Goal: Task Accomplishment & Management: Manage account settings

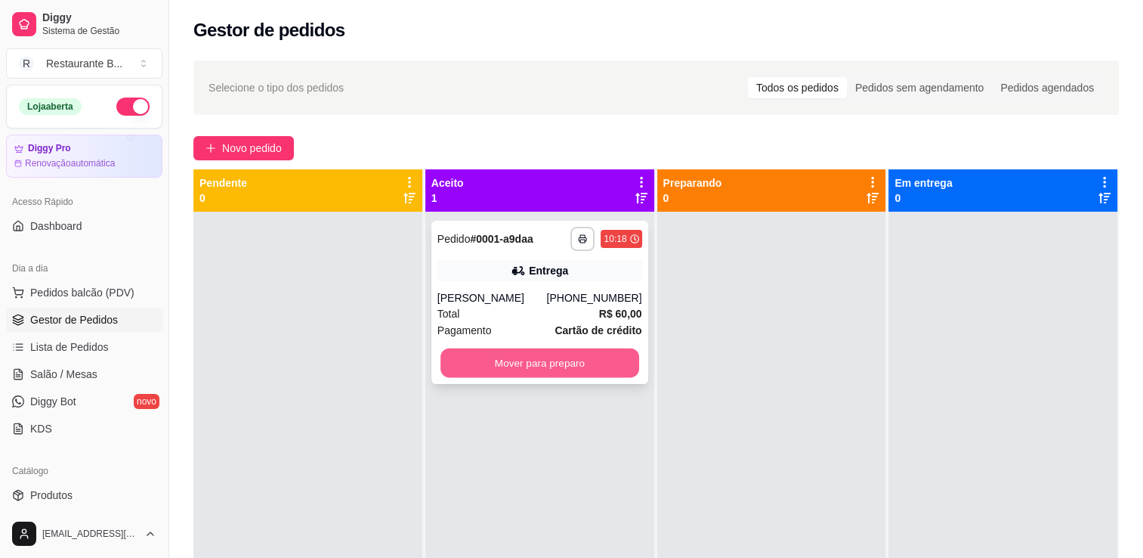
click at [517, 360] on button "Mover para preparo" at bounding box center [539, 362] width 199 height 29
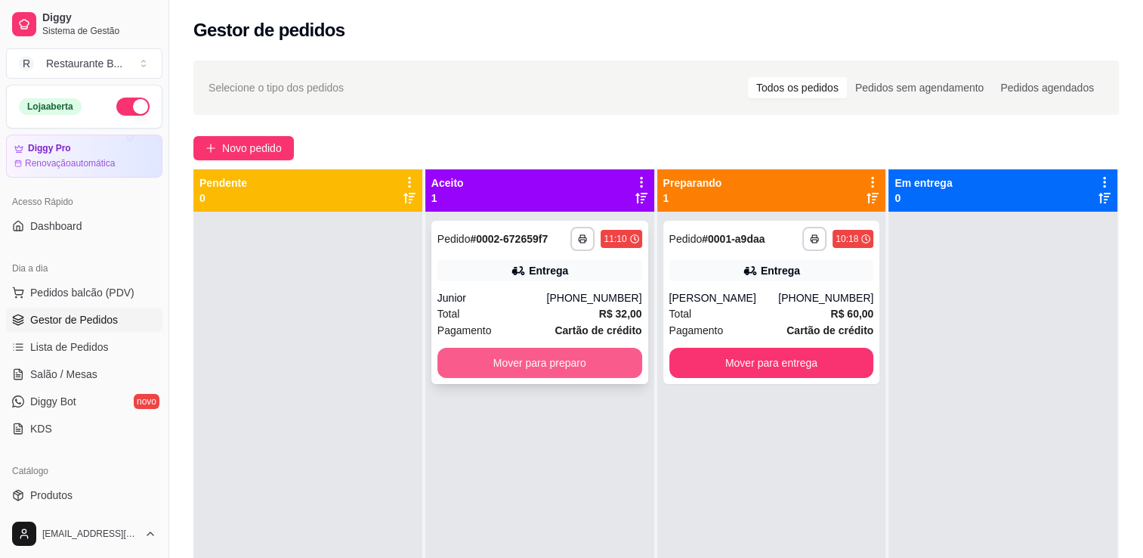
click at [517, 364] on button "Mover para preparo" at bounding box center [539, 363] width 205 height 30
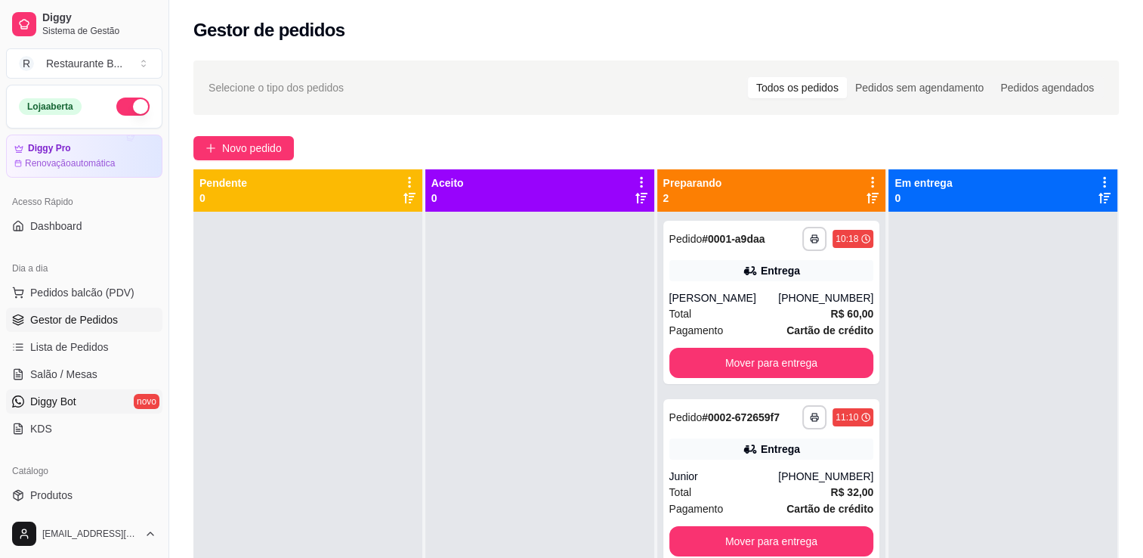
click at [100, 411] on link "Diggy Bot novo" at bounding box center [84, 401] width 156 height 24
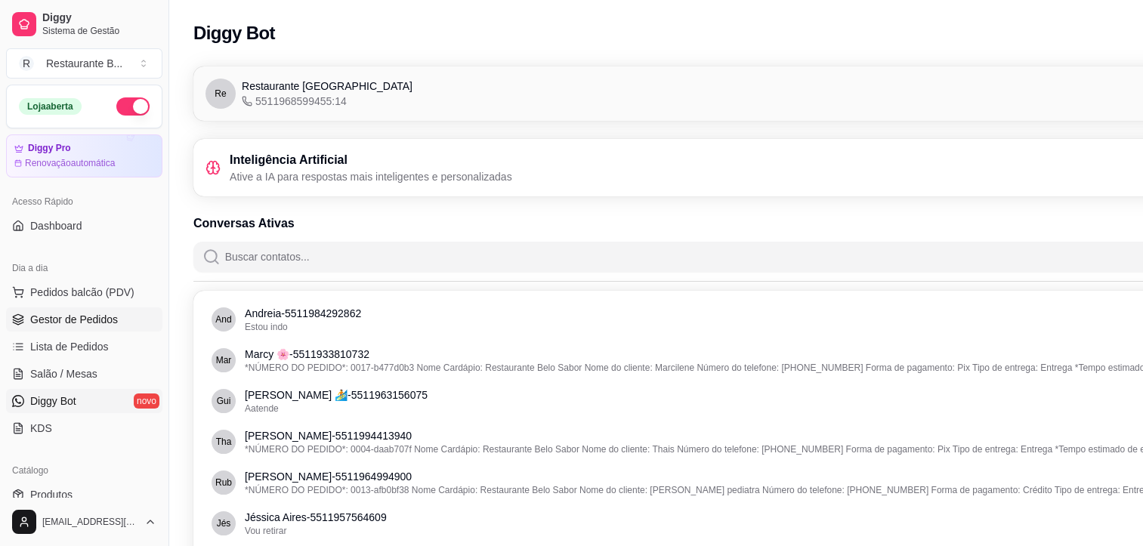
click at [83, 313] on span "Gestor de Pedidos" at bounding box center [74, 319] width 88 height 15
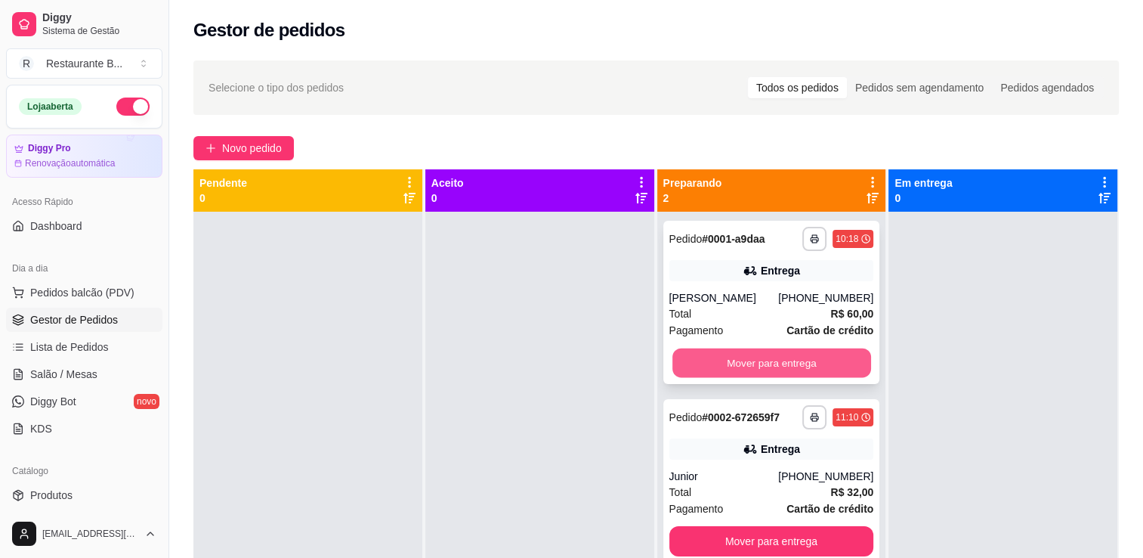
click at [830, 367] on button "Mover para entrega" at bounding box center [771, 362] width 199 height 29
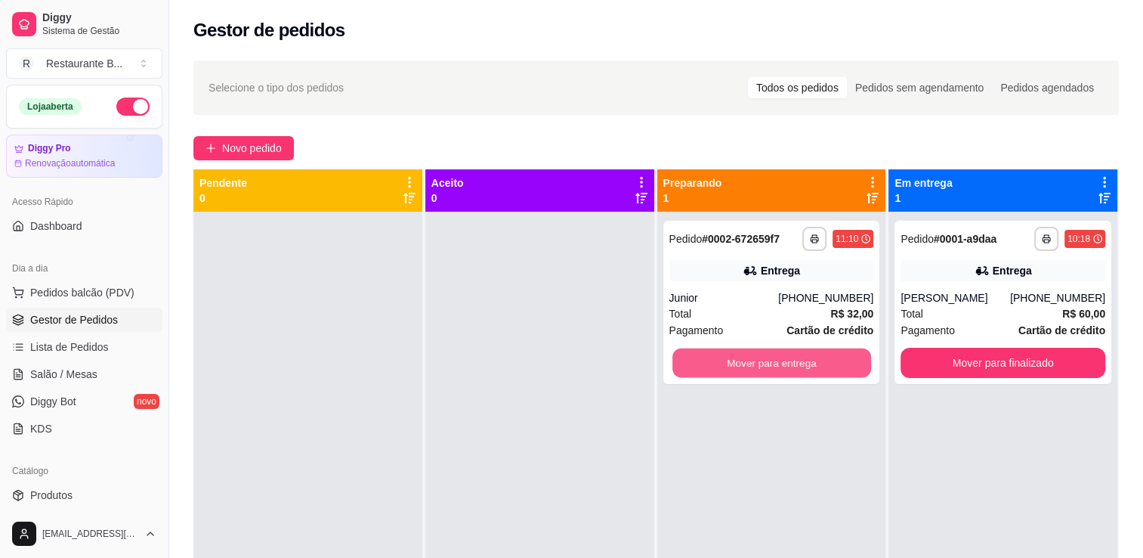
click at [830, 367] on button "Mover para entrega" at bounding box center [771, 362] width 199 height 29
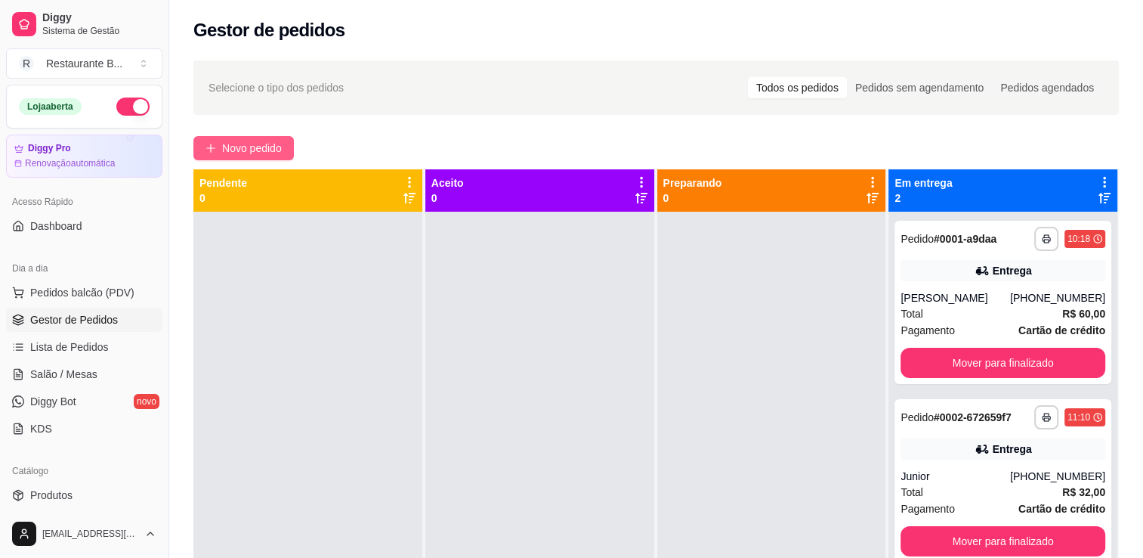
click at [272, 147] on span "Novo pedido" at bounding box center [252, 148] width 60 height 17
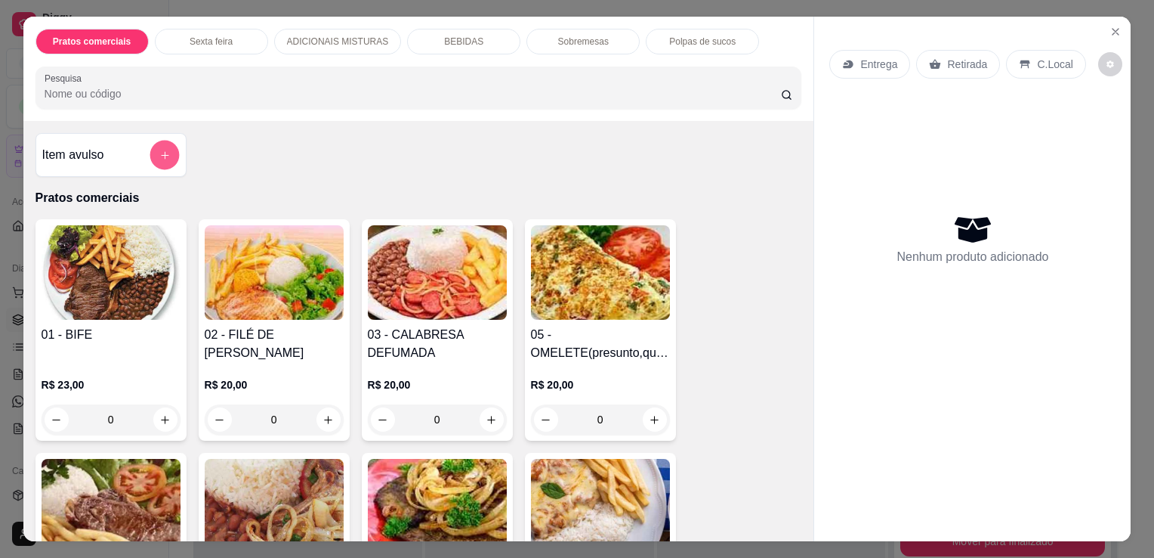
click at [162, 150] on icon "add-separate-item" at bounding box center [164, 155] width 11 height 11
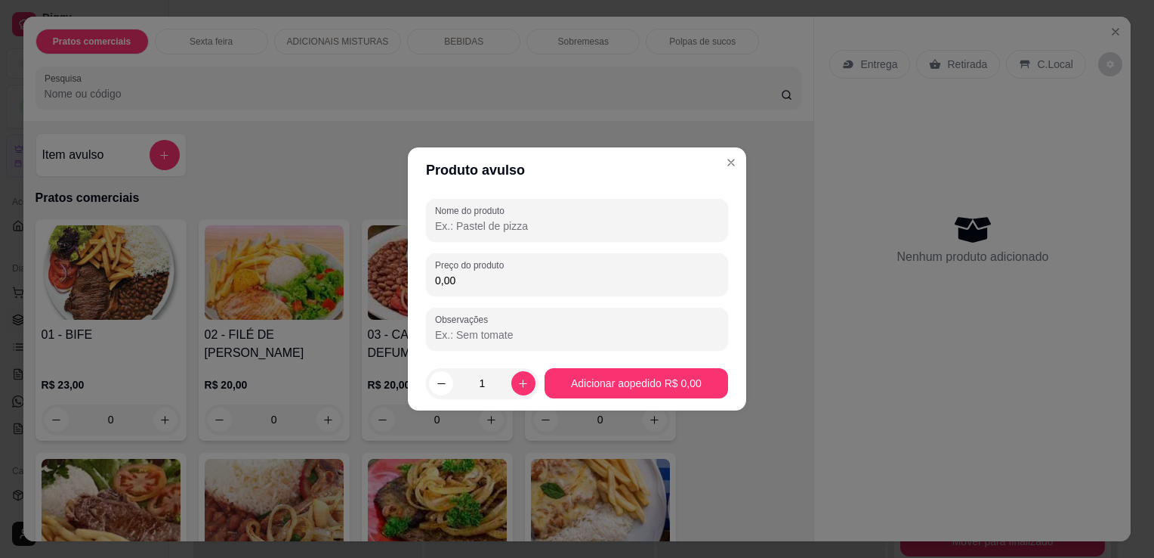
click at [512, 230] on input "Nome do produto" at bounding box center [577, 225] width 284 height 15
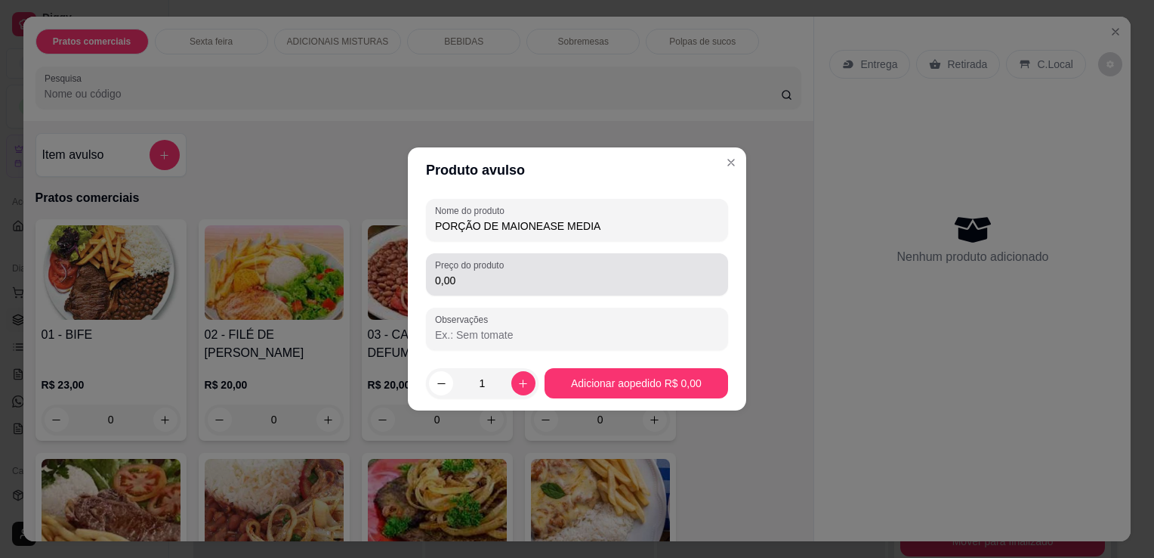
type input "PORÇÃO DE MAIONEASE MEDIA"
click at [471, 270] on label "Preço do produto" at bounding box center [472, 264] width 74 height 13
click at [471, 273] on input "0,00" at bounding box center [577, 280] width 284 height 15
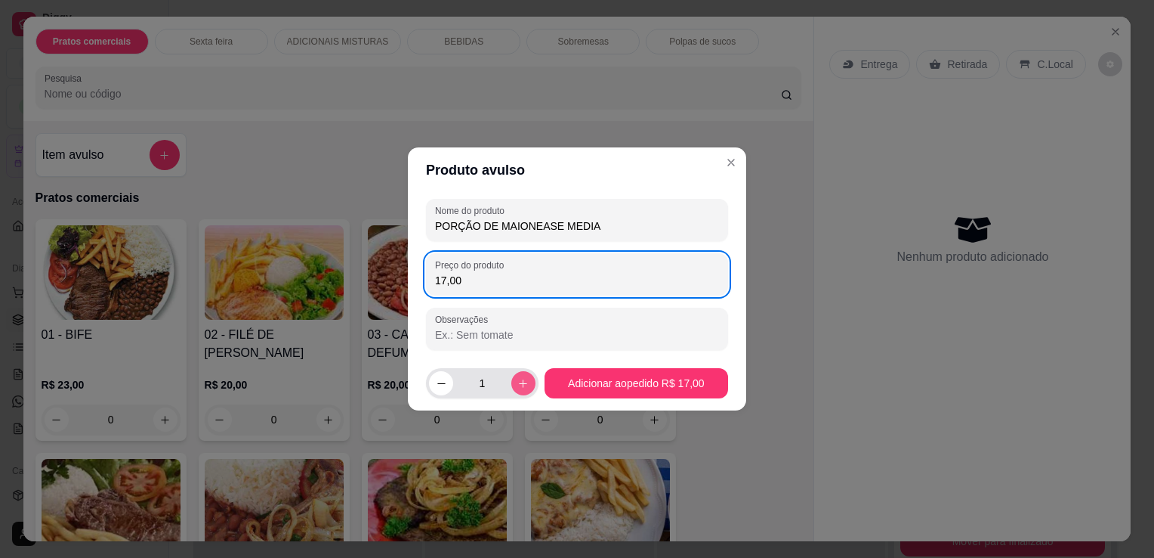
type input "17,00"
click at [521, 386] on icon "increase-product-quantity" at bounding box center [523, 383] width 11 height 11
type input "2"
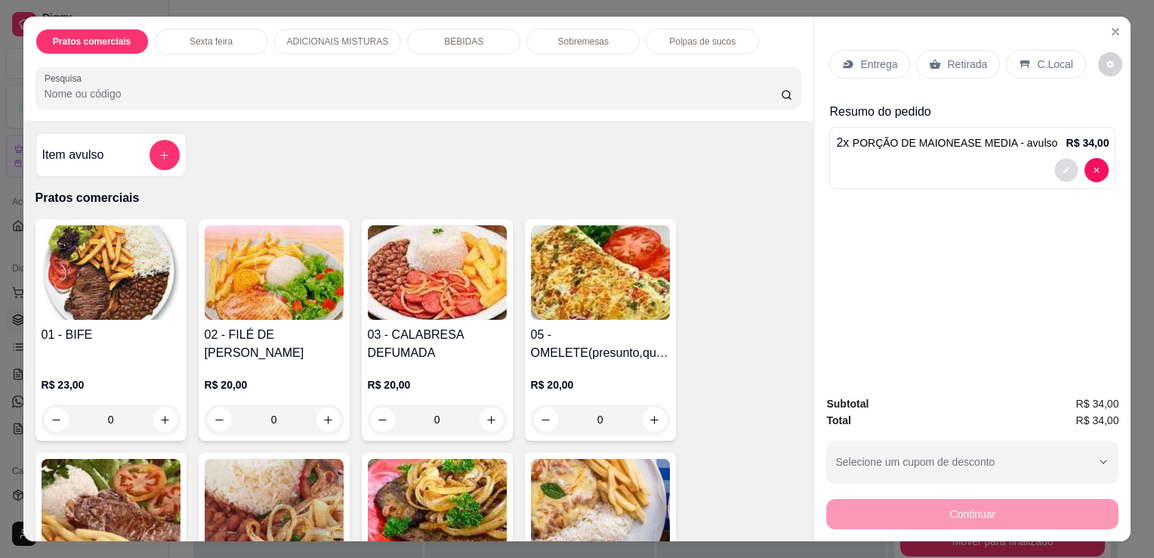
click at [1058, 159] on button "decrease-product-quantity" at bounding box center [1066, 170] width 23 height 23
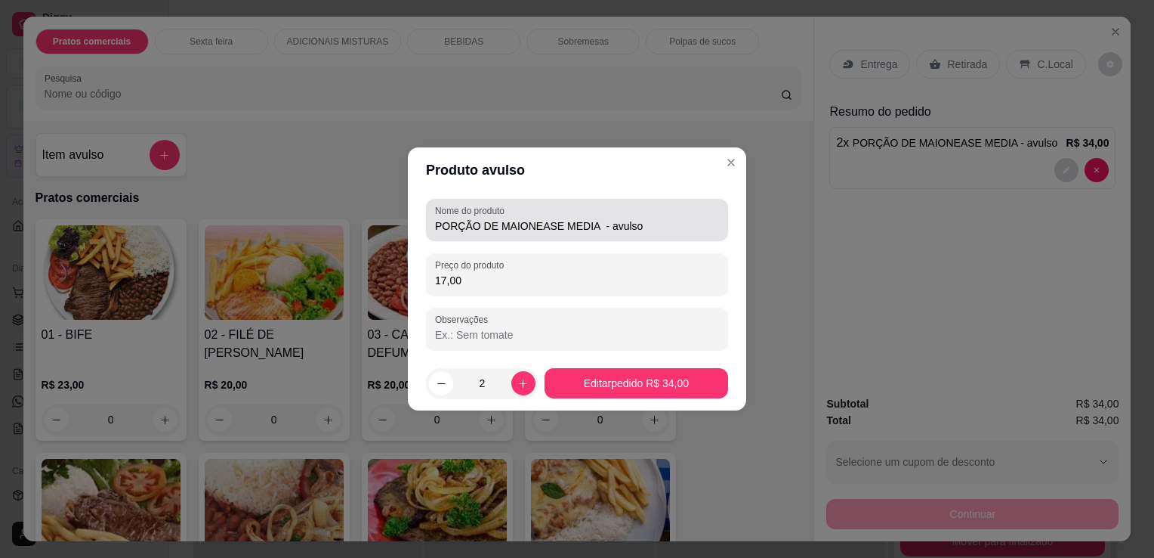
click at [688, 215] on div "PORÇÃO DE MAIONEASE MEDIA - avulso" at bounding box center [577, 220] width 284 height 30
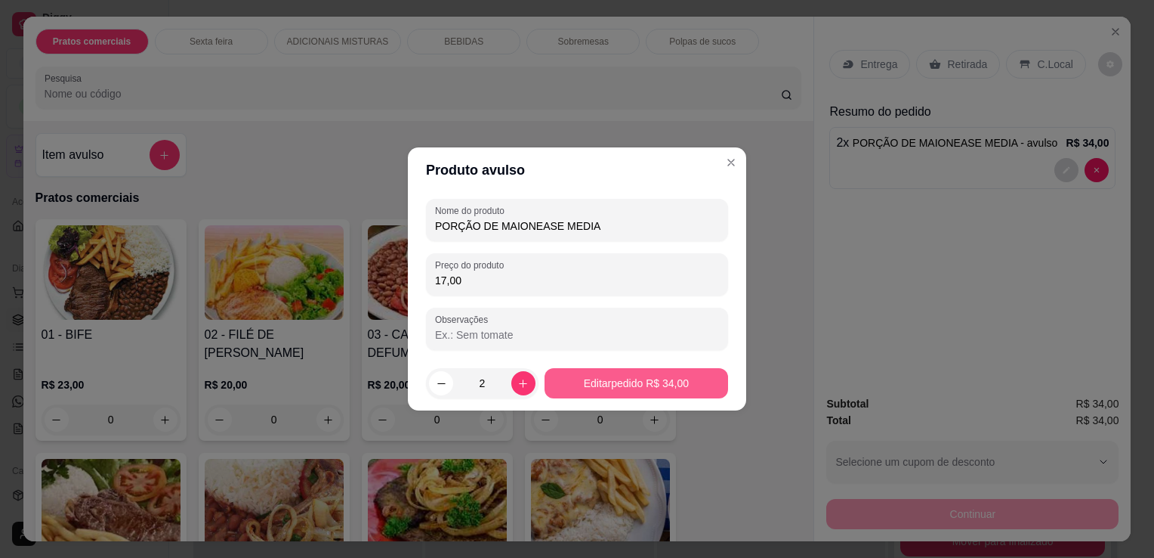
type input "PORÇÃO DE MAIONEASE MEDIA"
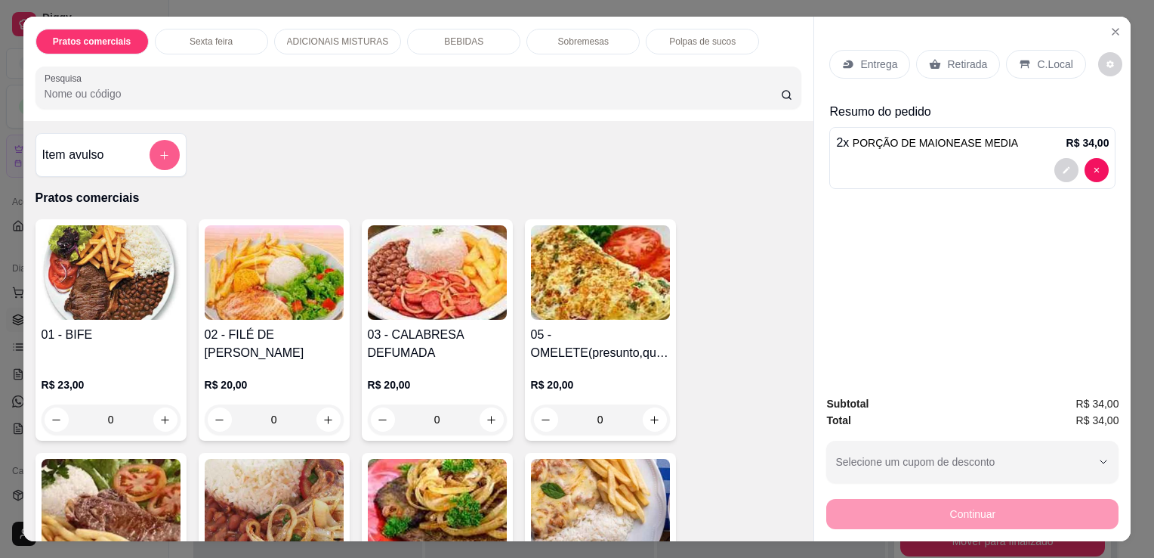
click at [168, 159] on button "add-separate-item" at bounding box center [165, 155] width 30 height 30
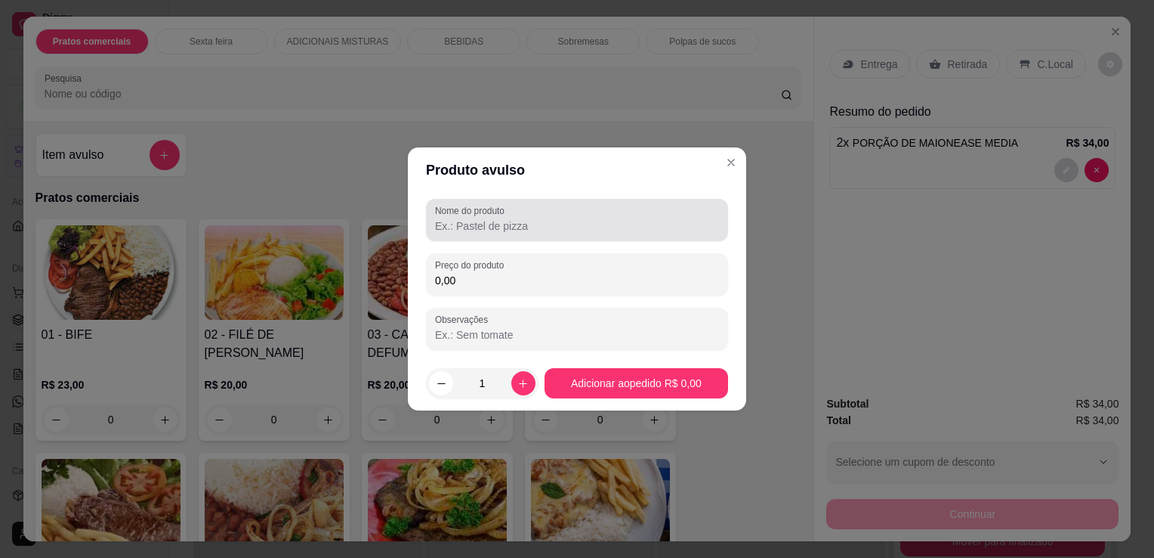
click at [471, 206] on label "Nome do produto" at bounding box center [472, 210] width 75 height 13
click at [471, 218] on input "Nome do produto" at bounding box center [577, 225] width 284 height 15
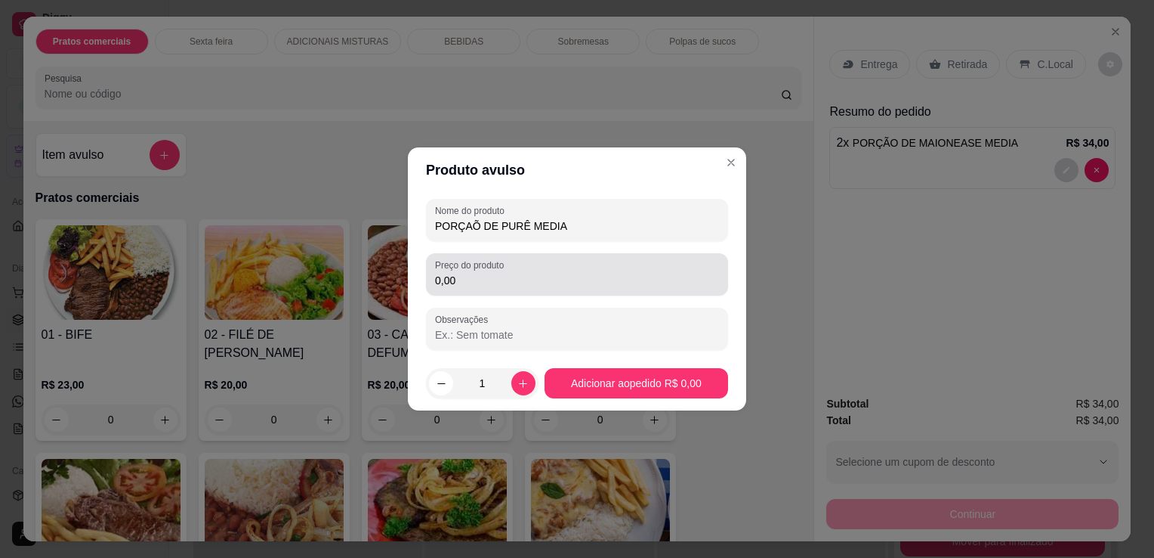
type input "PORÇAÕ DE PURÊ MEDIA"
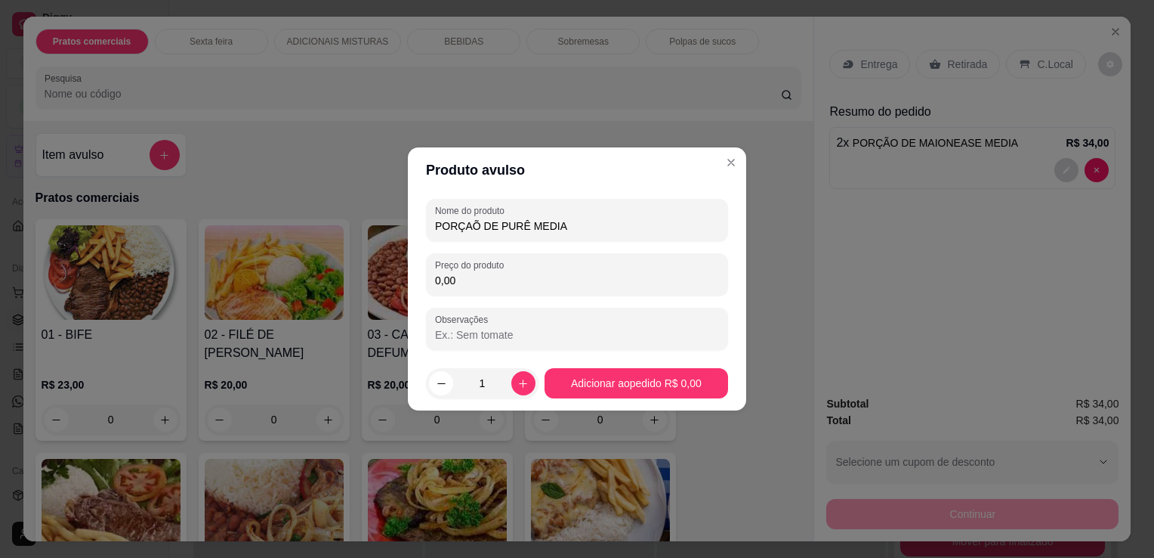
click at [460, 279] on input "0,00" at bounding box center [577, 280] width 284 height 15
type input "17,00"
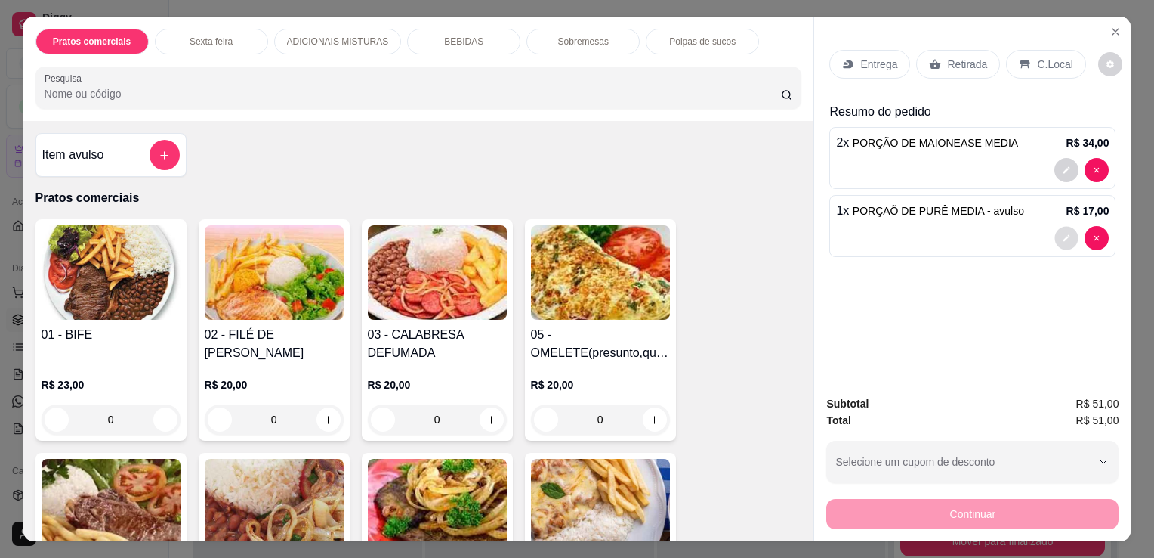
click at [1055, 235] on button "decrease-product-quantity" at bounding box center [1066, 238] width 23 height 23
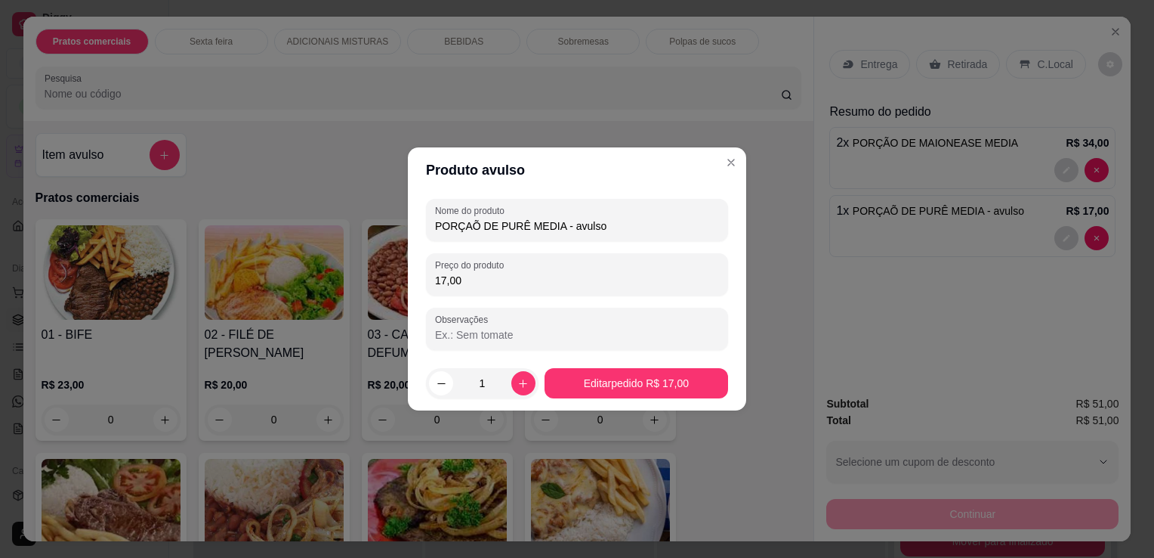
click at [665, 223] on input "PORÇAÕ DE PURÊ MEDIA - avulso" at bounding box center [577, 225] width 284 height 15
type input "PORÇAÕ DE PURÊ MEDIA"
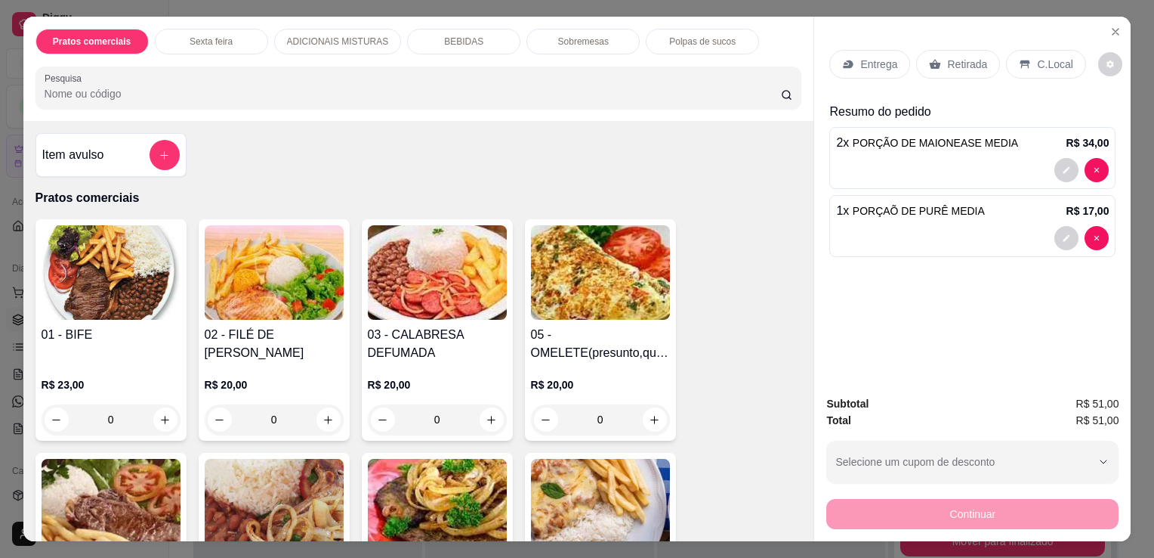
click at [852, 51] on div "Entrega" at bounding box center [870, 64] width 81 height 29
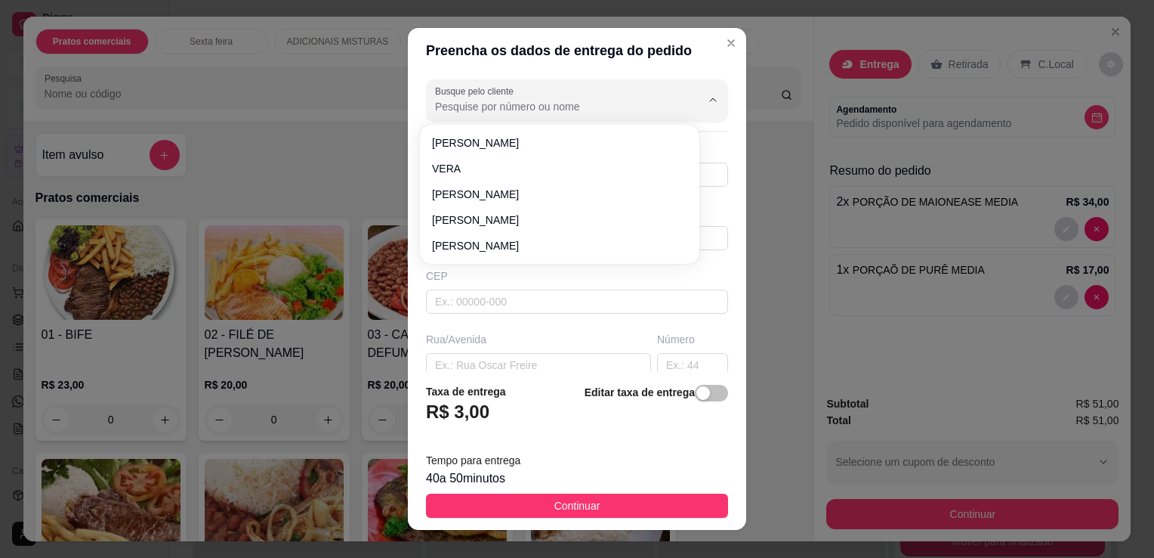
click at [448, 108] on input "Busque pelo cliente" at bounding box center [556, 106] width 242 height 15
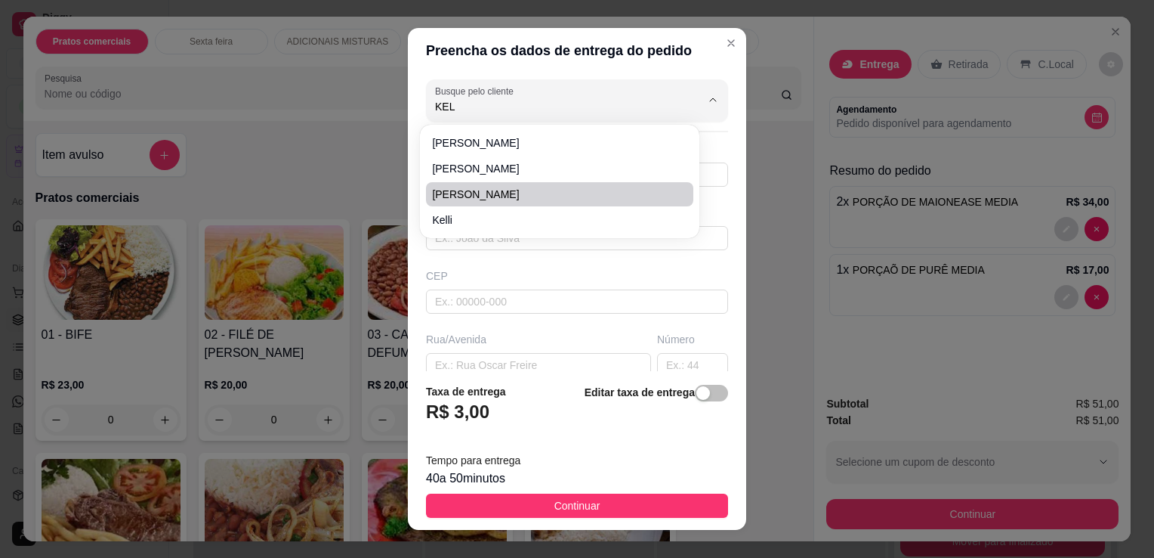
click at [468, 202] on li "[PERSON_NAME]" at bounding box center [559, 194] width 267 height 24
type input "[PERSON_NAME]"
type input "11990161203"
type input "[PERSON_NAME]"
type input "550"
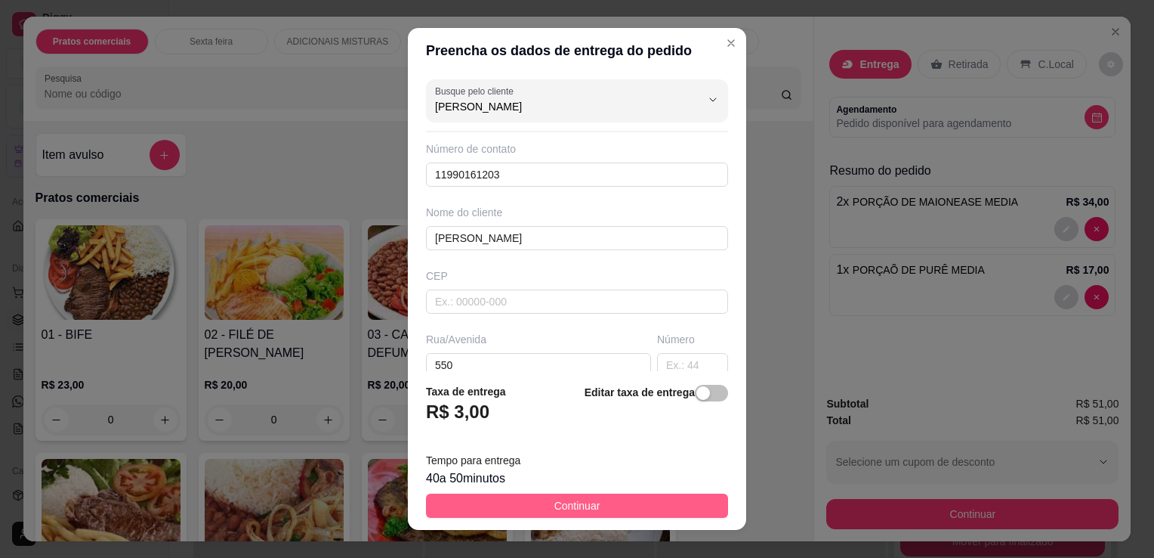
type input "[PERSON_NAME]"
click at [542, 495] on button "Continuar" at bounding box center [577, 505] width 302 height 24
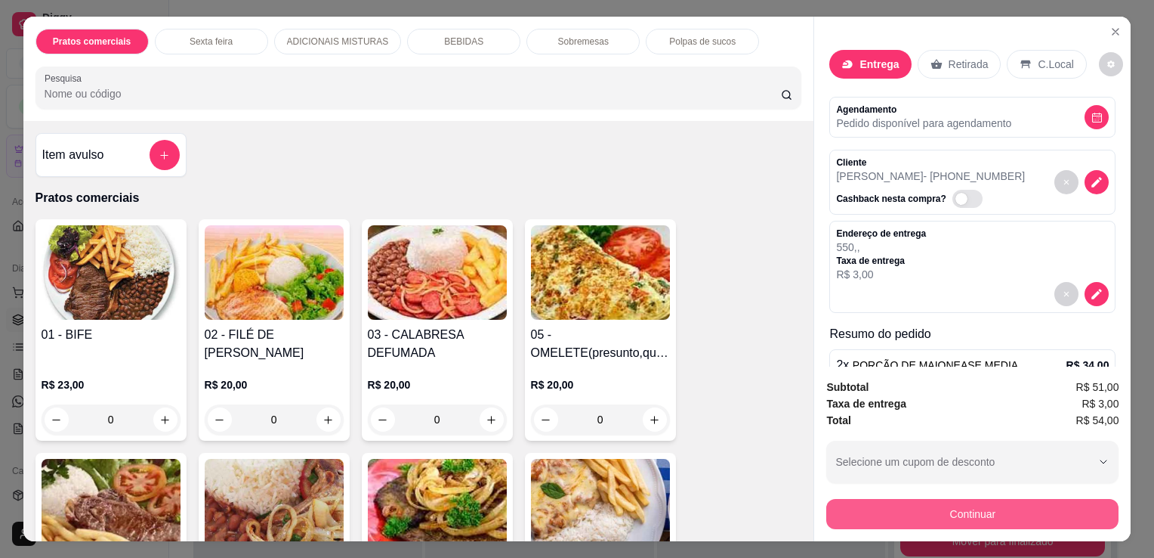
click at [881, 512] on button "Continuar" at bounding box center [973, 514] width 292 height 30
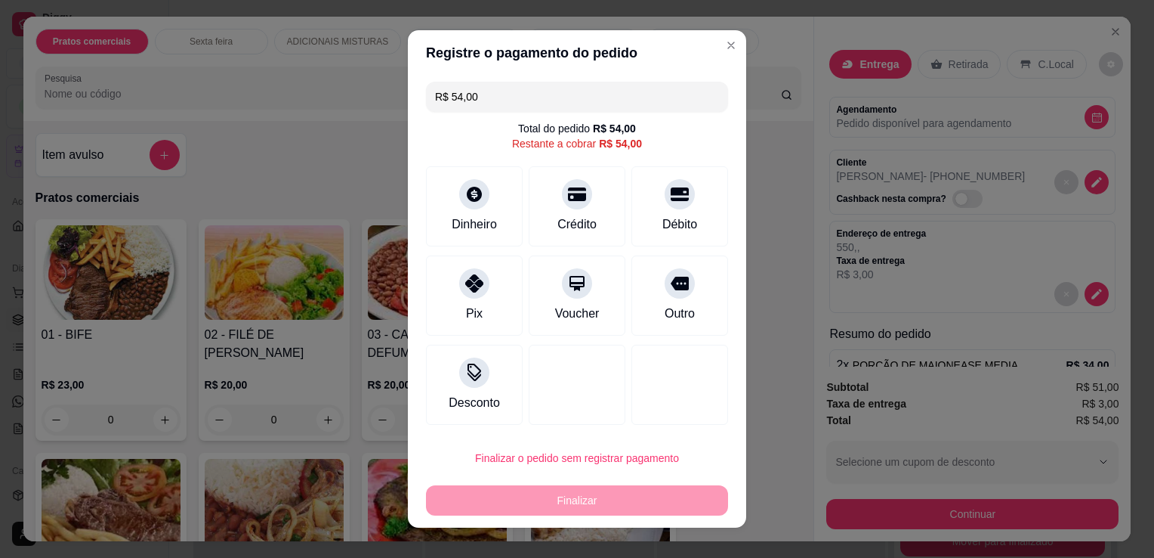
click at [641, 497] on div "Finalizar" at bounding box center [577, 500] width 302 height 30
click at [656, 298] on div "Outro" at bounding box center [680, 293] width 107 height 88
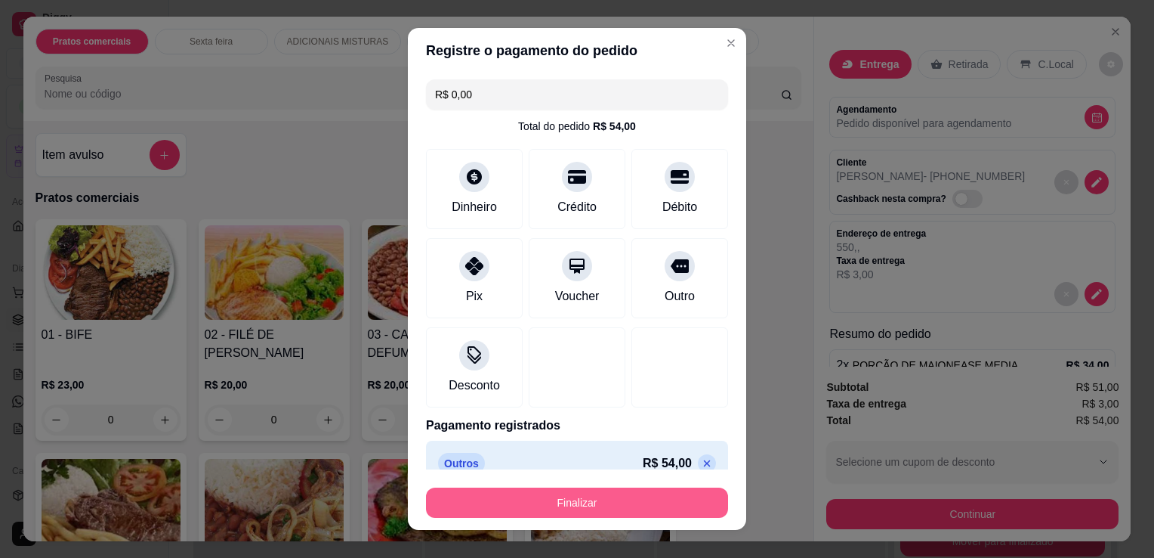
click at [663, 508] on button "Finalizar" at bounding box center [577, 502] width 302 height 30
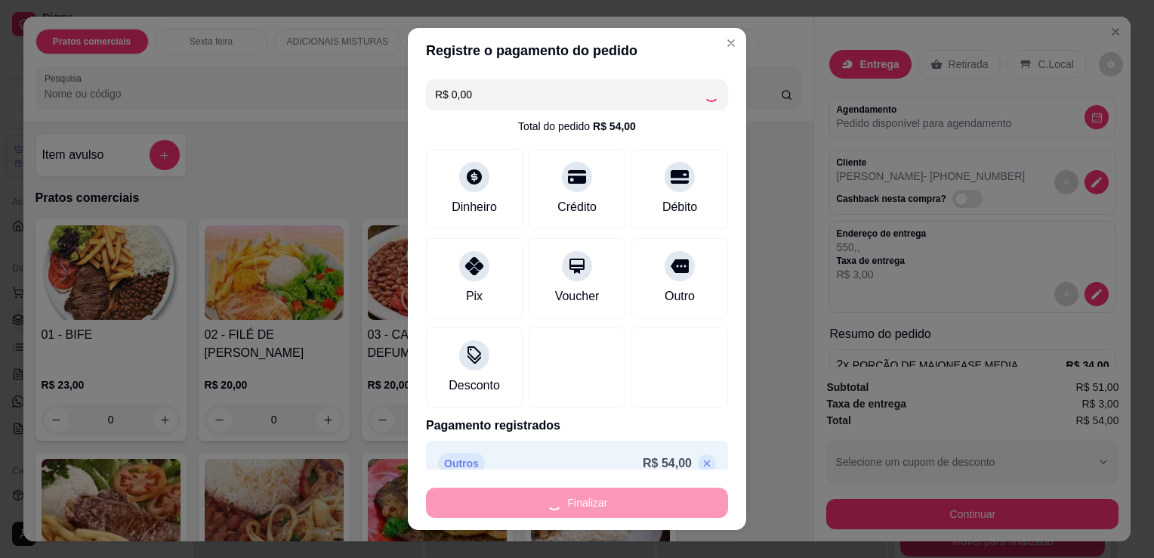
type input "-R$ 54,00"
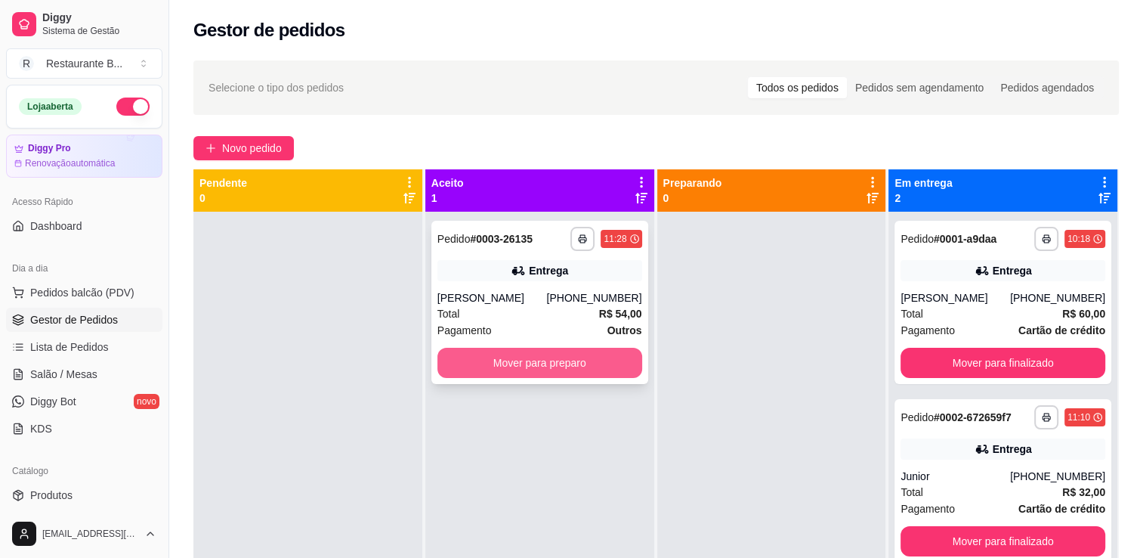
click at [565, 355] on button "Mover para preparo" at bounding box center [539, 363] width 205 height 30
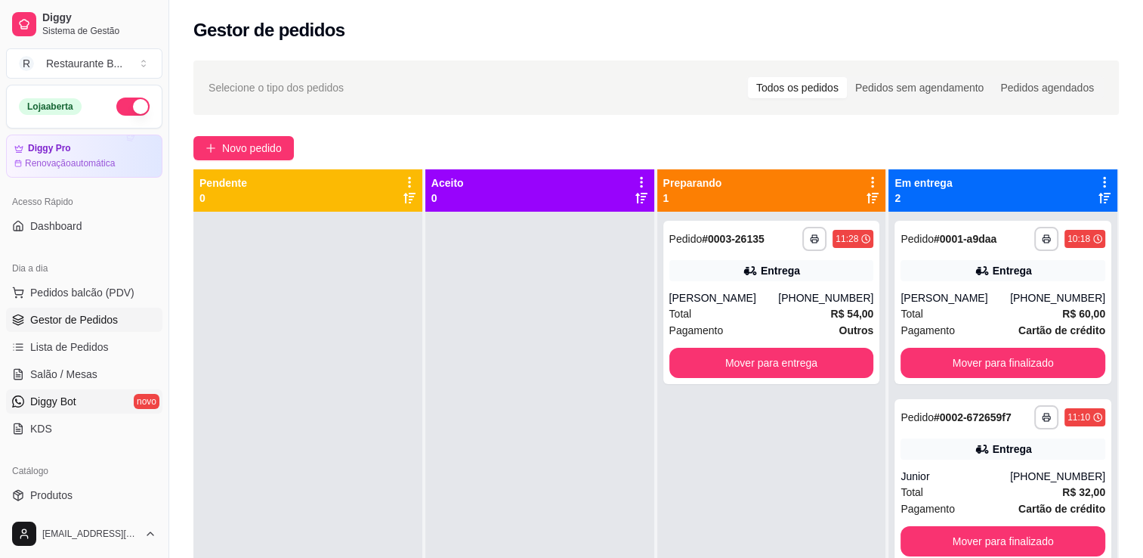
click at [87, 412] on link "Diggy Bot novo" at bounding box center [84, 401] width 156 height 24
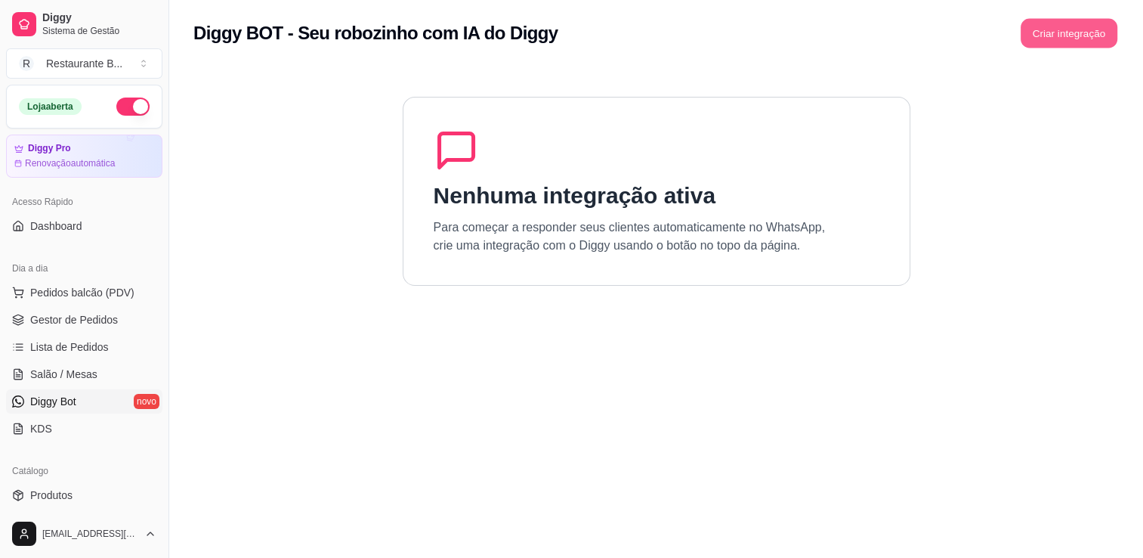
click at [1058, 45] on button "Criar integração" at bounding box center [1069, 33] width 97 height 29
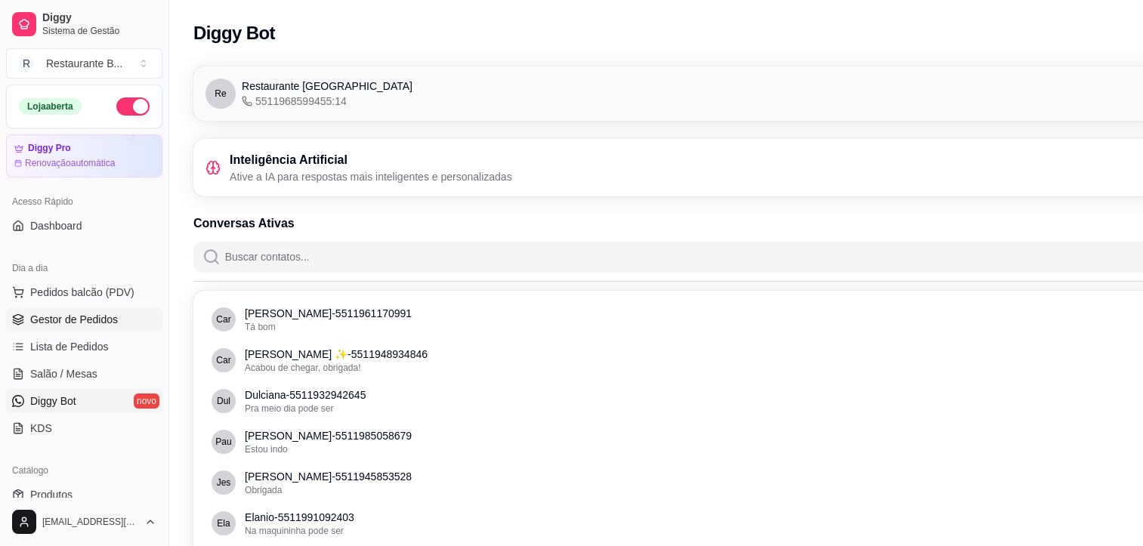
click at [111, 327] on link "Gestor de Pedidos" at bounding box center [84, 319] width 156 height 24
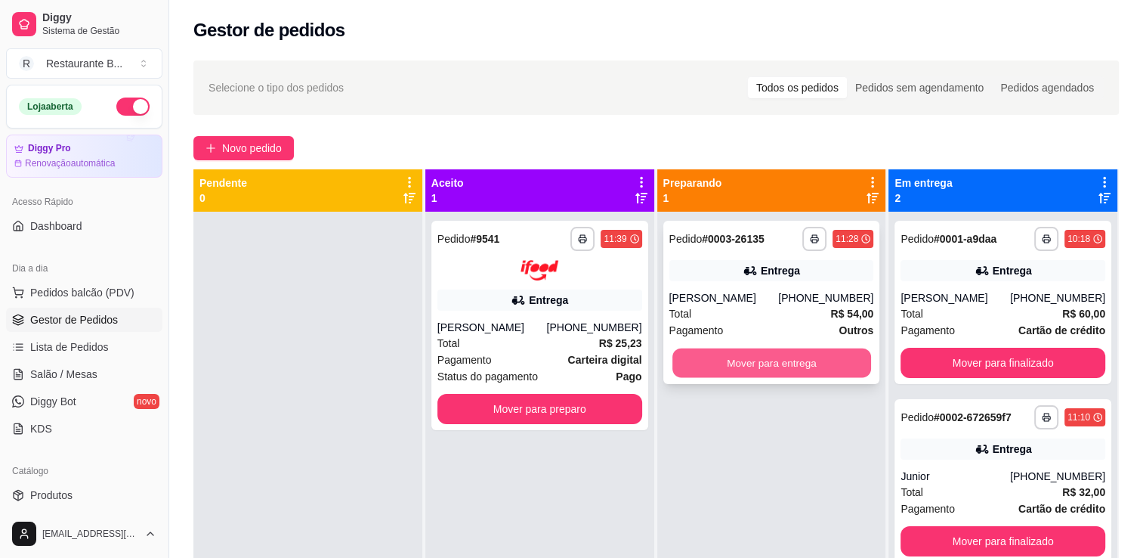
click at [796, 368] on button "Mover para entrega" at bounding box center [771, 362] width 199 height 29
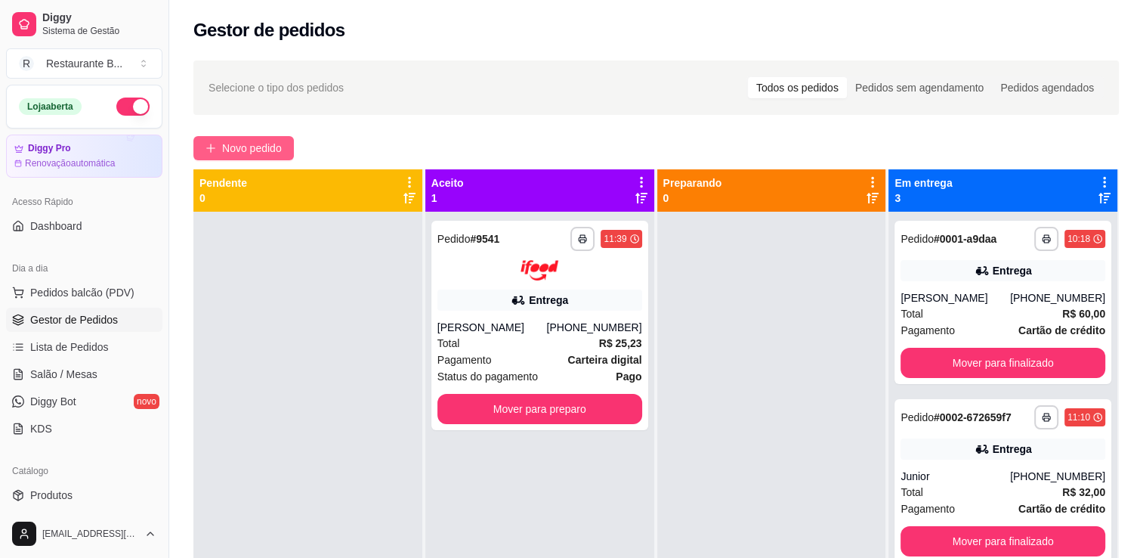
click at [239, 146] on span "Novo pedido" at bounding box center [252, 148] width 60 height 17
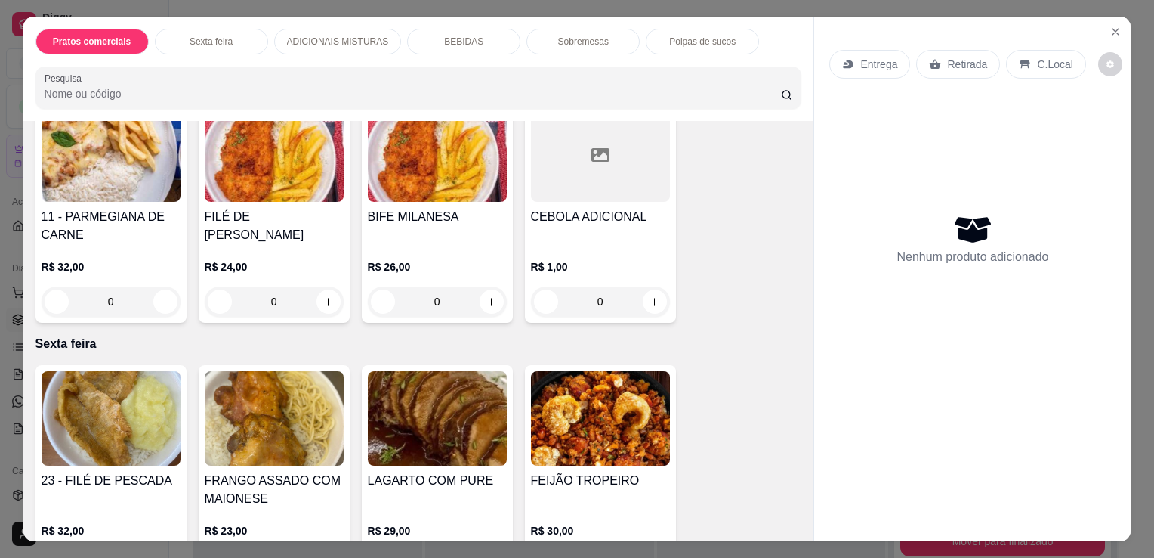
scroll to position [686, 0]
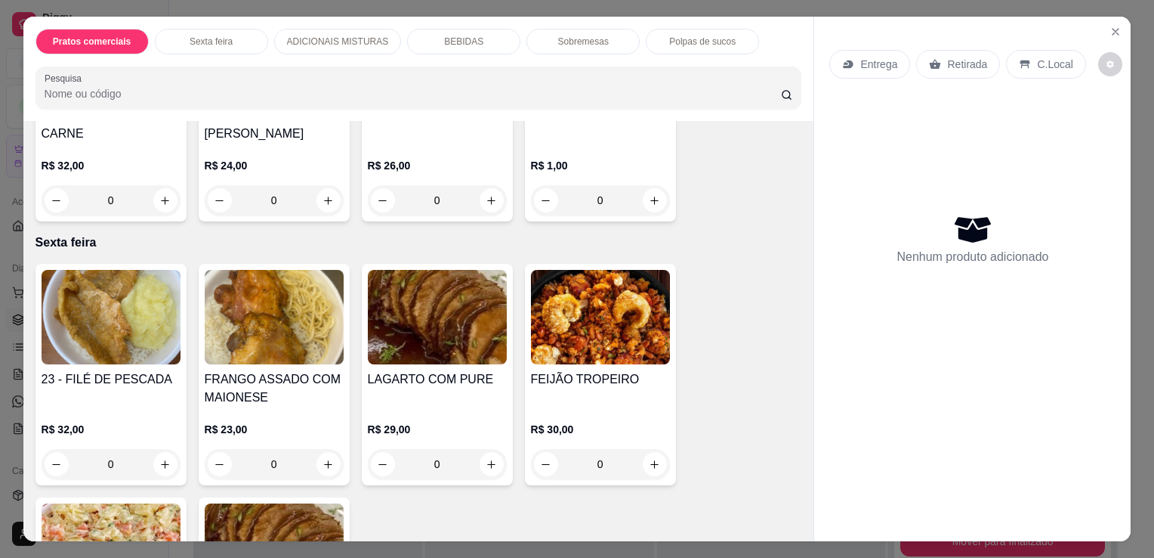
click at [323, 455] on div "0" at bounding box center [274, 464] width 139 height 30
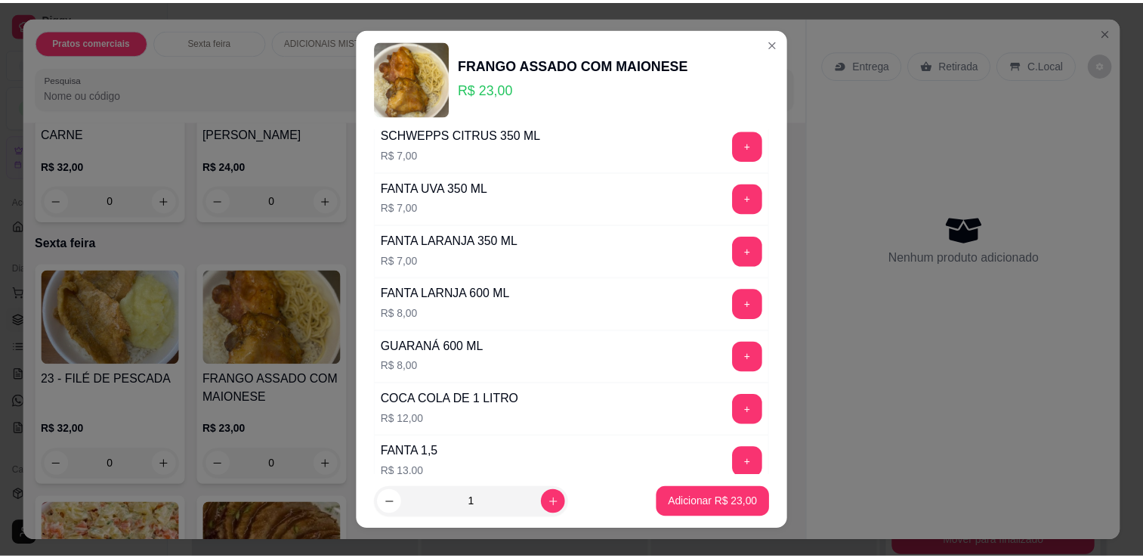
scroll to position [759, 0]
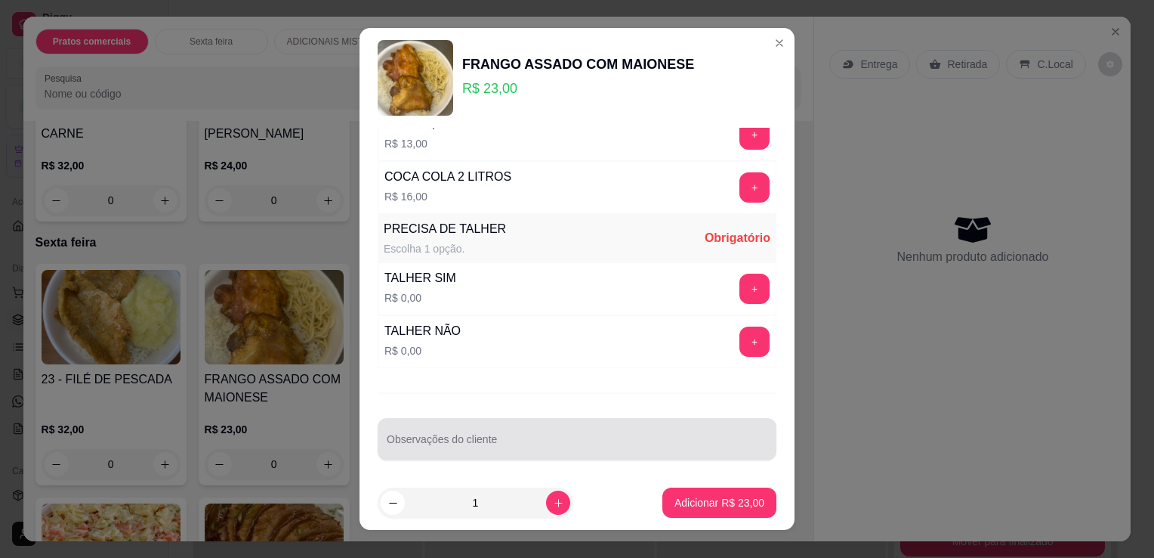
click at [608, 418] on div "Observações do cliente" at bounding box center [577, 439] width 399 height 42
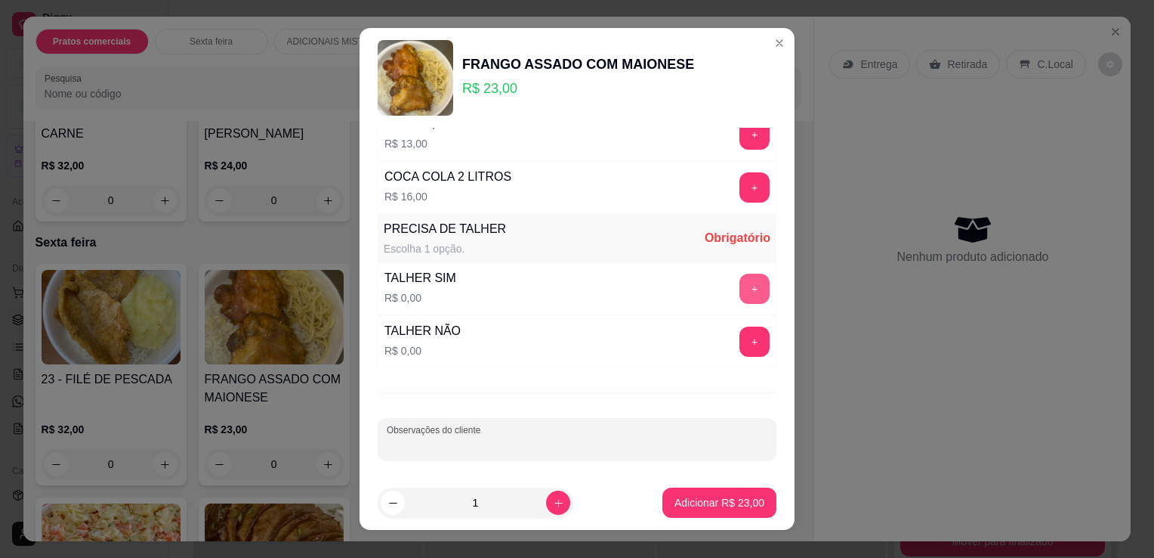
click at [740, 283] on button "+" at bounding box center [755, 288] width 30 height 30
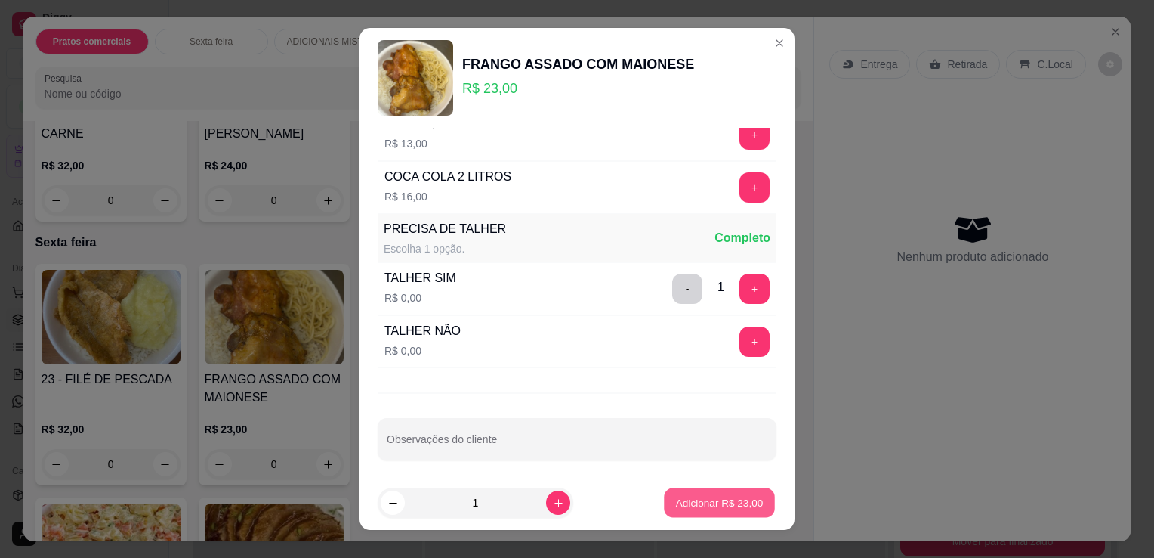
click at [712, 518] on div "Adicionar R$ 23,00" at bounding box center [720, 502] width 114 height 30
click at [712, 486] on footer "1 Adicionar R$ 23,00" at bounding box center [577, 502] width 435 height 54
click at [712, 509] on p "Adicionar R$ 23,00" at bounding box center [720, 502] width 88 height 14
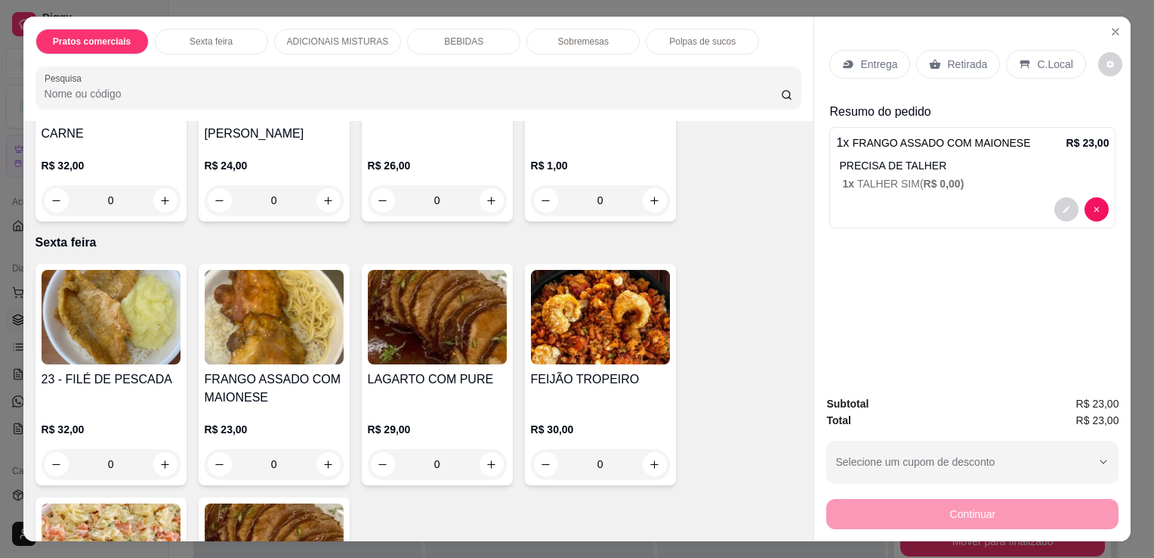
click at [864, 57] on p "Entrega" at bounding box center [879, 64] width 37 height 15
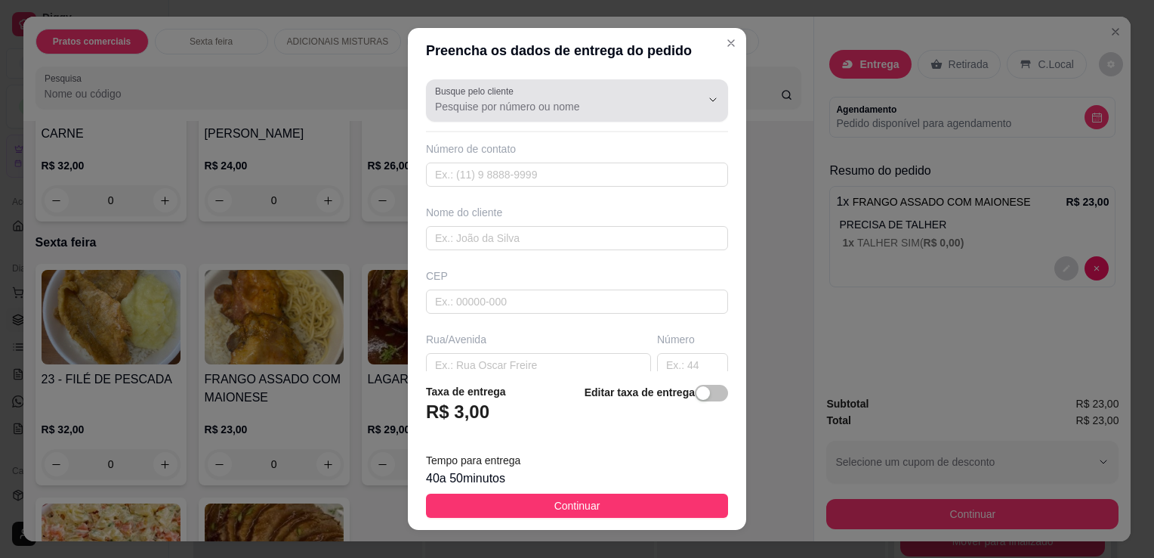
click at [518, 91] on div at bounding box center [577, 100] width 284 height 30
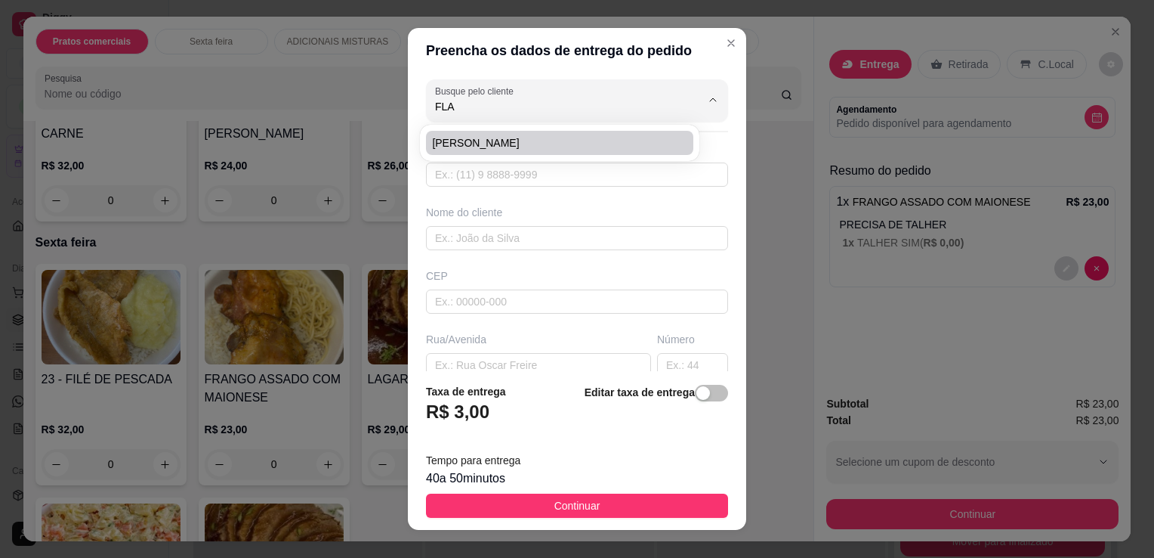
click at [505, 138] on span "[PERSON_NAME]" at bounding box center [552, 142] width 240 height 15
type input "[PERSON_NAME]"
type input "11963507862"
type input "[PERSON_NAME]"
type input "[PERSON_NAME] 1131"
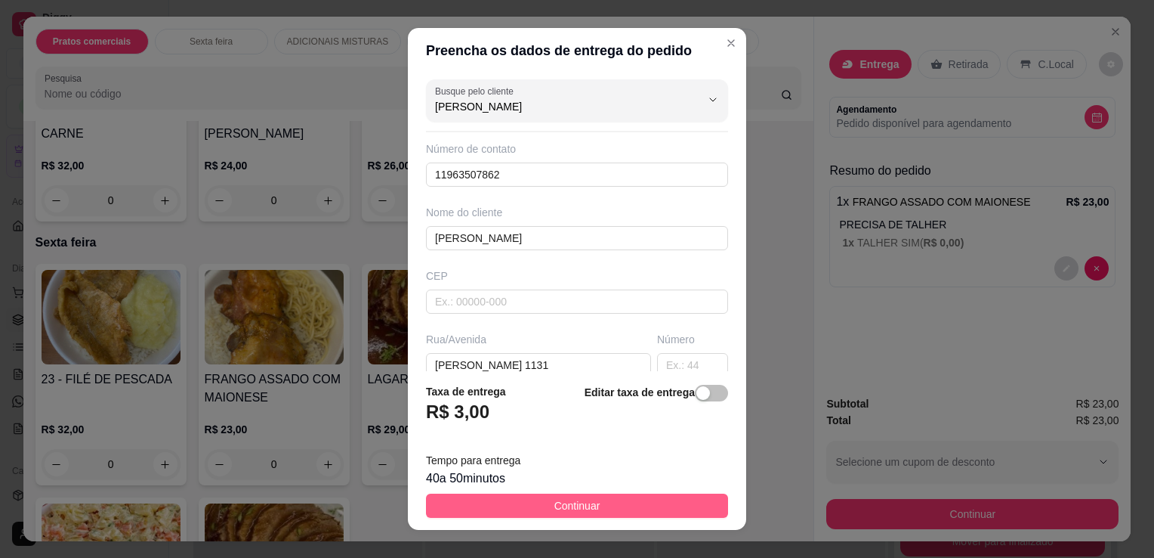
type input "[PERSON_NAME]"
click at [617, 504] on button "Continuar" at bounding box center [577, 505] width 302 height 24
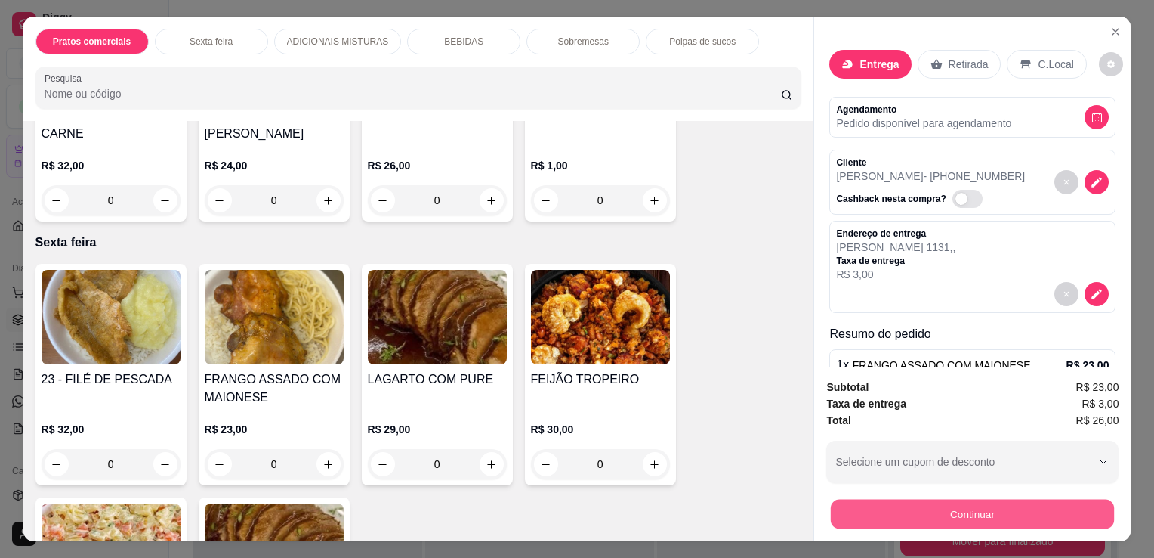
click at [997, 499] on button "Continuar" at bounding box center [972, 513] width 283 height 29
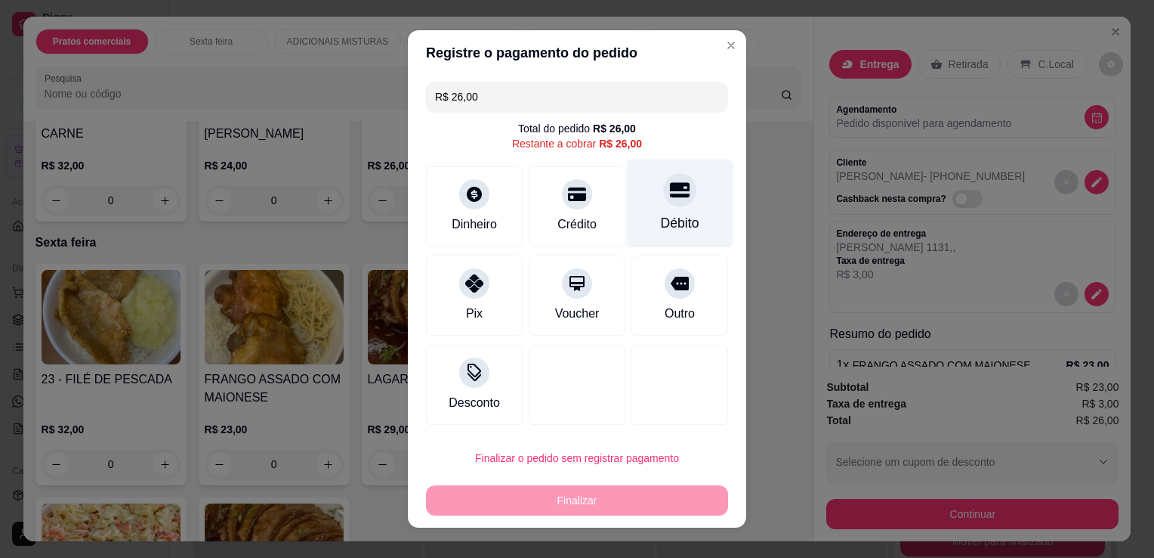
click at [641, 216] on div "Débito" at bounding box center [680, 203] width 107 height 88
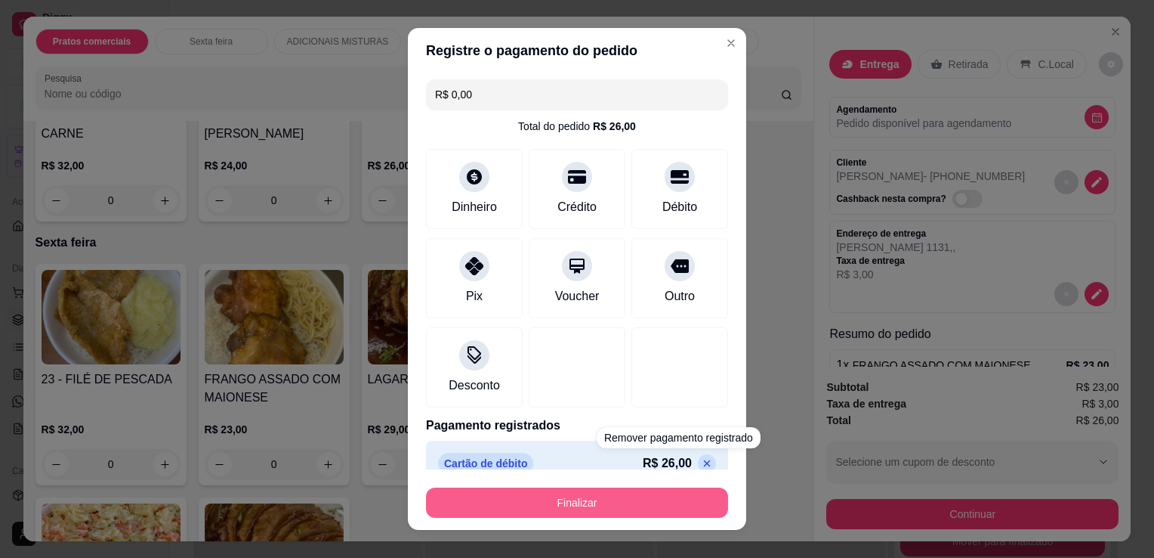
click at [659, 499] on button "Finalizar" at bounding box center [577, 502] width 302 height 30
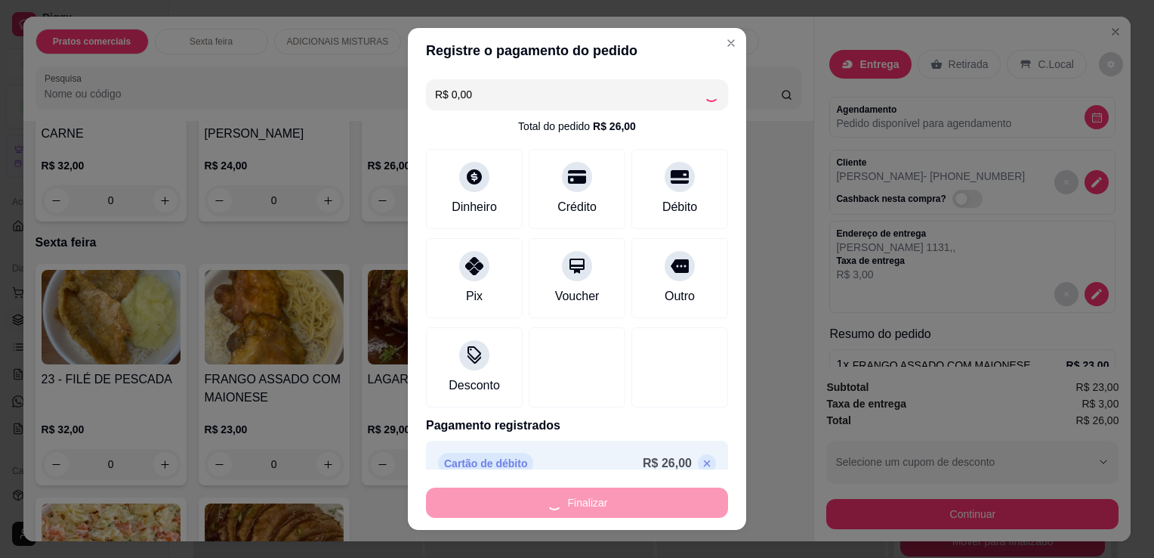
type input "-R$ 26,00"
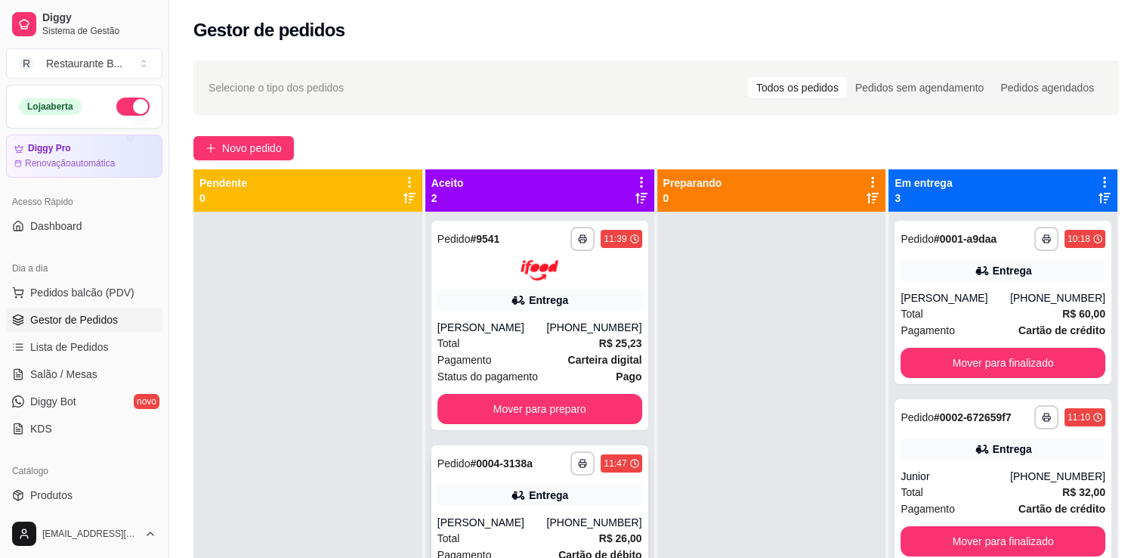
scroll to position [42, 0]
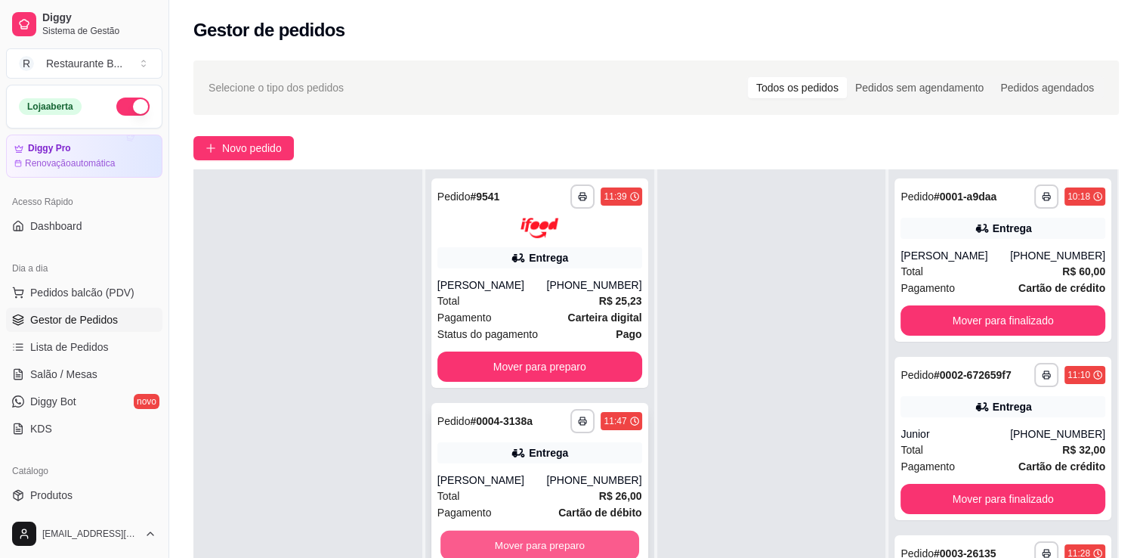
click at [574, 533] on button "Mover para preparo" at bounding box center [539, 544] width 199 height 29
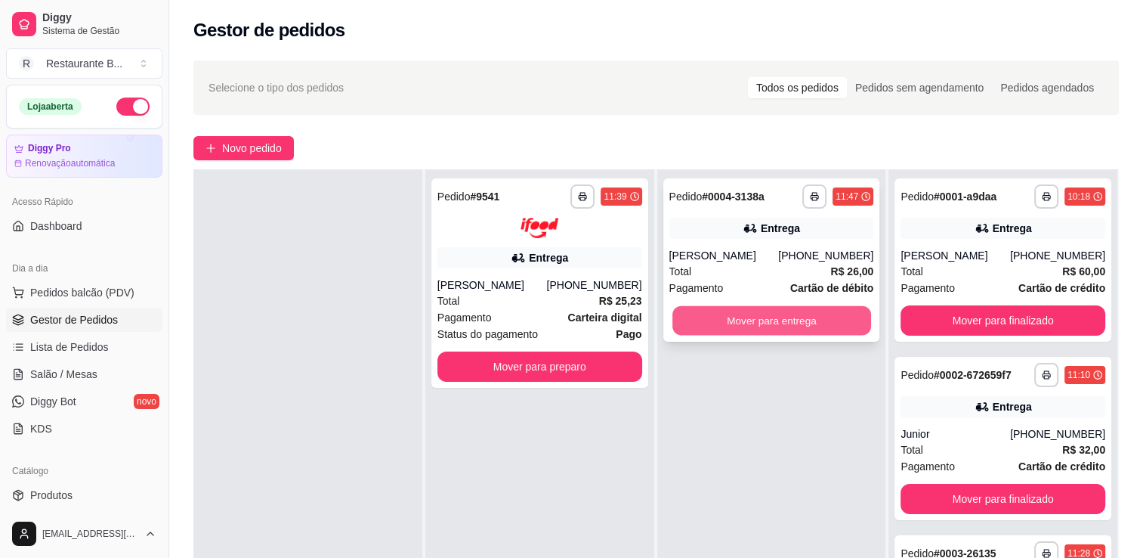
click at [786, 321] on button "Mover para entrega" at bounding box center [771, 320] width 199 height 29
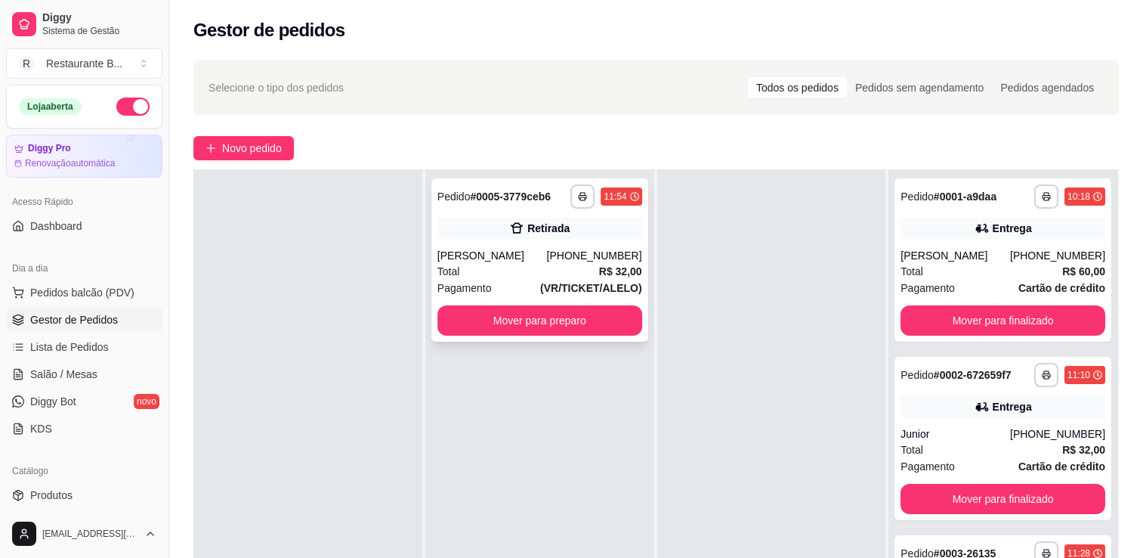
click at [577, 335] on div "**********" at bounding box center [539, 259] width 217 height 163
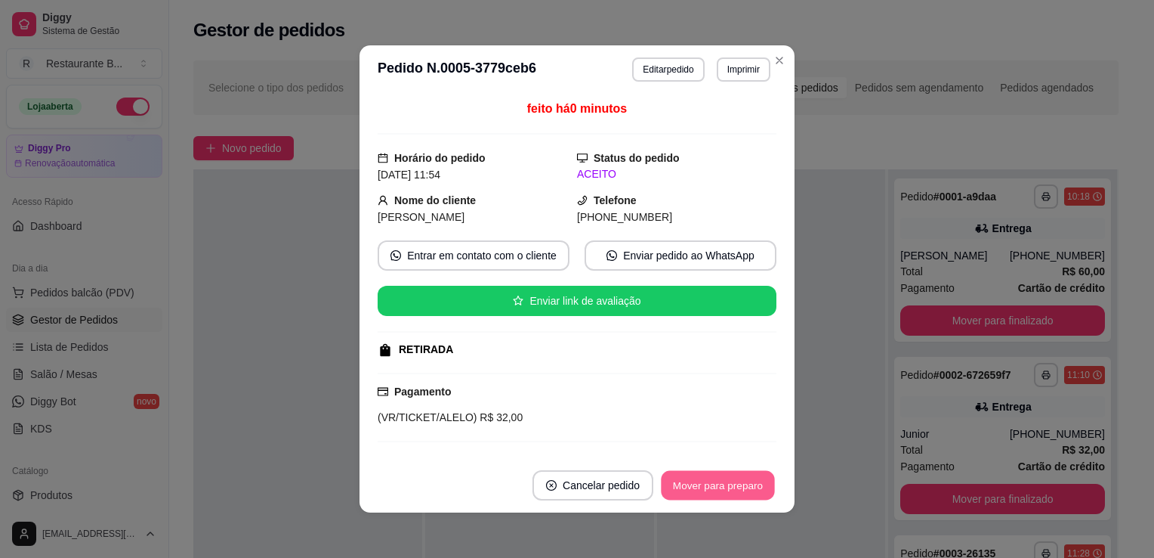
click at [722, 476] on button "Mover para preparo" at bounding box center [717, 485] width 113 height 29
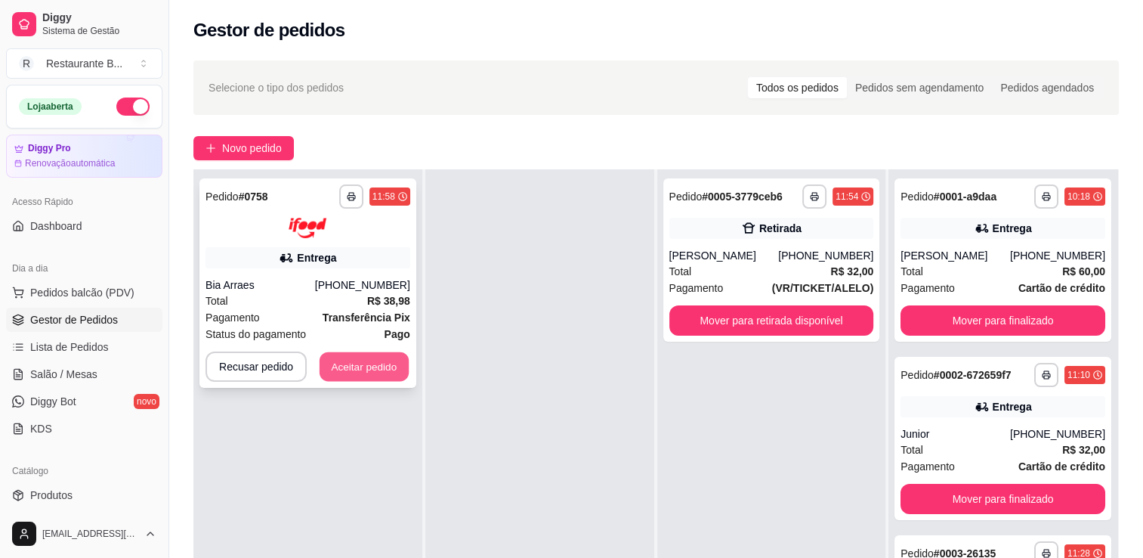
click at [366, 359] on button "Aceitar pedido" at bounding box center [364, 365] width 89 height 29
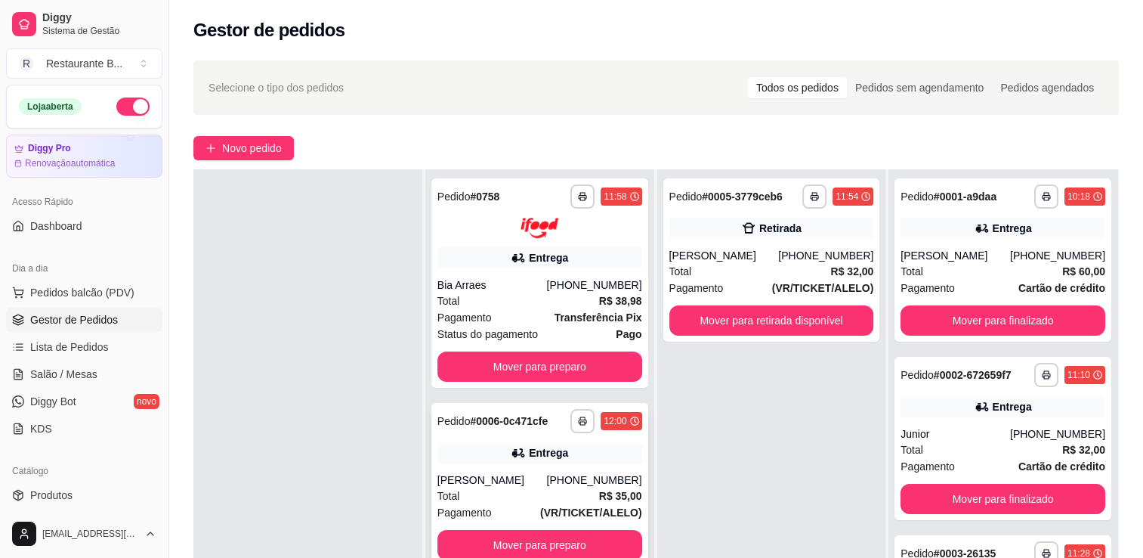
scroll to position [230, 0]
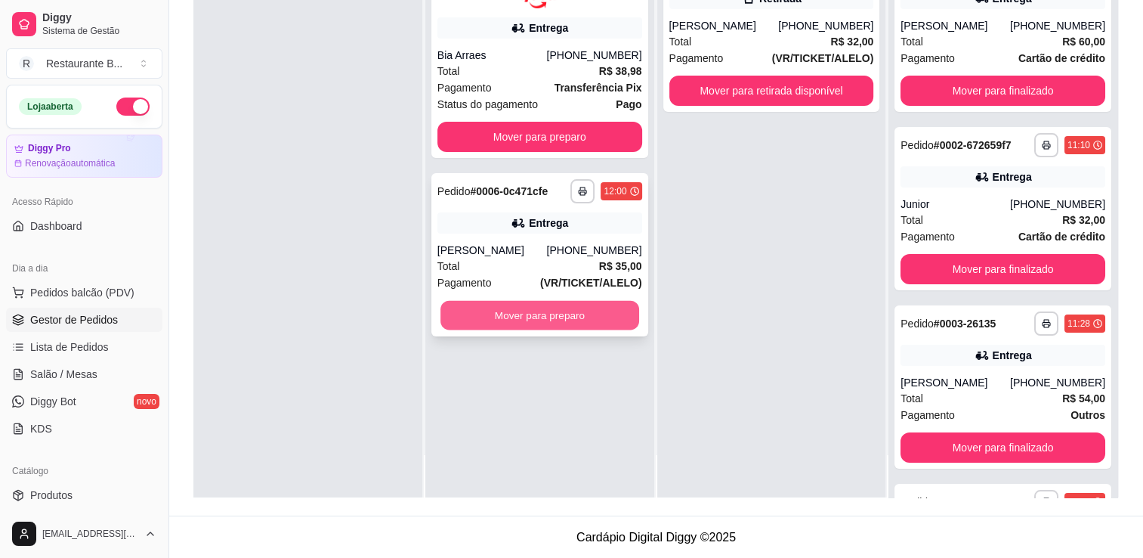
click at [526, 303] on button "Mover para preparo" at bounding box center [539, 314] width 199 height 29
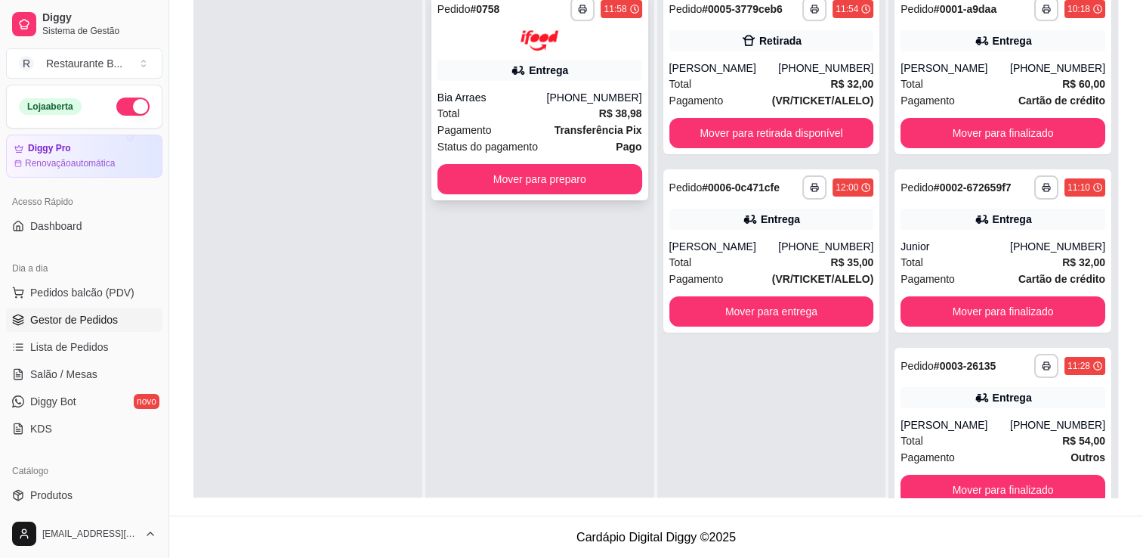
scroll to position [0, 0]
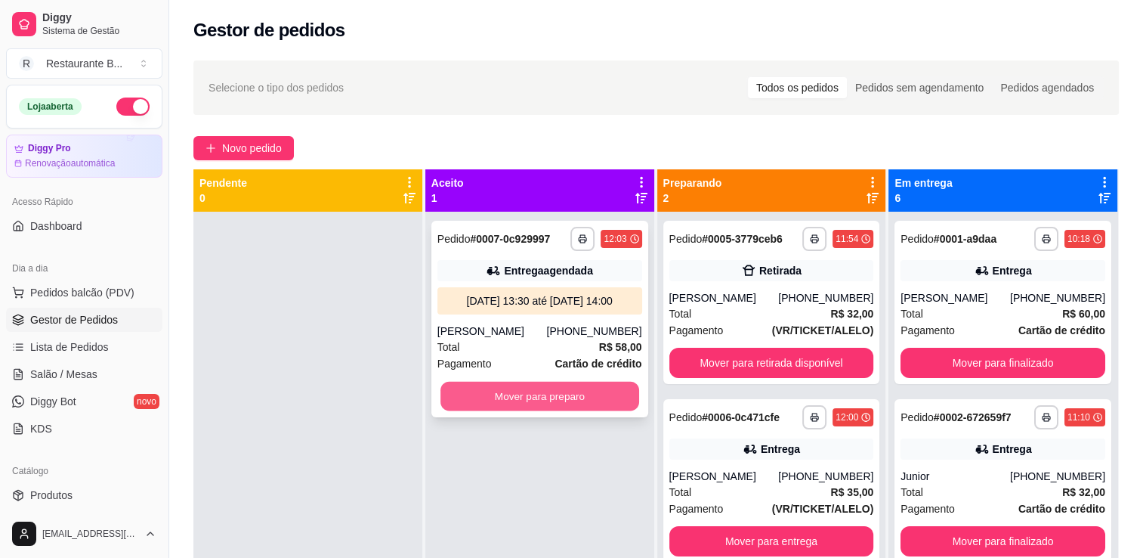
click at [561, 396] on button "Mover para preparo" at bounding box center [539, 396] width 199 height 29
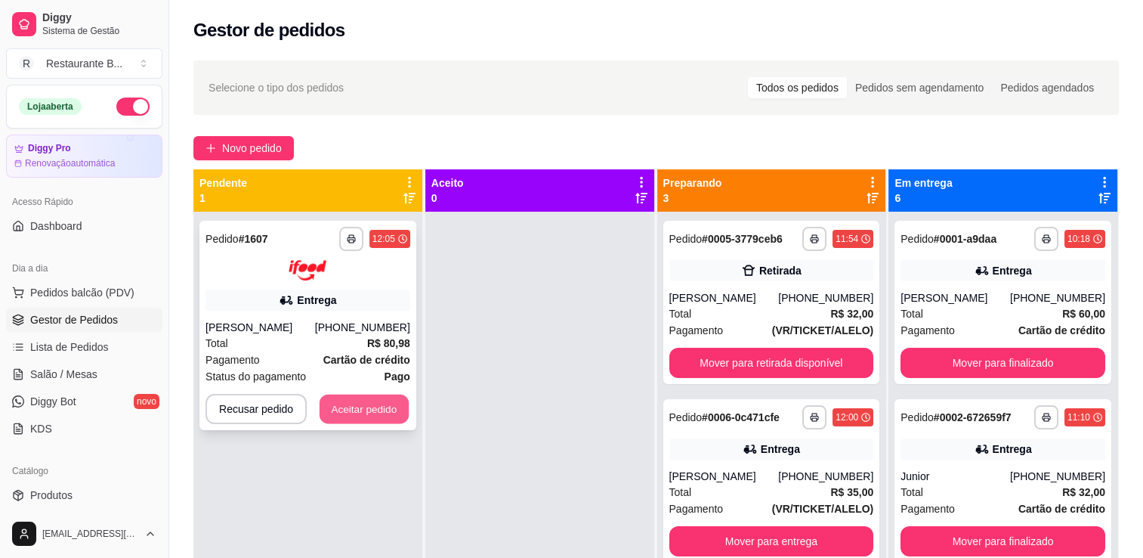
click at [375, 405] on button "Aceitar pedido" at bounding box center [364, 408] width 89 height 29
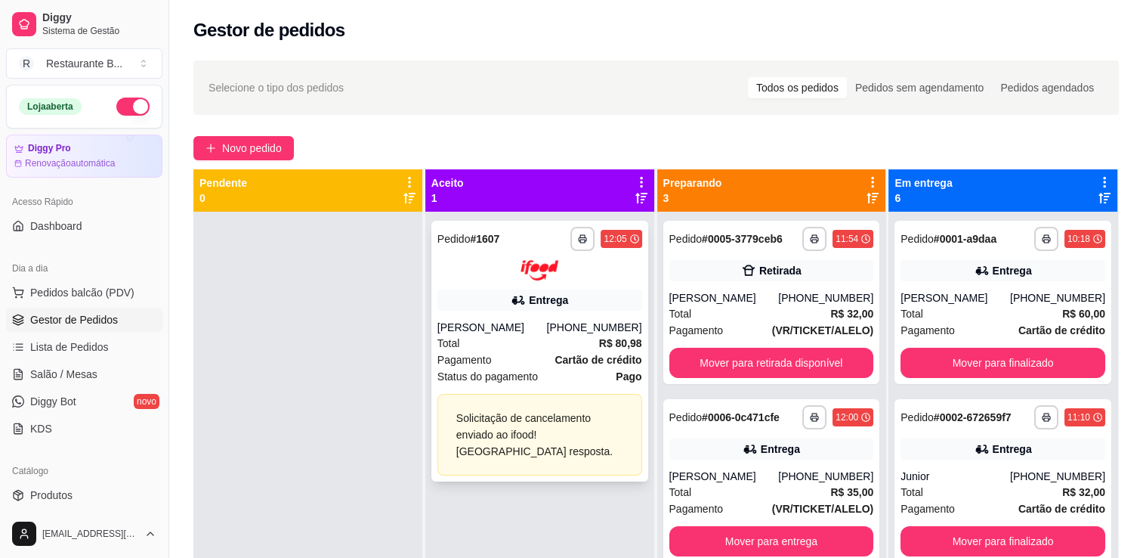
click at [493, 436] on div "Solicitação de cancelamento enviado ao ifood! [GEOGRAPHIC_DATA] resposta." at bounding box center [539, 434] width 167 height 50
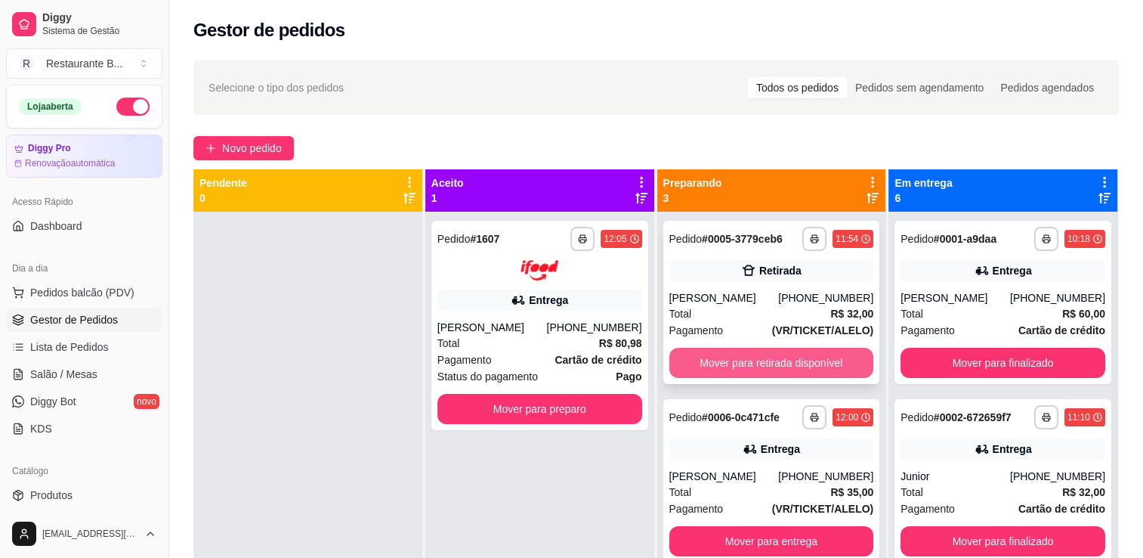
click at [768, 371] on button "Mover para retirada disponível" at bounding box center [771, 363] width 205 height 30
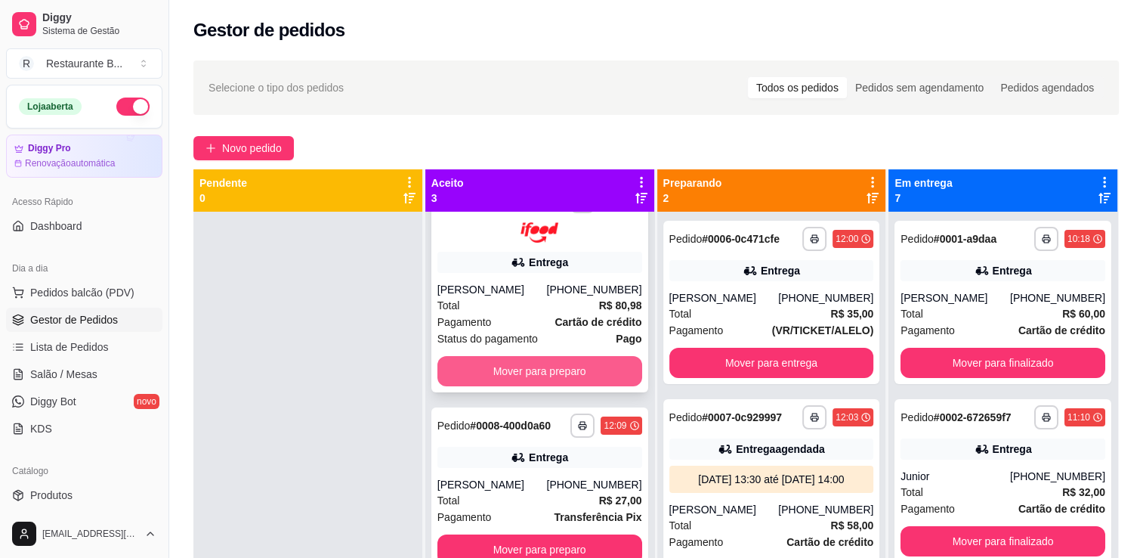
scroll to position [42, 0]
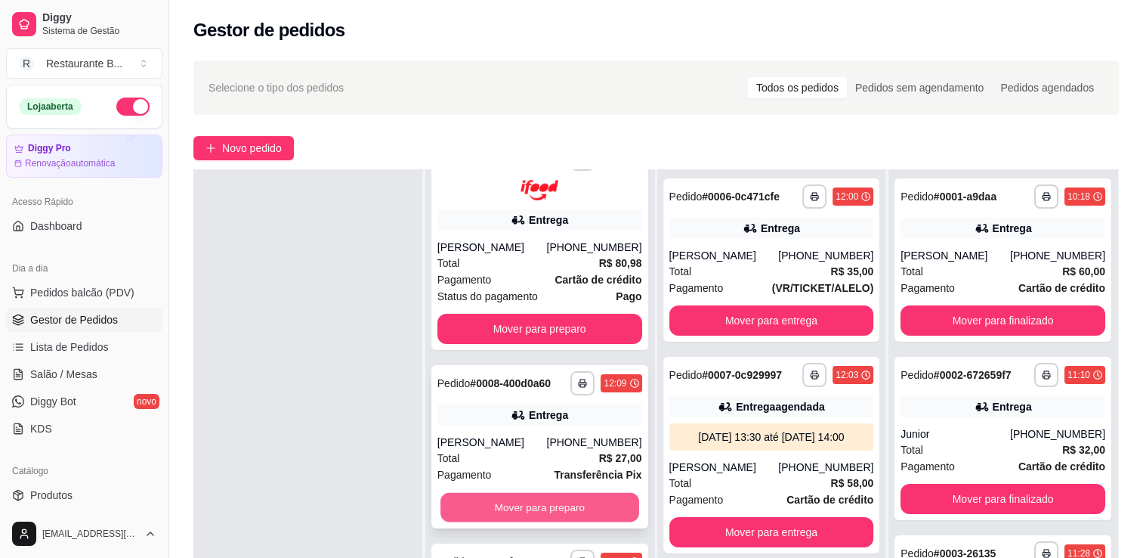
click at [541, 508] on button "Mover para preparo" at bounding box center [539, 506] width 199 height 29
click at [551, 515] on button "Mover para preparo" at bounding box center [539, 506] width 199 height 29
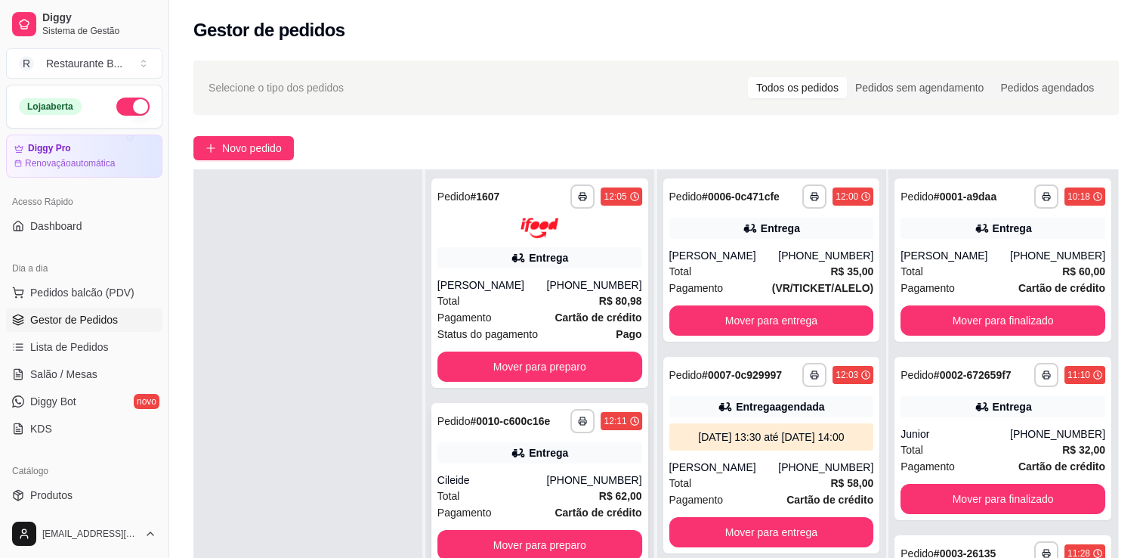
scroll to position [230, 0]
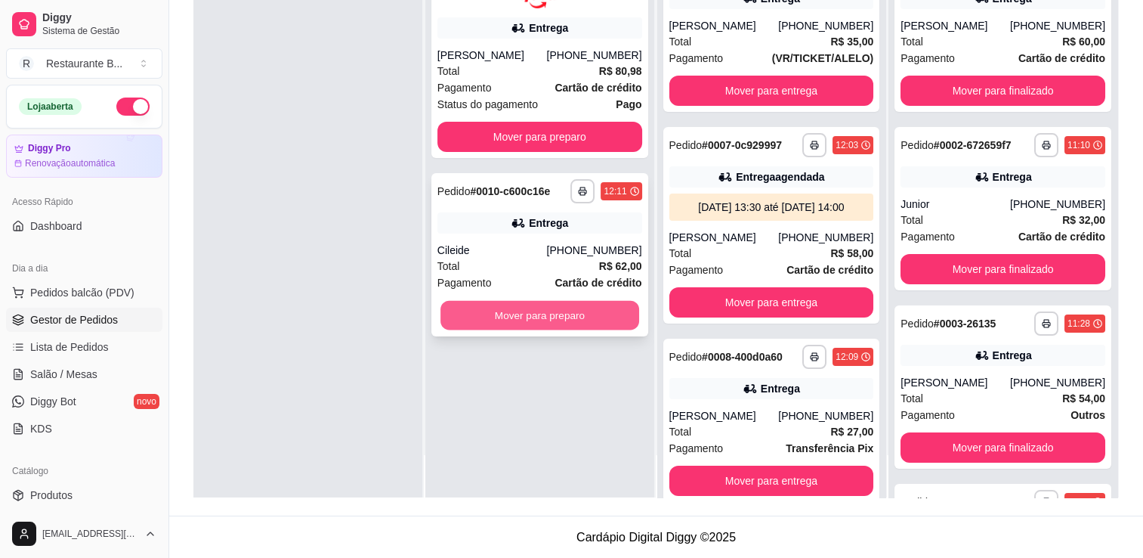
click at [576, 309] on button "Mover para preparo" at bounding box center [539, 314] width 199 height 29
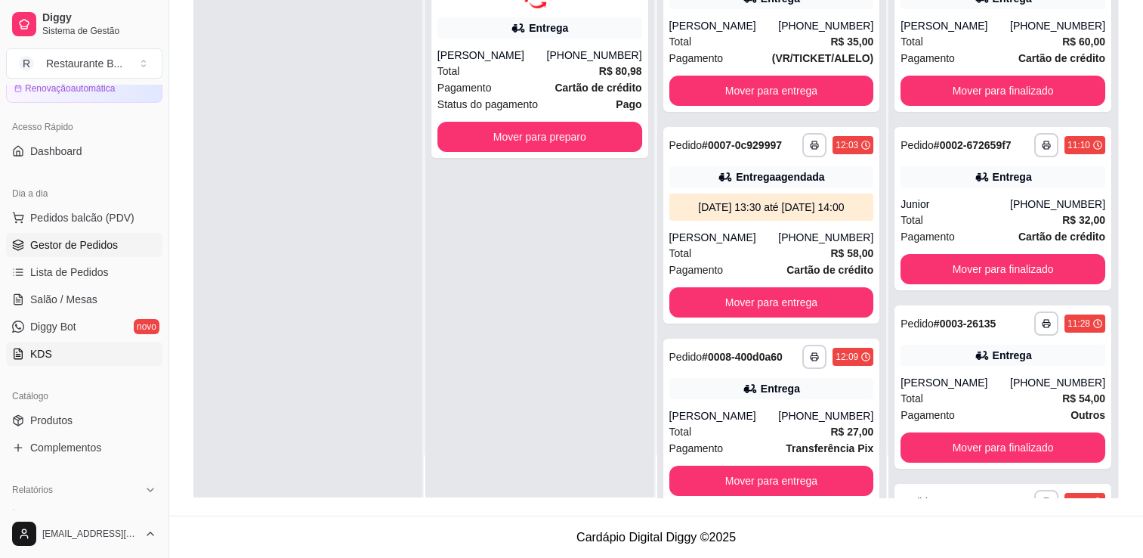
scroll to position [76, 0]
click at [108, 416] on link "Produtos" at bounding box center [84, 419] width 156 height 24
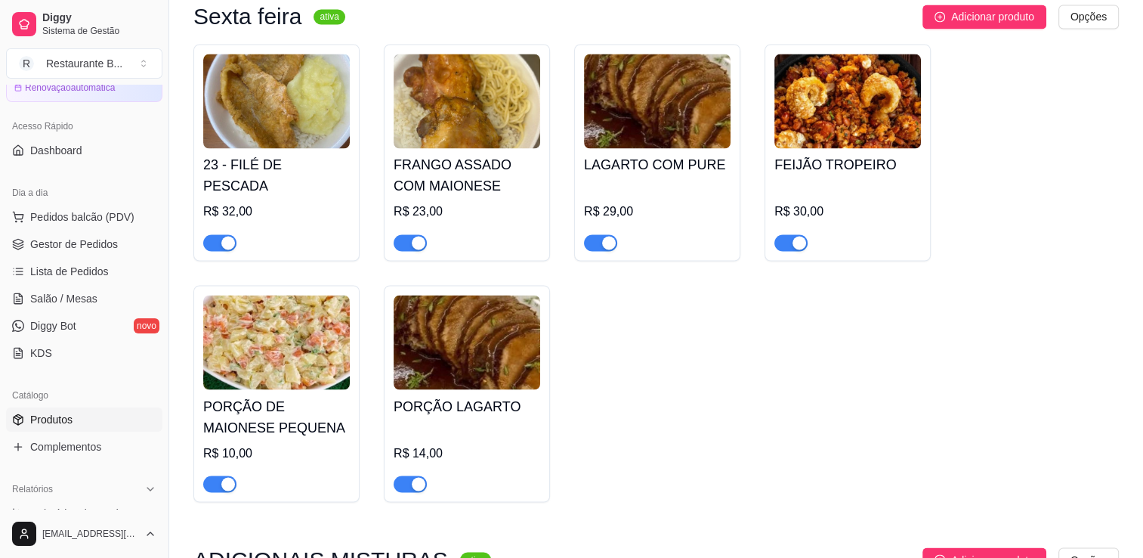
scroll to position [2619, 0]
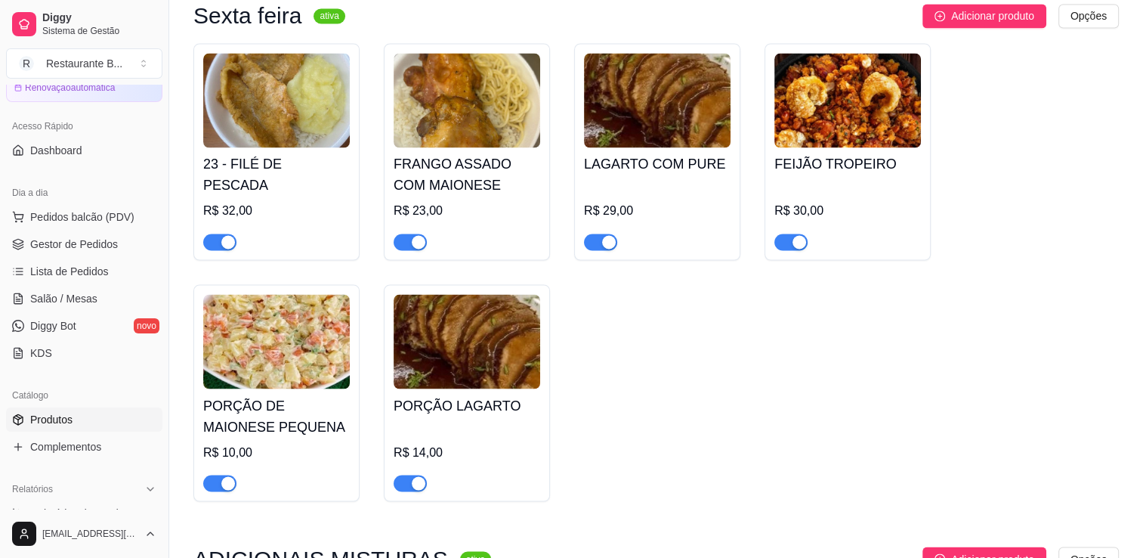
click at [598, 233] on span "button" at bounding box center [600, 241] width 33 height 17
click at [408, 474] on button "button" at bounding box center [410, 482] width 33 height 17
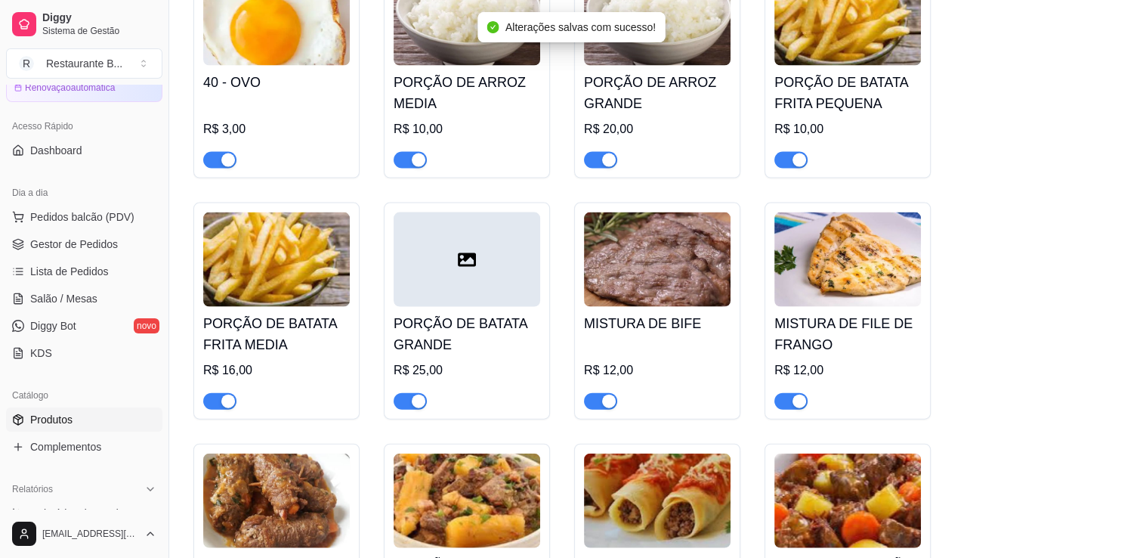
scroll to position [3243, 0]
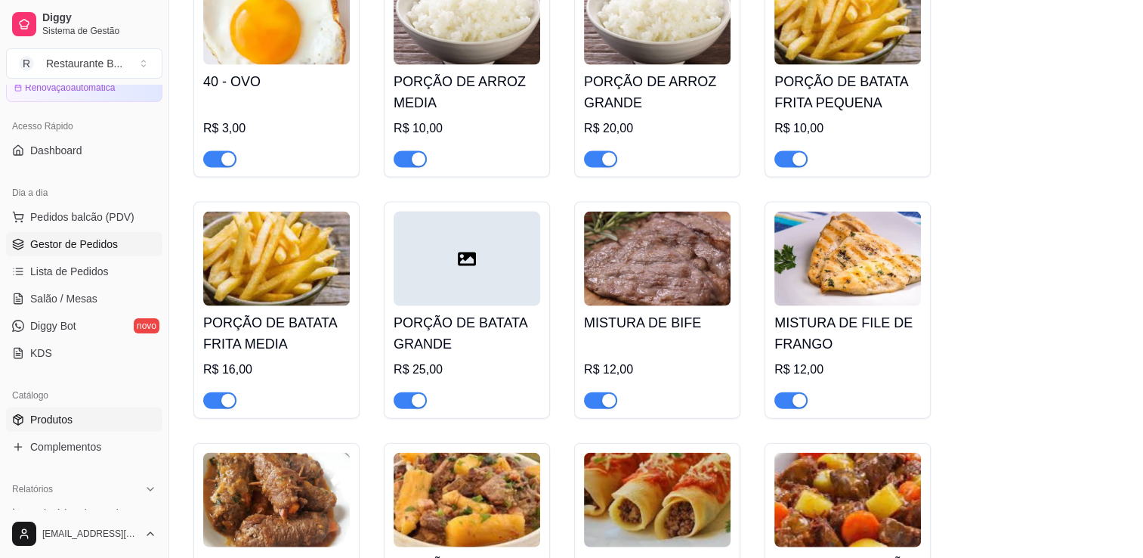
click at [78, 243] on span "Gestor de Pedidos" at bounding box center [74, 243] width 88 height 15
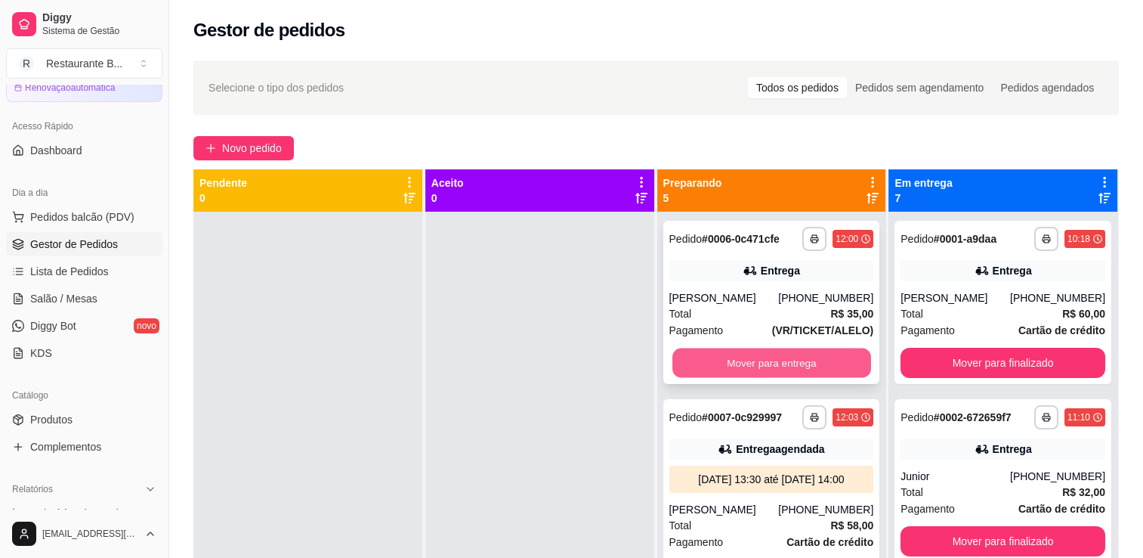
click at [700, 378] on button "Mover para entrega" at bounding box center [771, 362] width 199 height 29
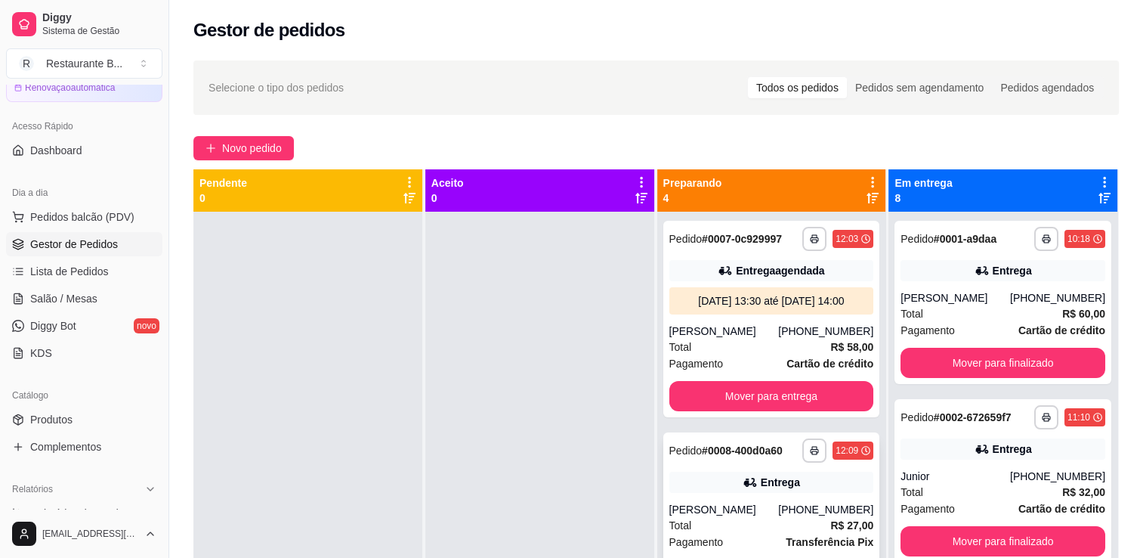
scroll to position [154, 0]
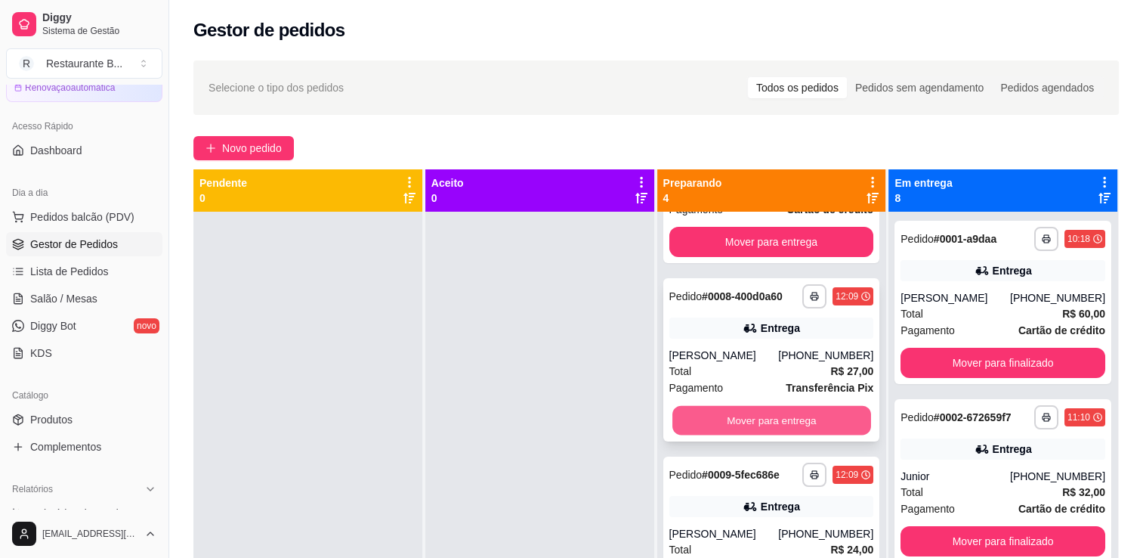
click at [746, 434] on button "Mover para entrega" at bounding box center [771, 420] width 199 height 29
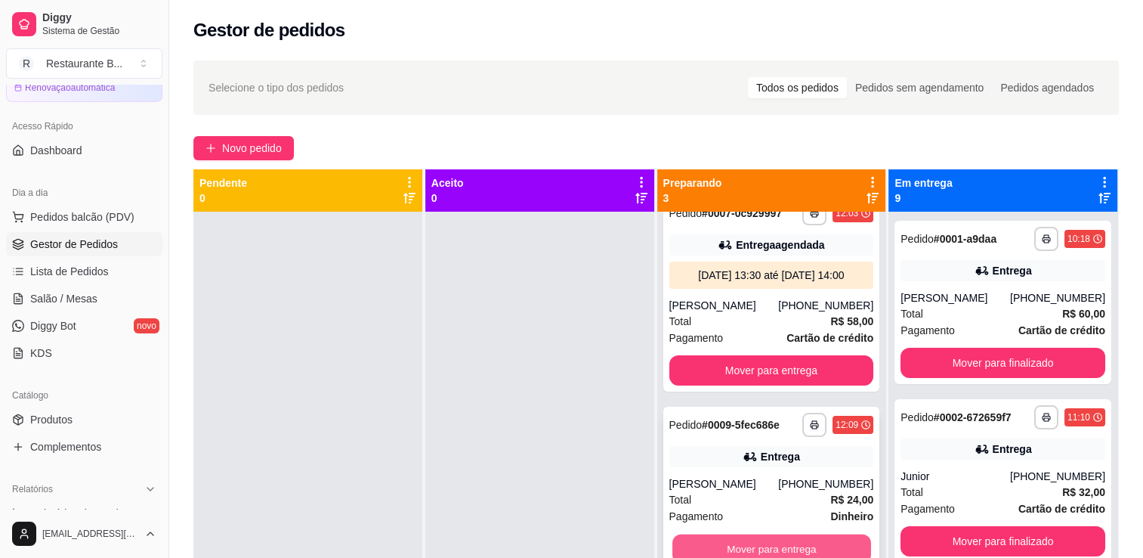
click at [740, 543] on button "Mover para entrega" at bounding box center [771, 548] width 199 height 29
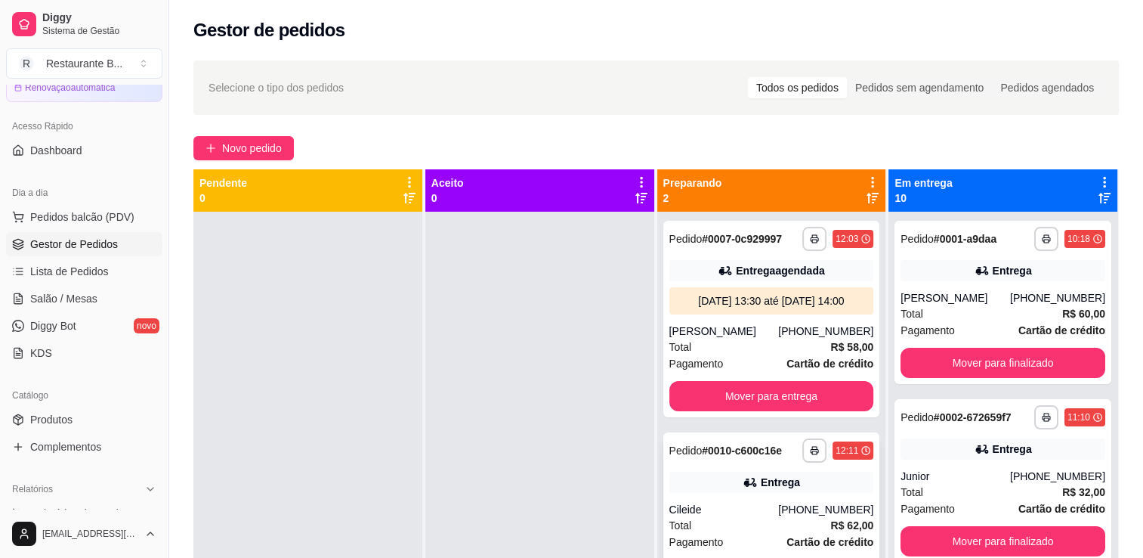
scroll to position [42, 0]
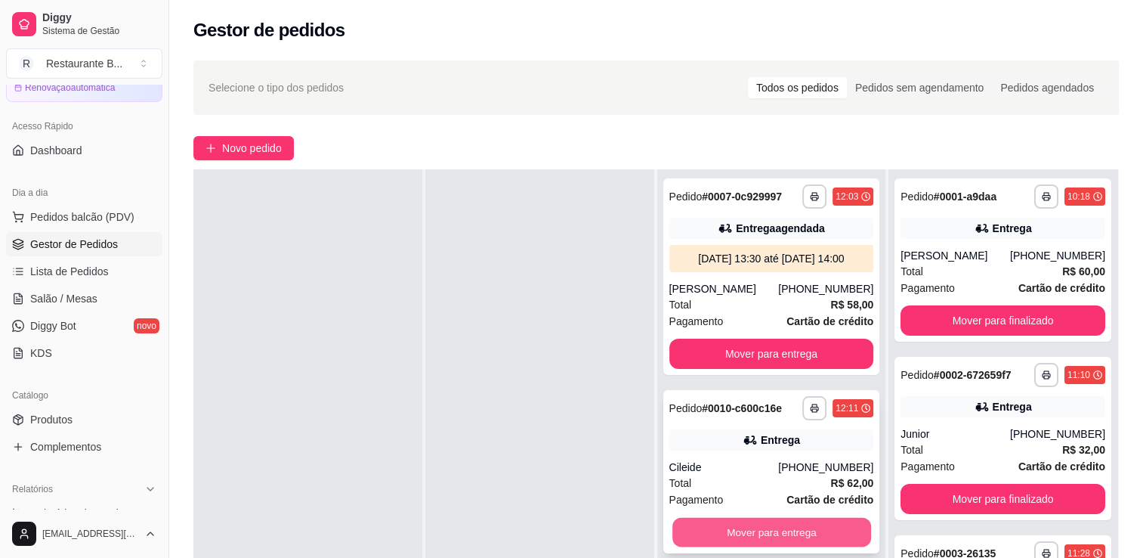
click at [729, 524] on button "Mover para entrega" at bounding box center [771, 532] width 199 height 29
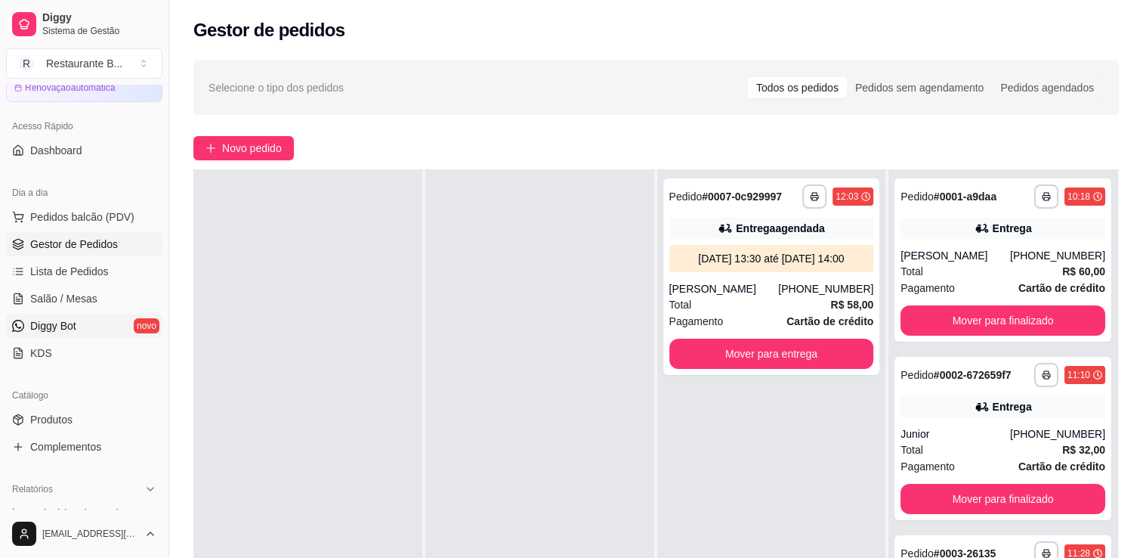
click at [104, 329] on link "Diggy Bot novo" at bounding box center [84, 326] width 156 height 24
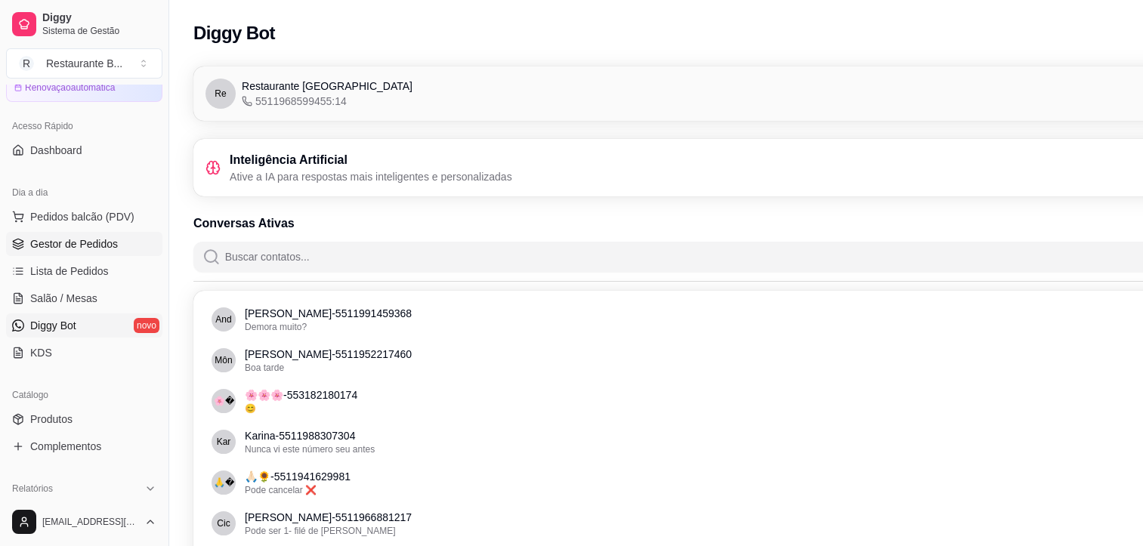
click at [66, 240] on span "Gestor de Pedidos" at bounding box center [74, 243] width 88 height 15
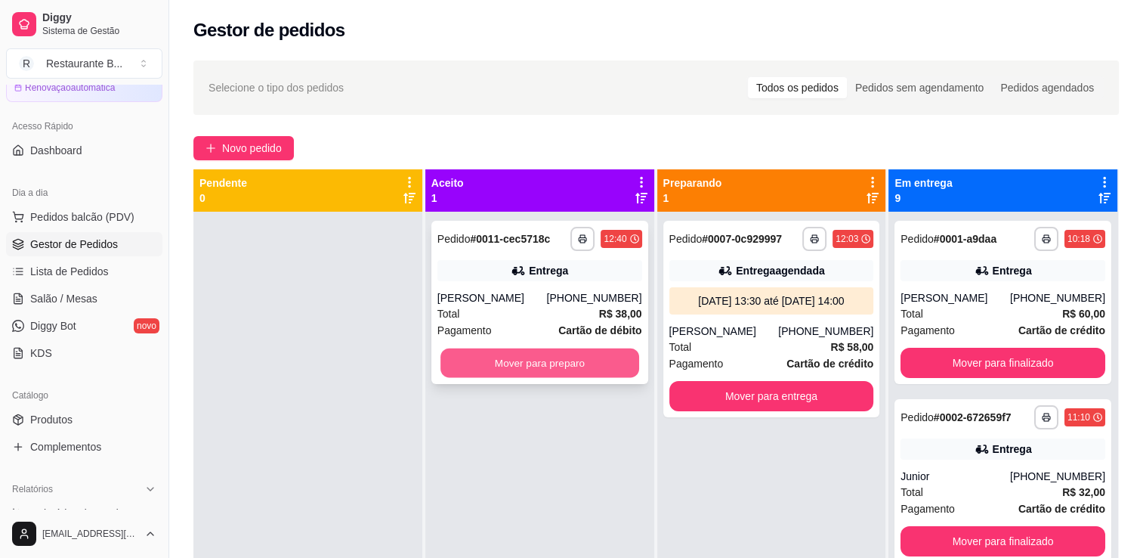
click at [505, 378] on button "Mover para preparo" at bounding box center [539, 362] width 199 height 29
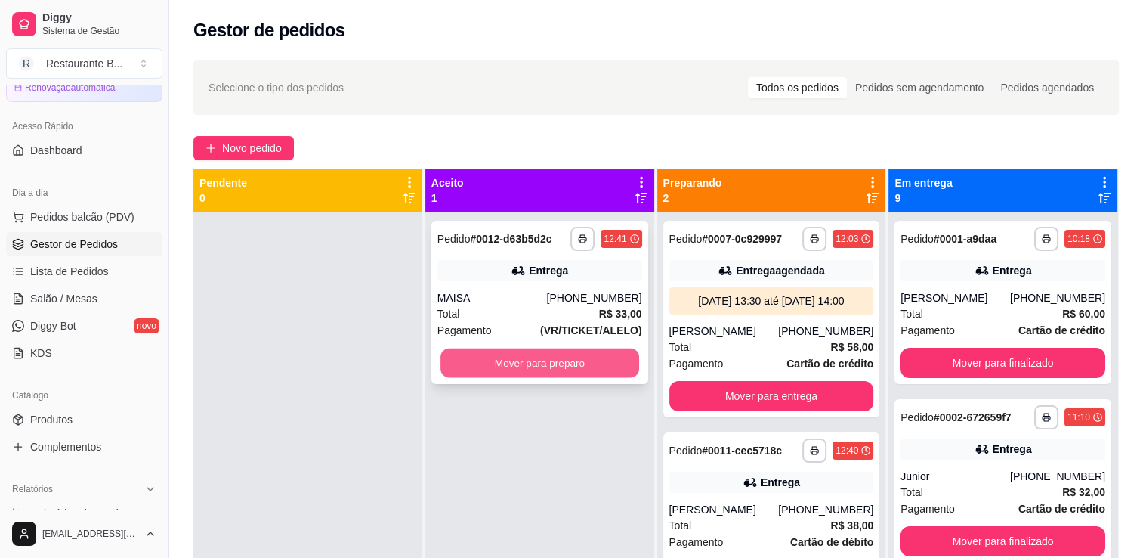
click at [520, 356] on button "Mover para preparo" at bounding box center [539, 362] width 199 height 29
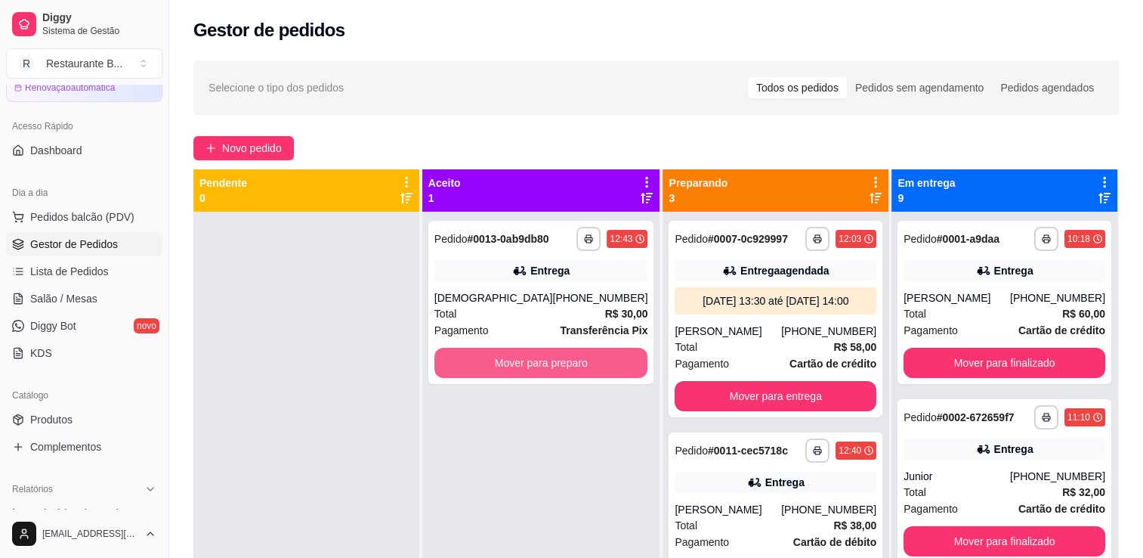
click at [520, 356] on button "Mover para preparo" at bounding box center [541, 363] width 214 height 30
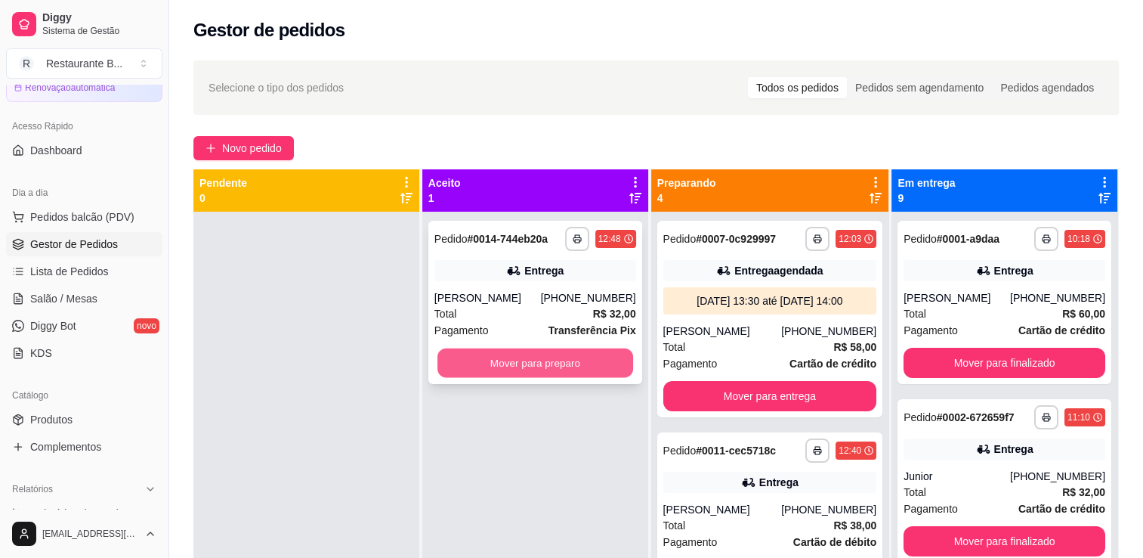
click at [592, 374] on button "Mover para preparo" at bounding box center [535, 362] width 196 height 29
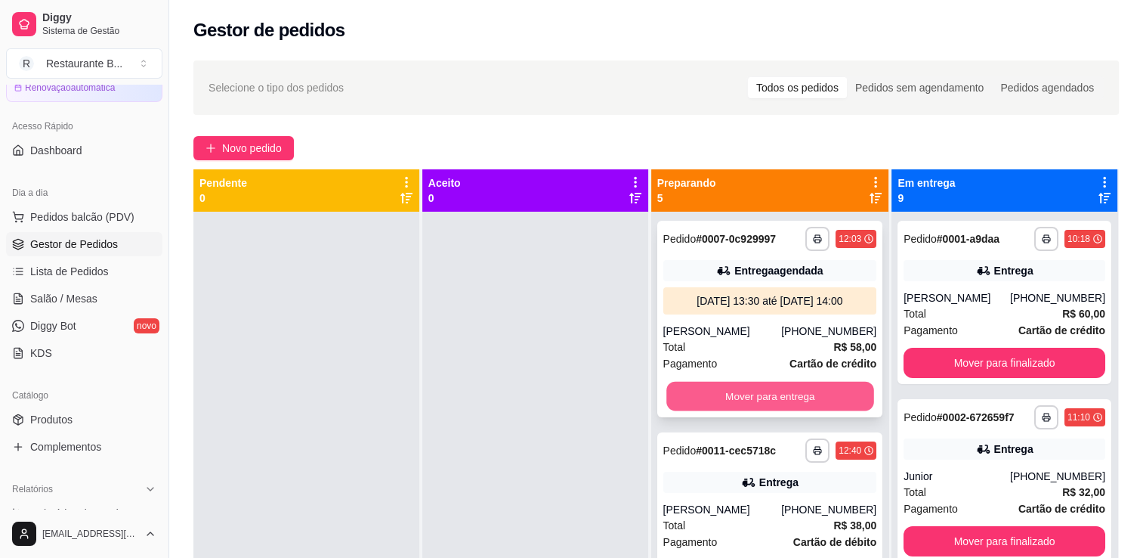
click at [754, 406] on button "Mover para entrega" at bounding box center [769, 396] width 207 height 29
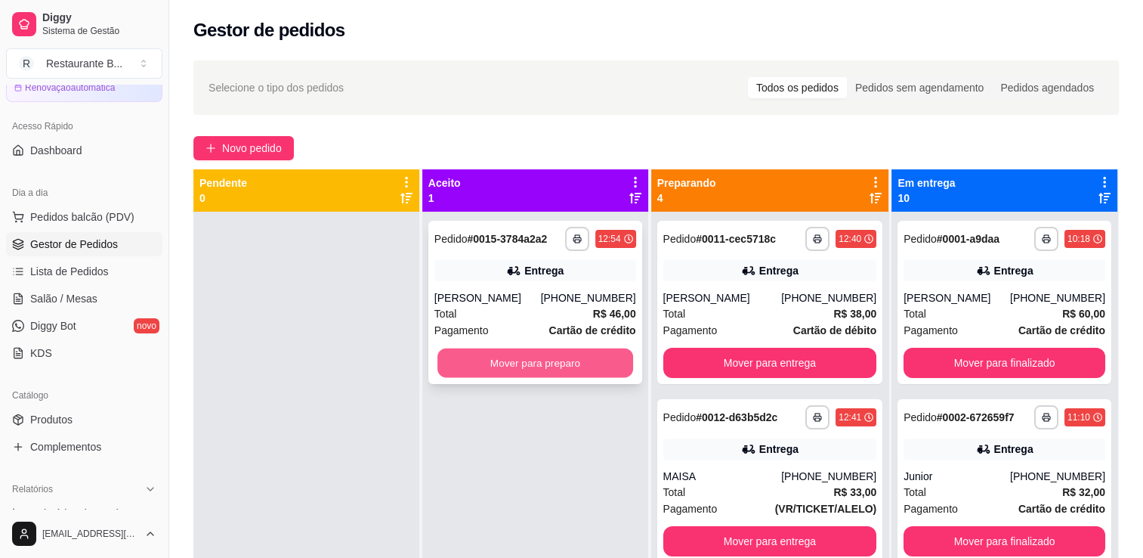
click at [533, 349] on button "Mover para preparo" at bounding box center [535, 362] width 196 height 29
click at [539, 357] on button "Mover para preparo" at bounding box center [535, 362] width 196 height 29
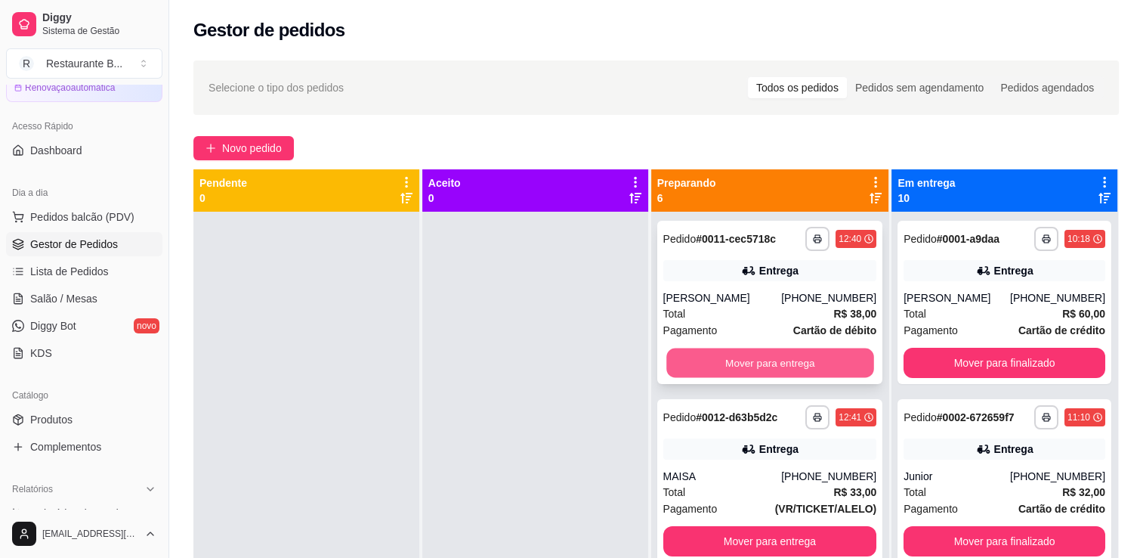
click at [746, 374] on button "Mover para entrega" at bounding box center [769, 362] width 207 height 29
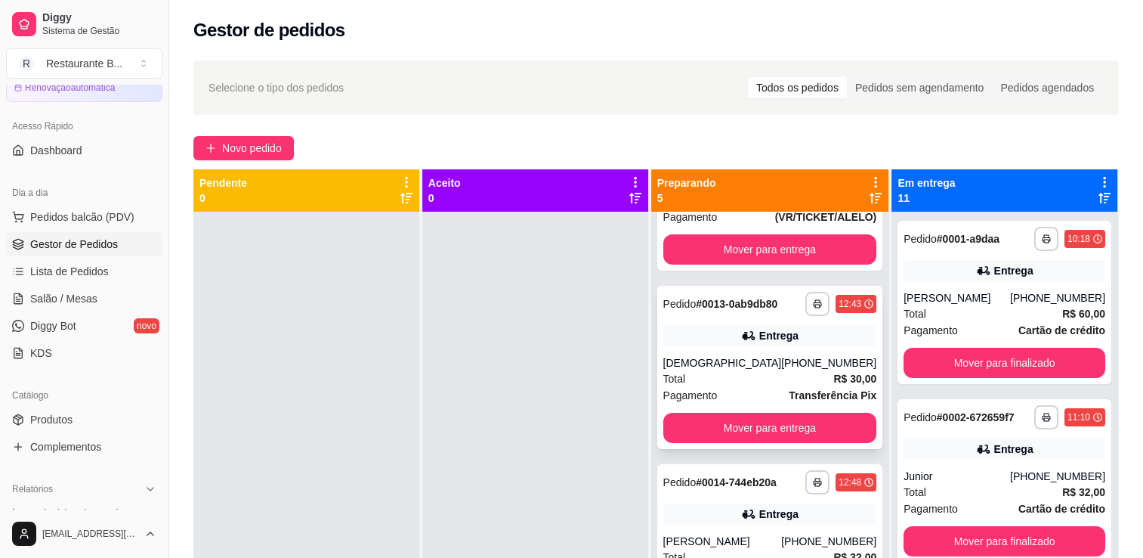
scroll to position [114, 0]
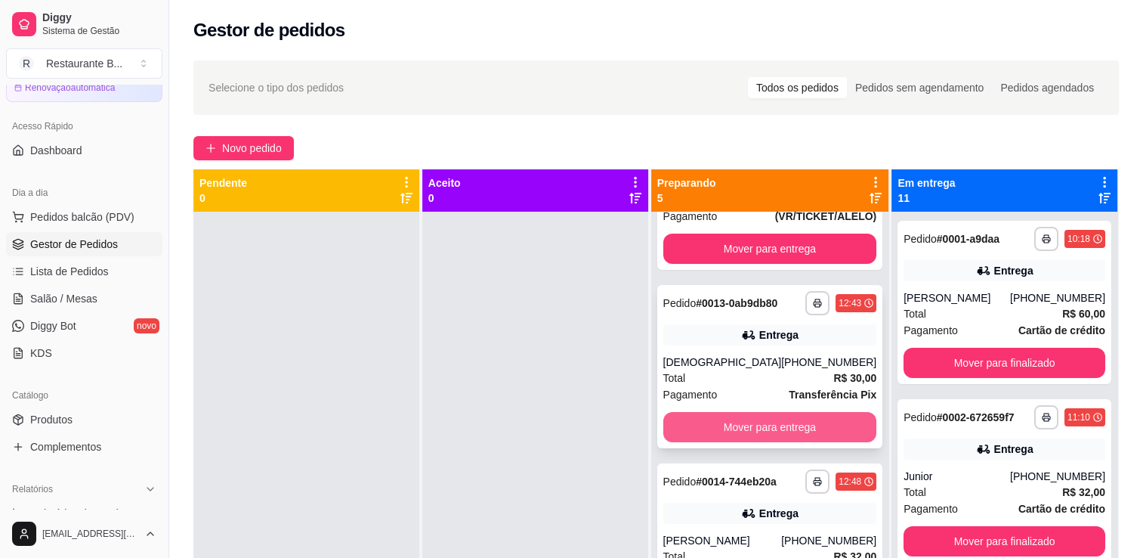
click at [762, 423] on button "Mover para entrega" at bounding box center [770, 427] width 214 height 30
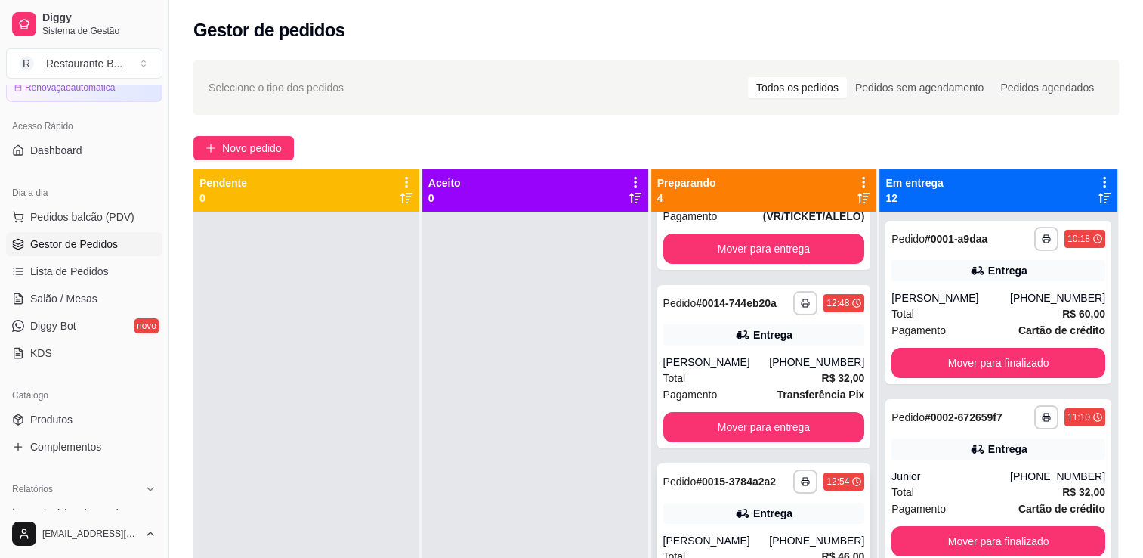
scroll to position [170, 0]
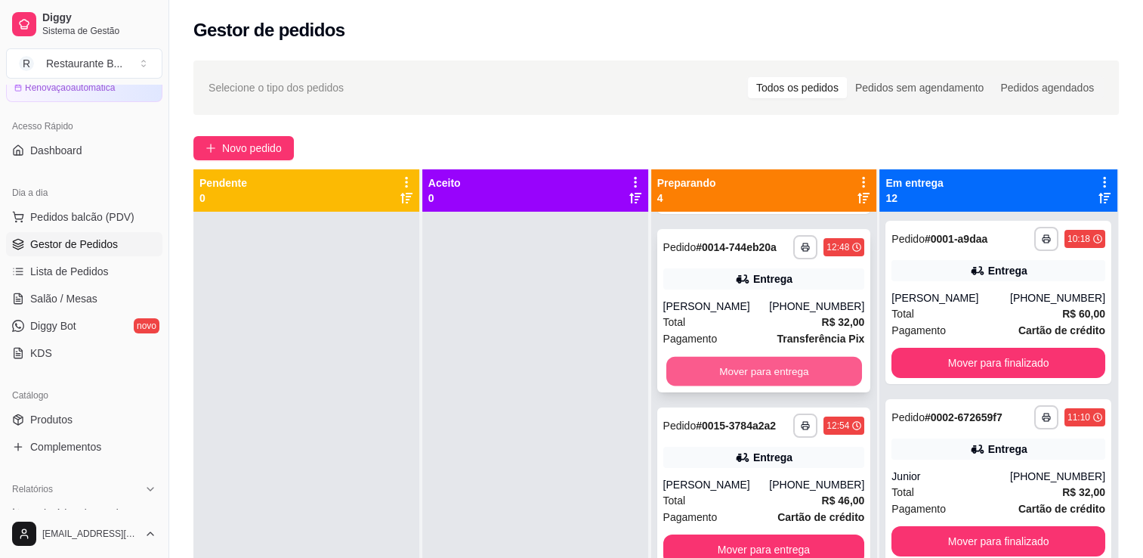
click at [765, 374] on button "Mover para entrega" at bounding box center [764, 371] width 196 height 29
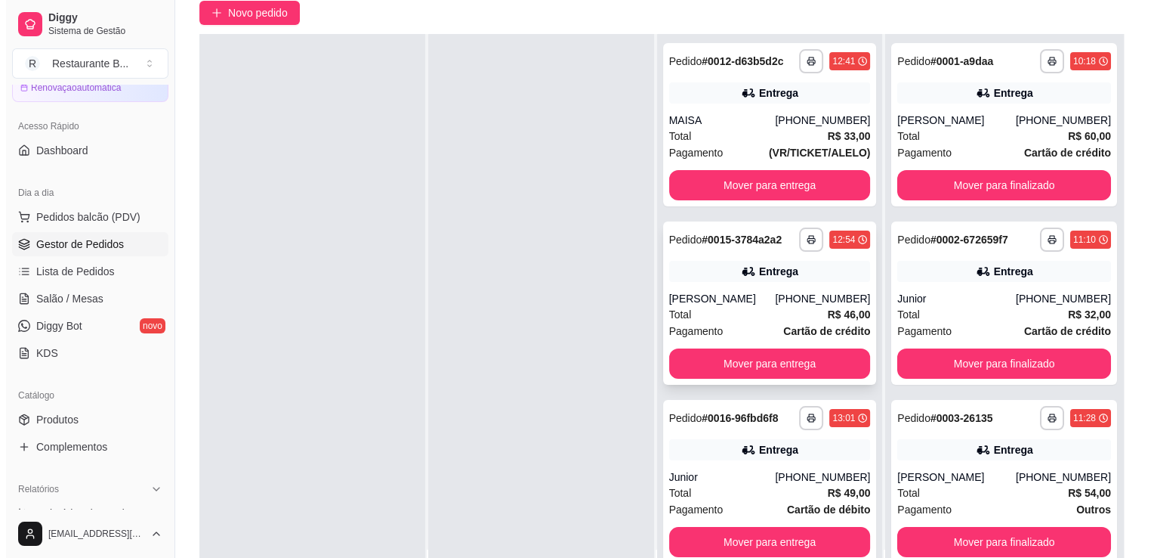
scroll to position [0, 0]
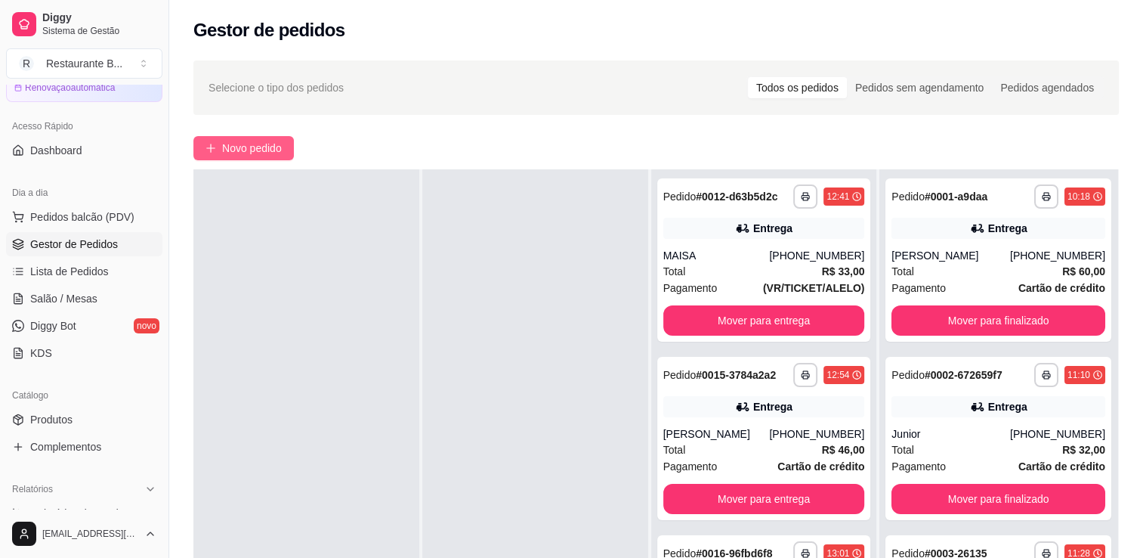
click at [263, 140] on span "Novo pedido" at bounding box center [252, 148] width 60 height 17
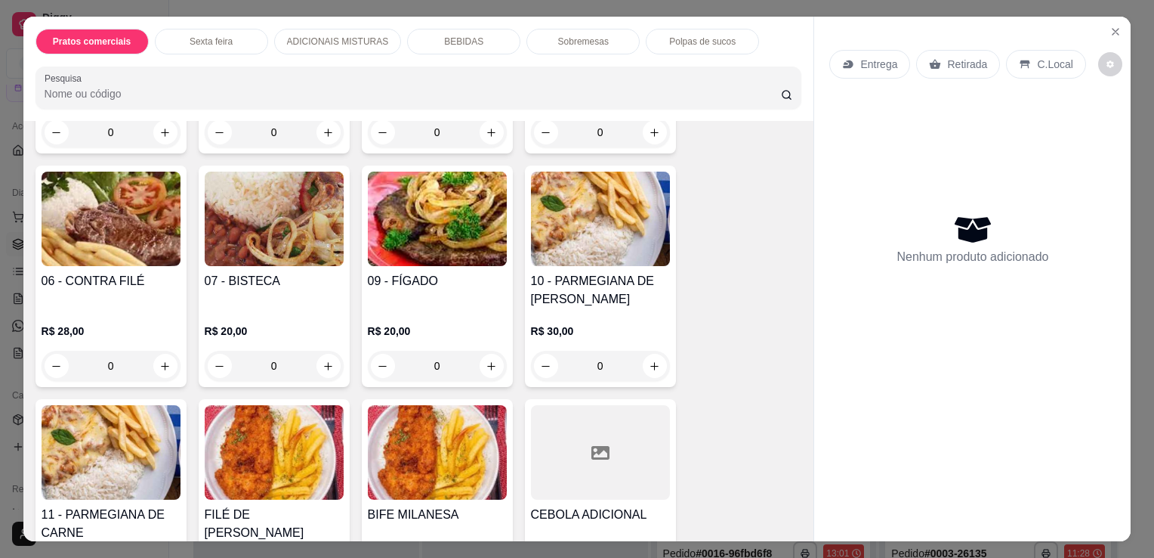
scroll to position [178, 0]
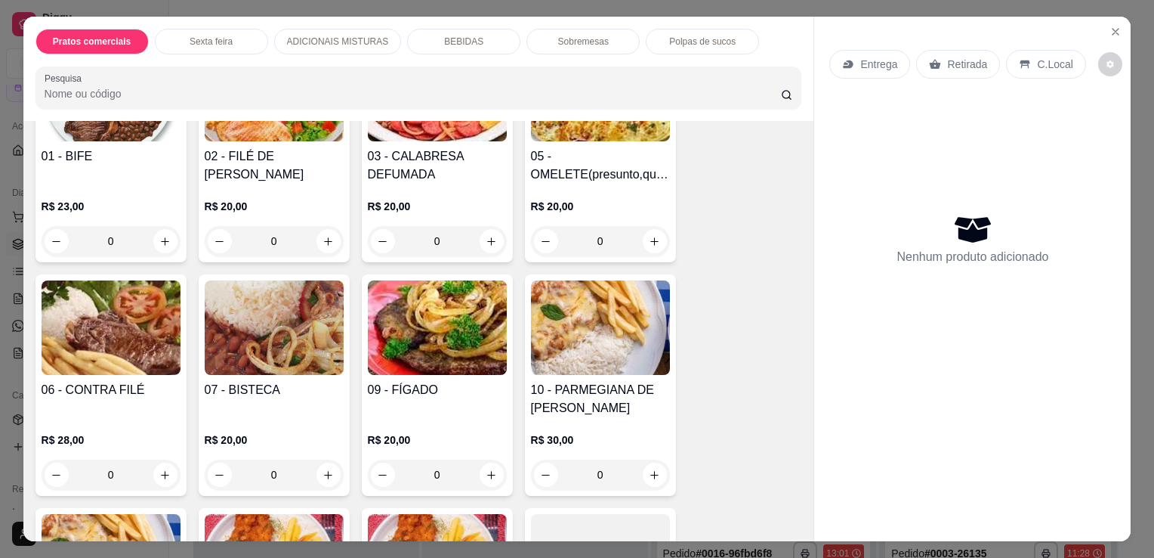
click at [646, 226] on div "0" at bounding box center [600, 241] width 139 height 30
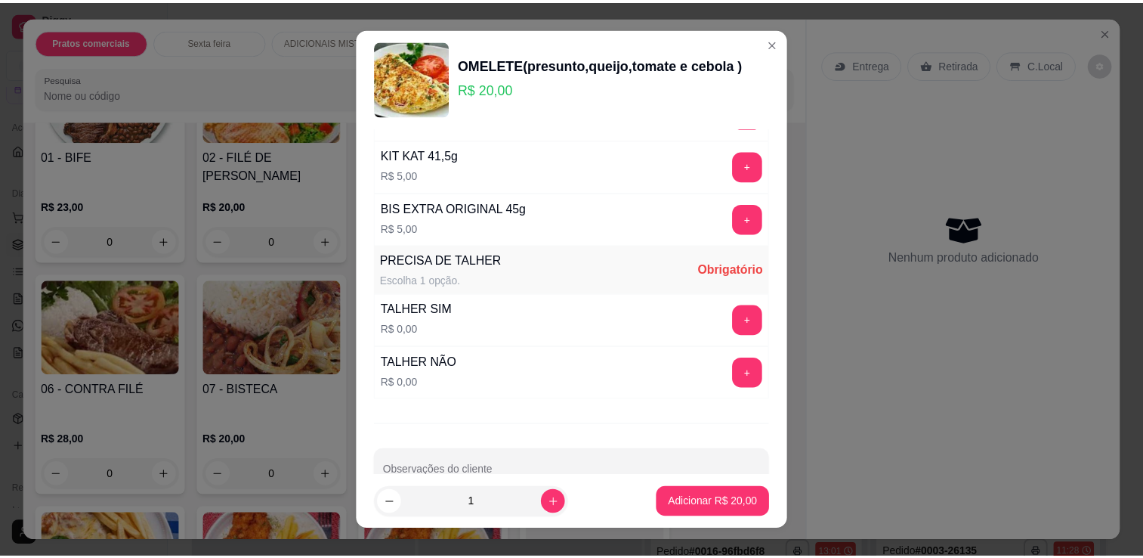
scroll to position [811, 0]
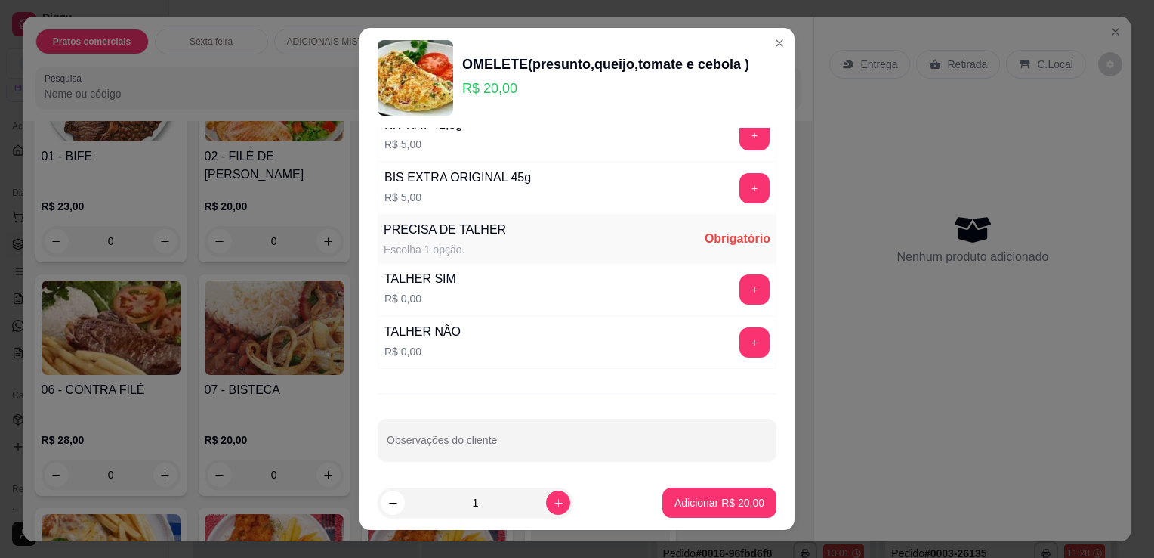
click at [740, 274] on button "+" at bounding box center [755, 289] width 30 height 30
click at [740, 275] on button "+" at bounding box center [754, 289] width 29 height 29
click at [673, 285] on button "-" at bounding box center [687, 289] width 29 height 29
click at [721, 493] on button "Adicionar R$ 20,00" at bounding box center [719, 502] width 111 height 29
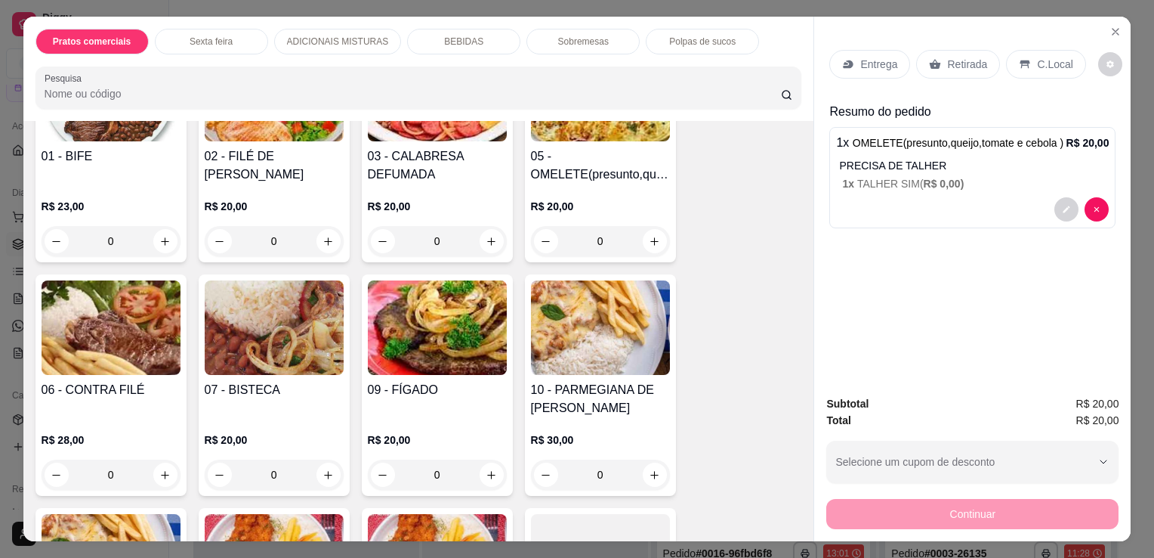
click at [865, 57] on p "Entrega" at bounding box center [879, 64] width 37 height 15
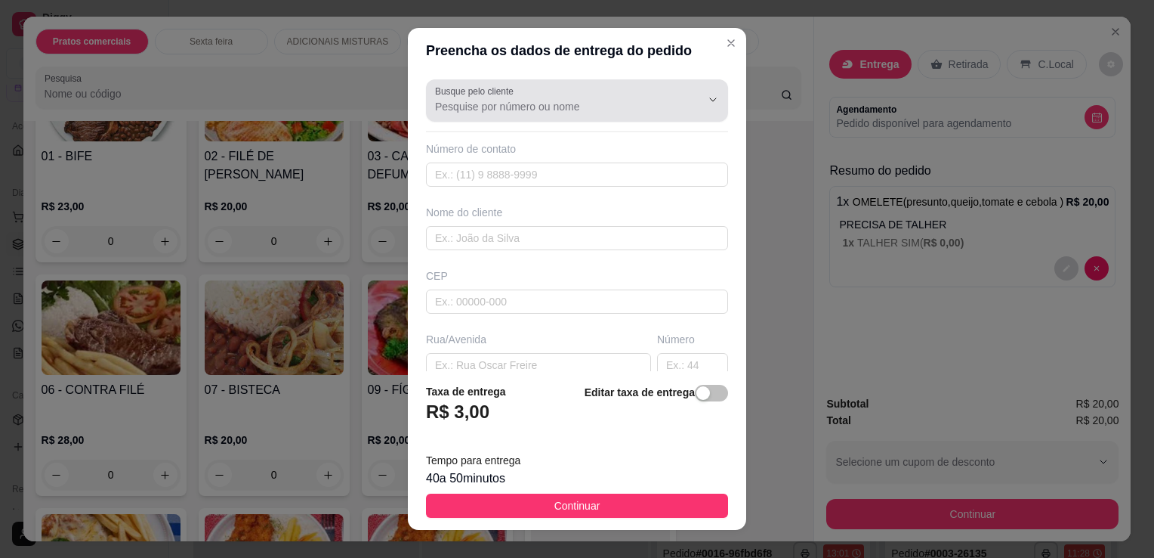
click at [525, 116] on div "Busque pelo cliente" at bounding box center [577, 100] width 302 height 42
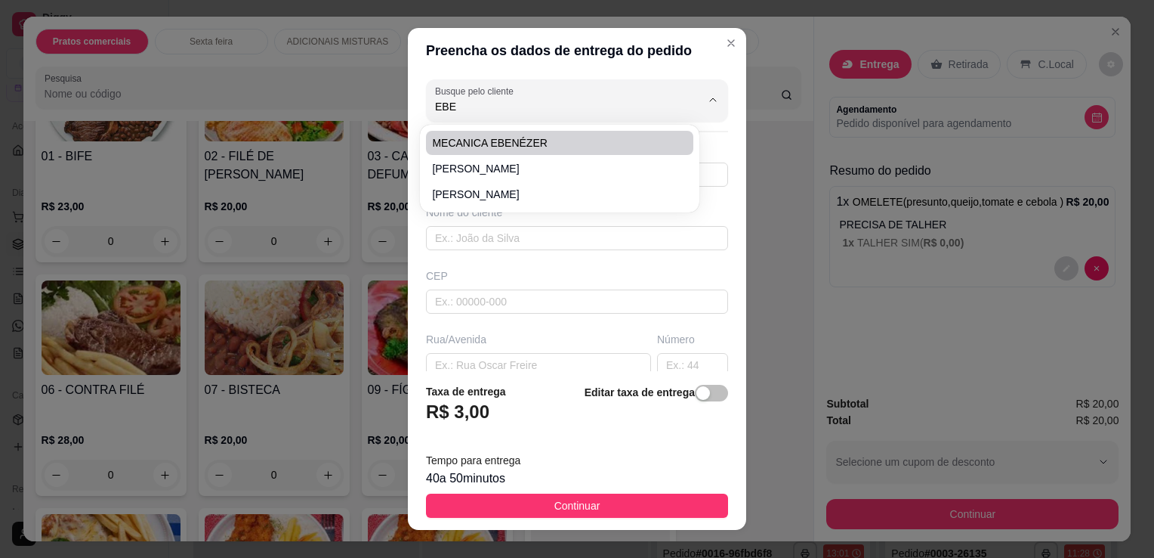
click at [527, 136] on span "MECANICA EBENÉZER" at bounding box center [552, 142] width 240 height 15
type input "MECANICA EBENÉZER"
type input "11976495650"
type input "MECANICA EBENÉZER"
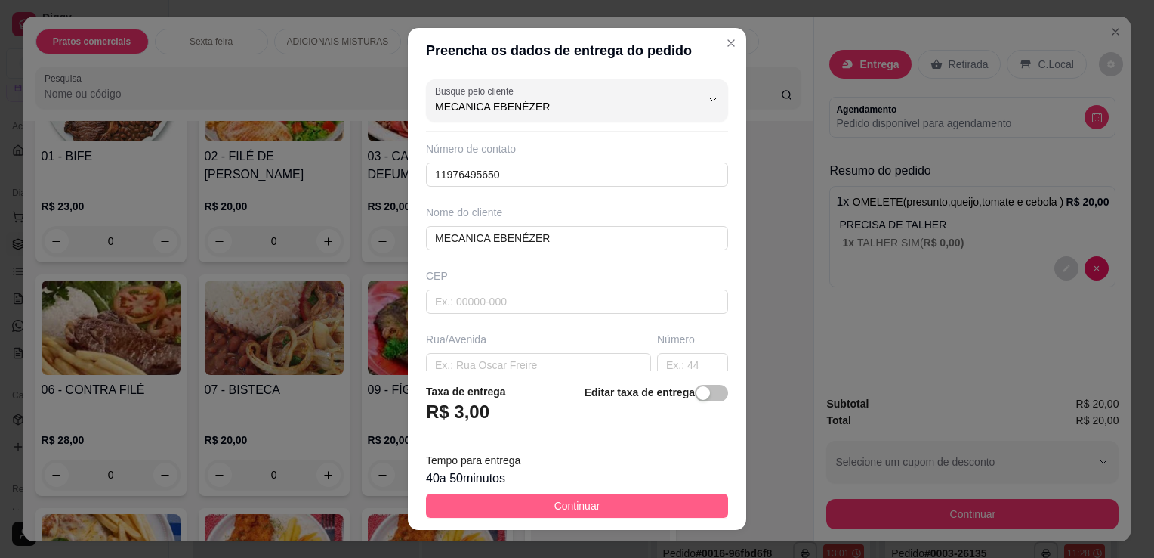
type input "MECANICA EBENÉZER"
click at [629, 499] on button "Continuar" at bounding box center [577, 505] width 302 height 24
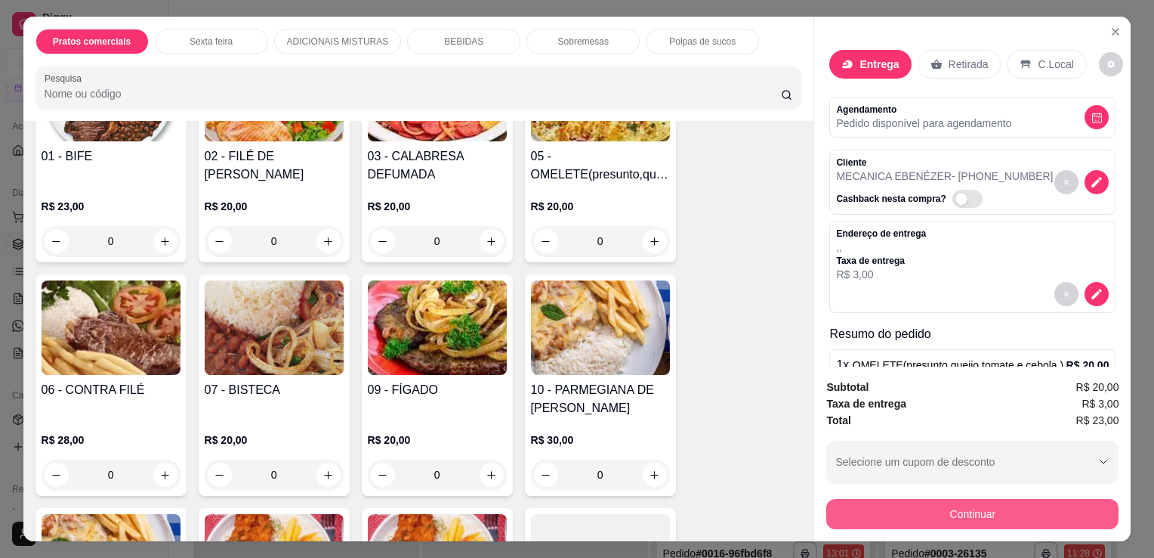
click at [888, 499] on button "Continuar" at bounding box center [973, 514] width 292 height 30
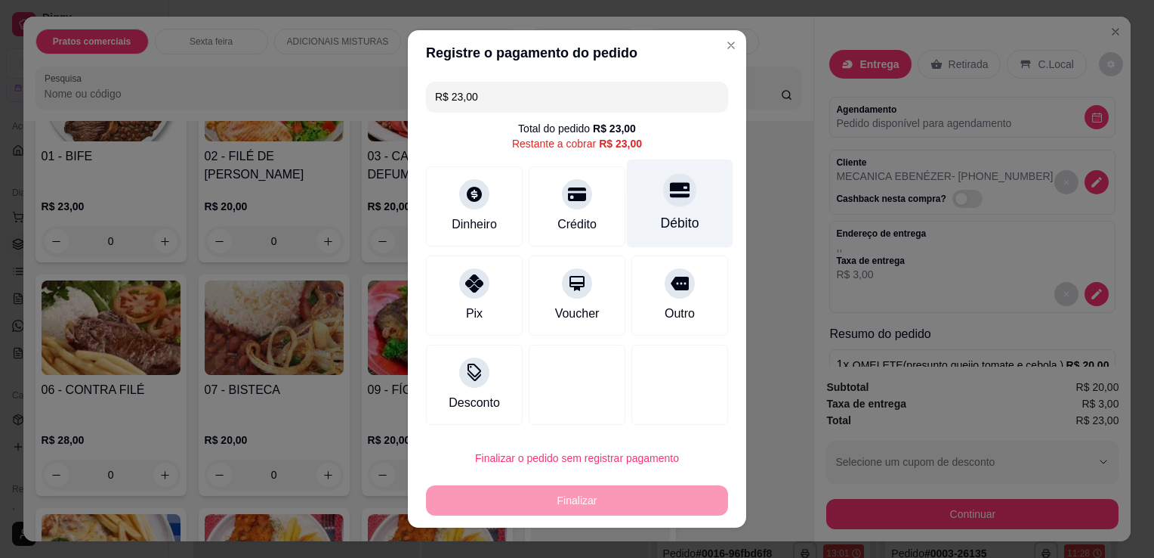
click at [668, 222] on div "Débito" at bounding box center [680, 223] width 39 height 20
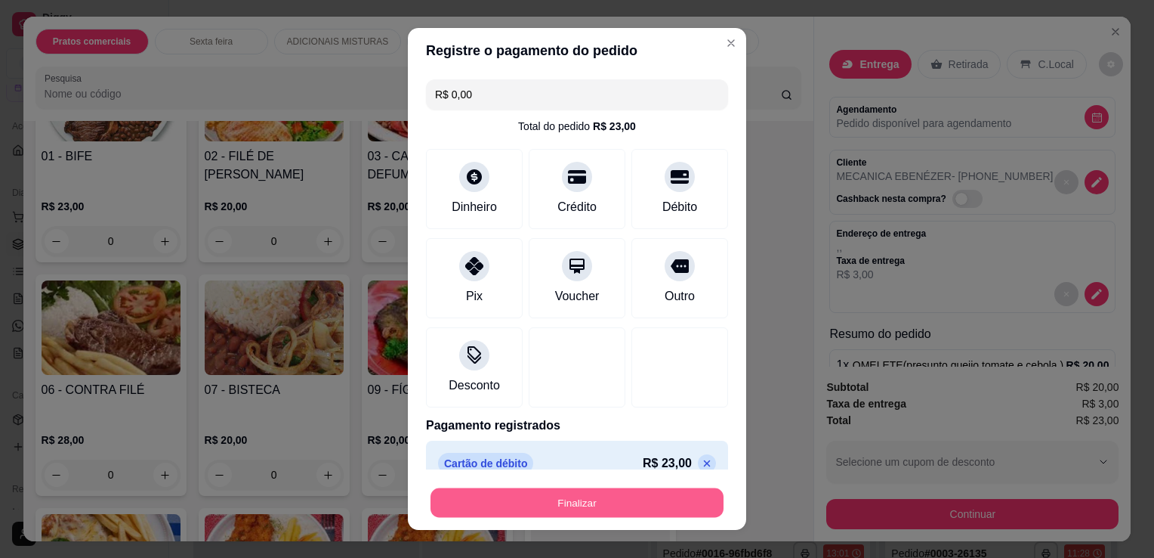
click at [669, 514] on button "Finalizar" at bounding box center [577, 502] width 293 height 29
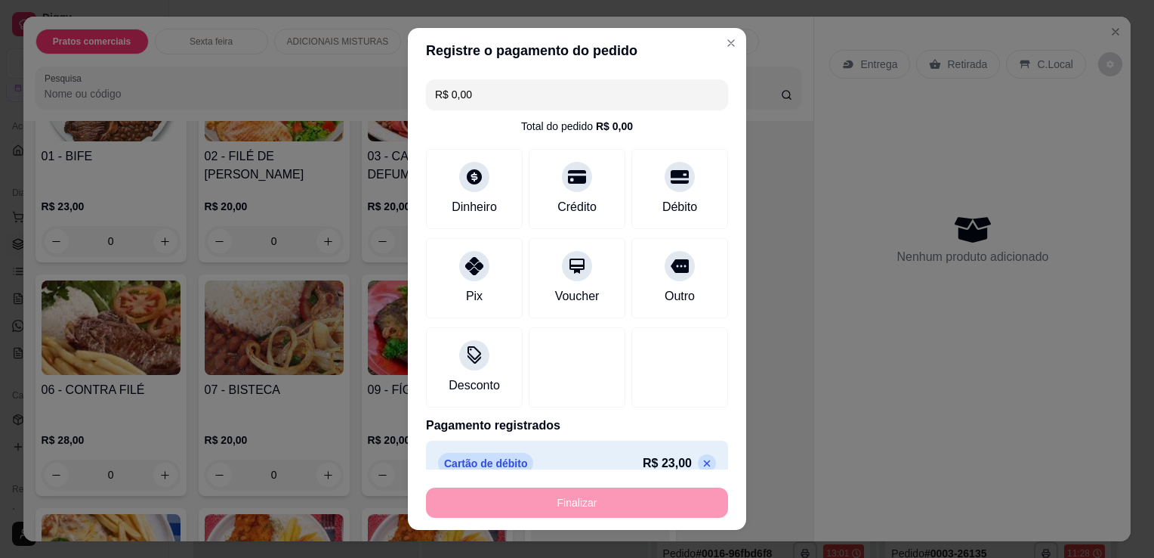
type input "-R$ 23,00"
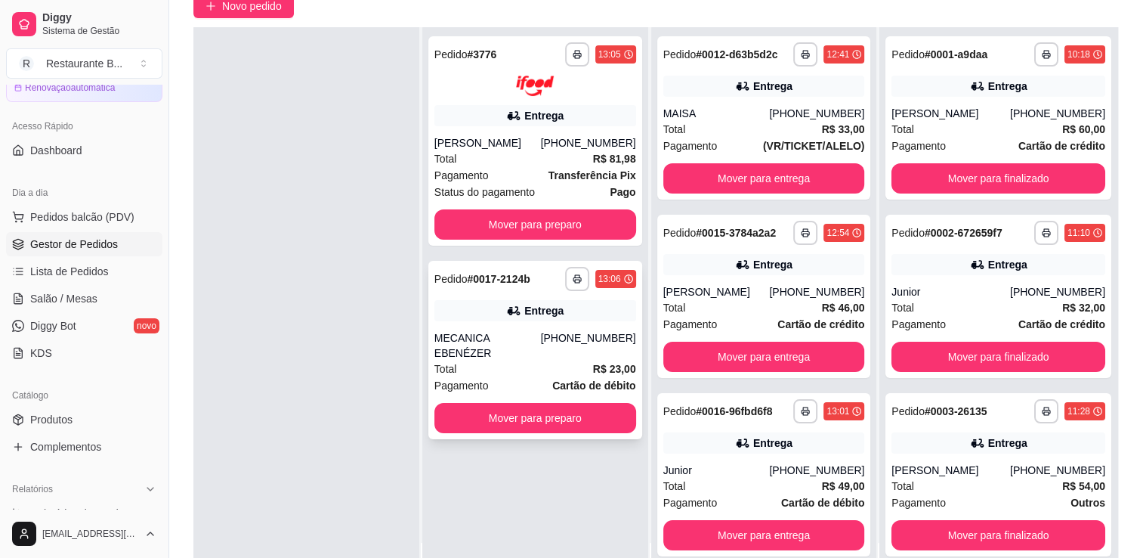
scroll to position [218, 0]
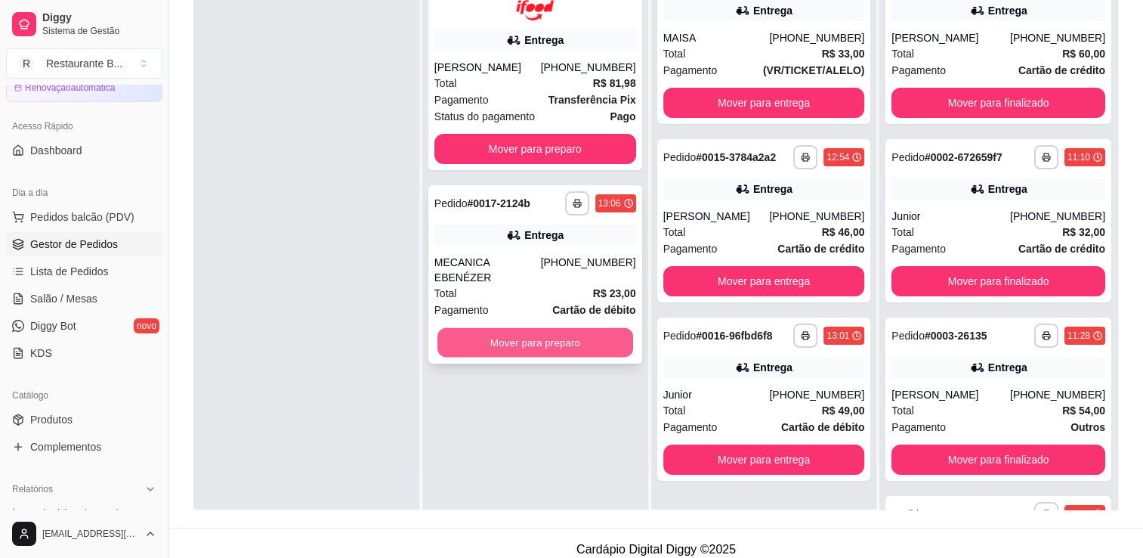
click at [546, 327] on button "Mover para preparo" at bounding box center [535, 341] width 196 height 29
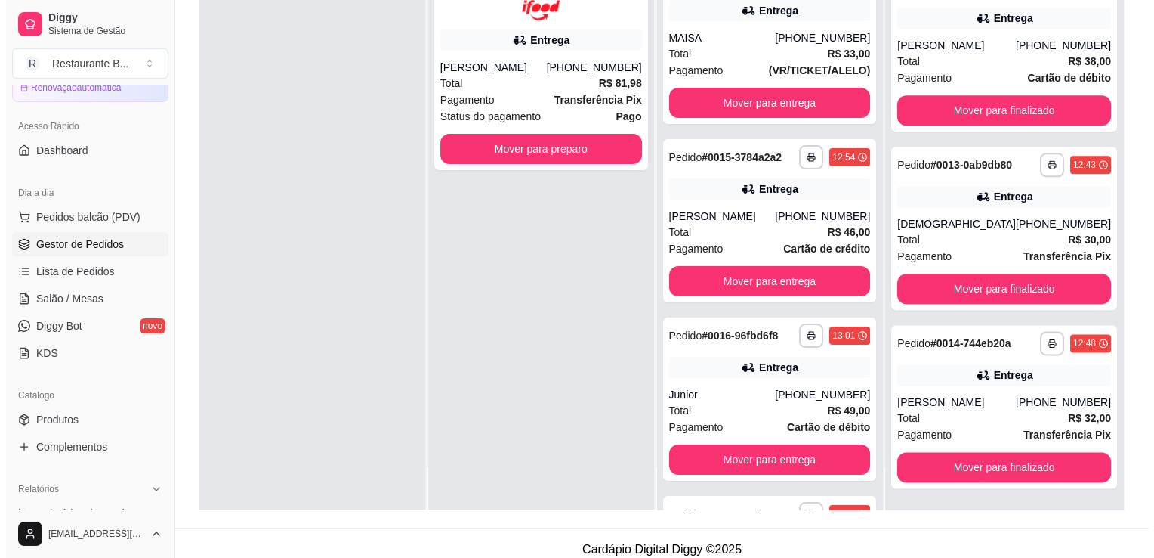
scroll to position [230, 0]
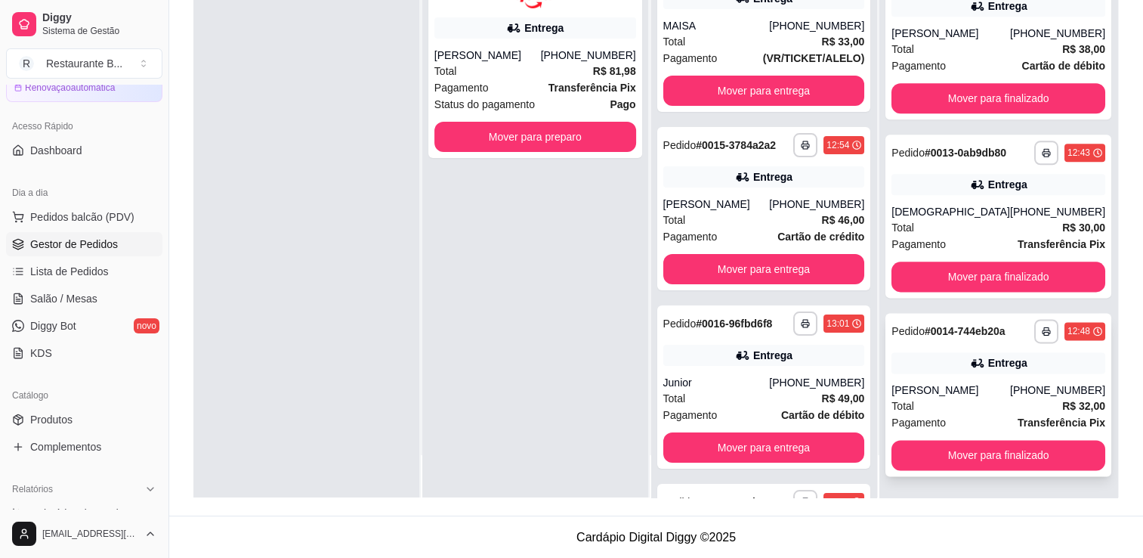
click at [932, 393] on div "[PERSON_NAME]" at bounding box center [951, 389] width 119 height 15
click at [944, 209] on div "[DEMOGRAPHIC_DATA]" at bounding box center [951, 211] width 119 height 15
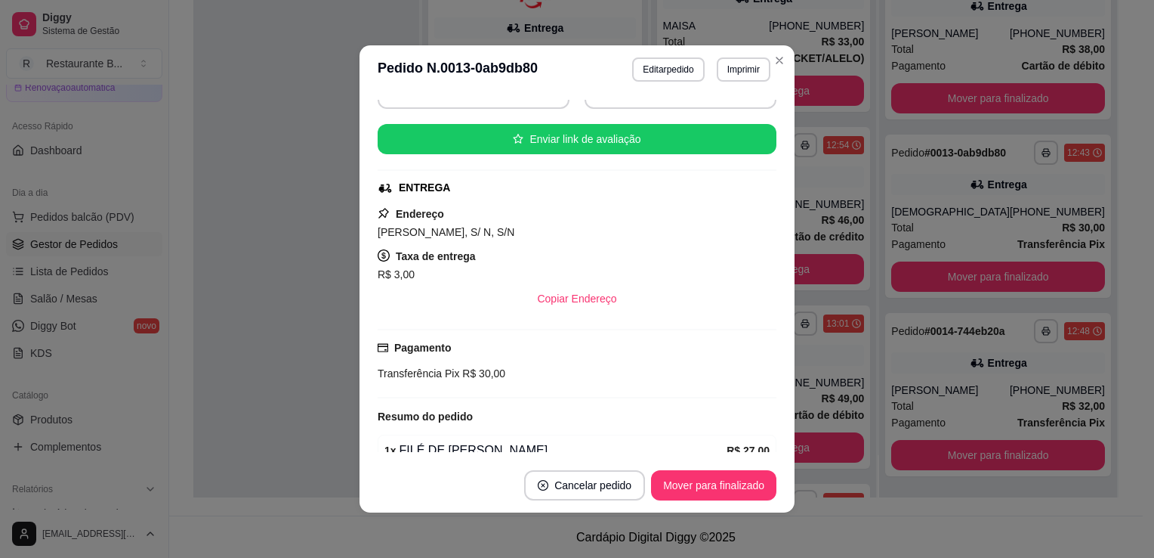
scroll to position [233, 0]
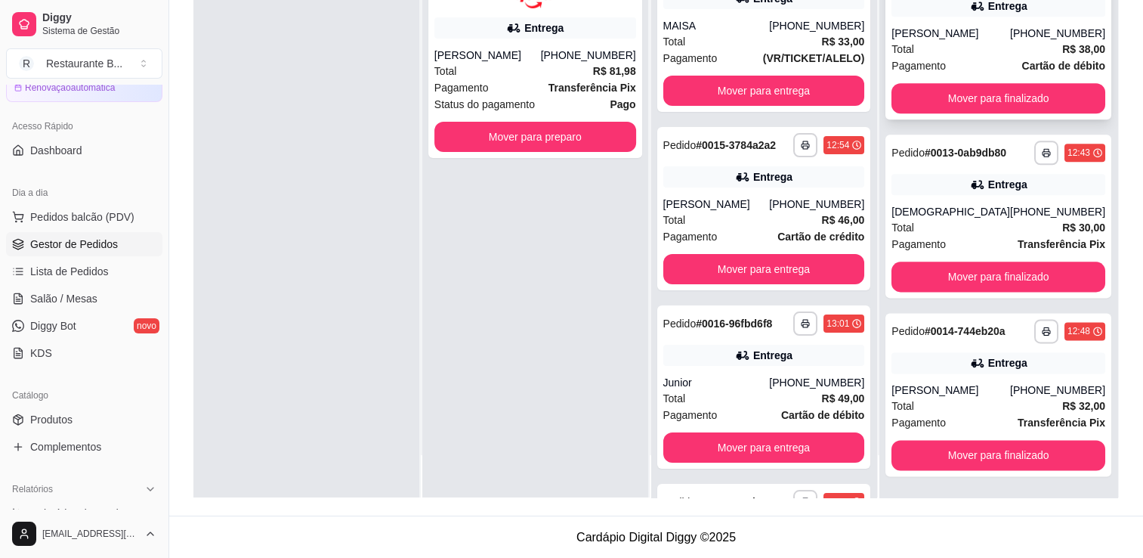
click at [961, 26] on div "[PERSON_NAME]" at bounding box center [951, 33] width 119 height 15
click at [960, 26] on div "[PERSON_NAME]" at bounding box center [951, 33] width 119 height 15
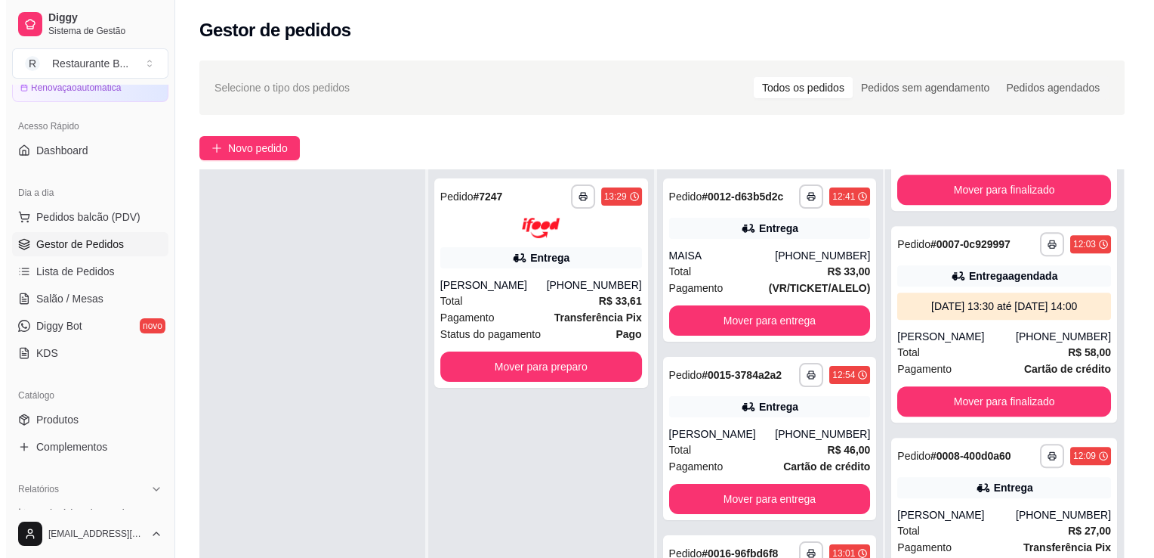
scroll to position [1019, 0]
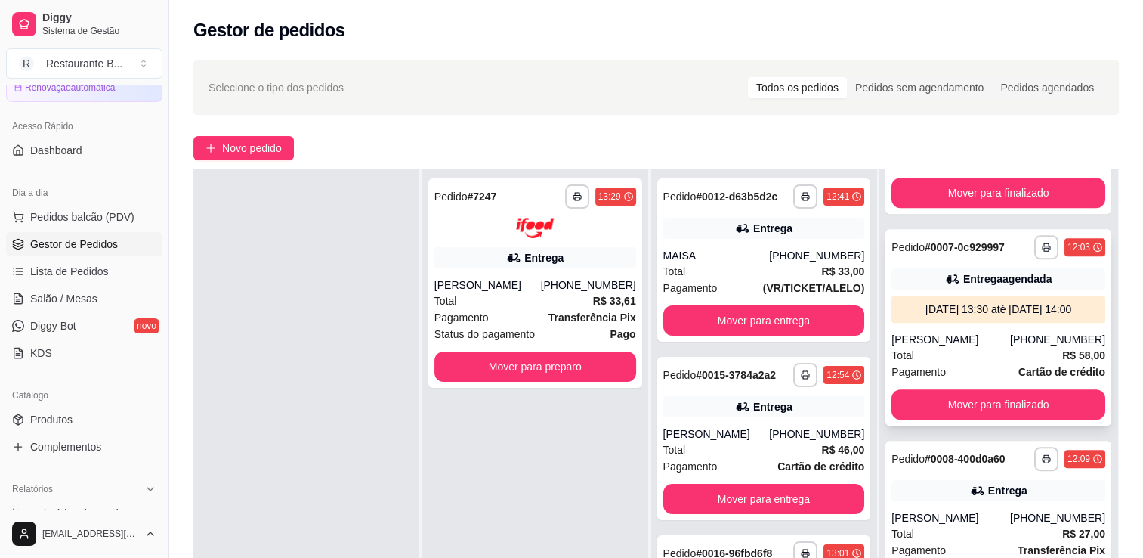
click at [1006, 317] on div "[DATE] 13:30 até [DATE] 14:00" at bounding box center [999, 308] width 202 height 15
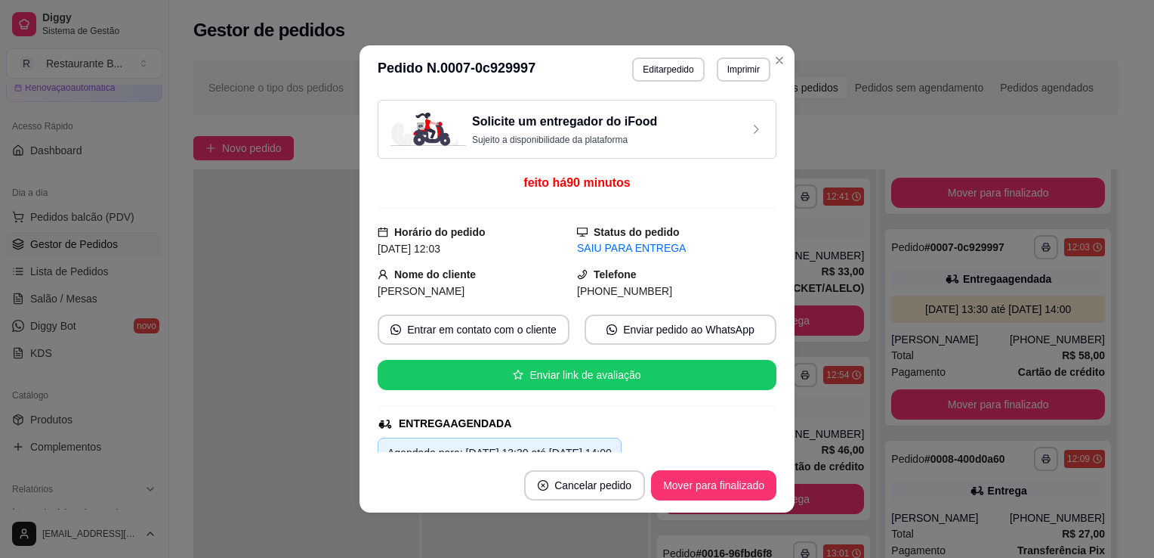
click at [580, 279] on div "Telefone [PHONE_NUMBER]" at bounding box center [676, 282] width 199 height 33
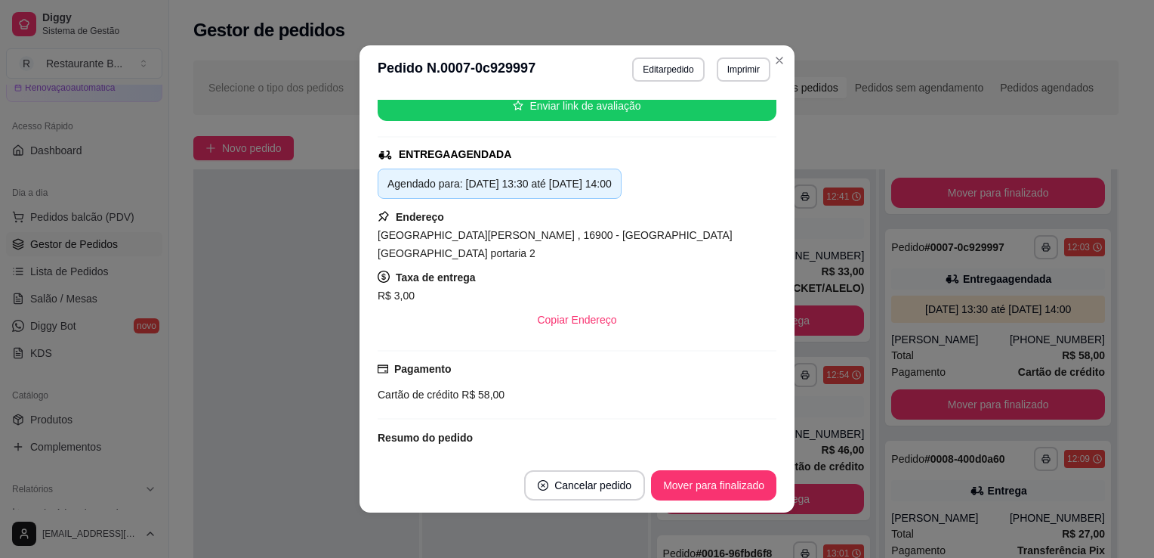
scroll to position [273, 0]
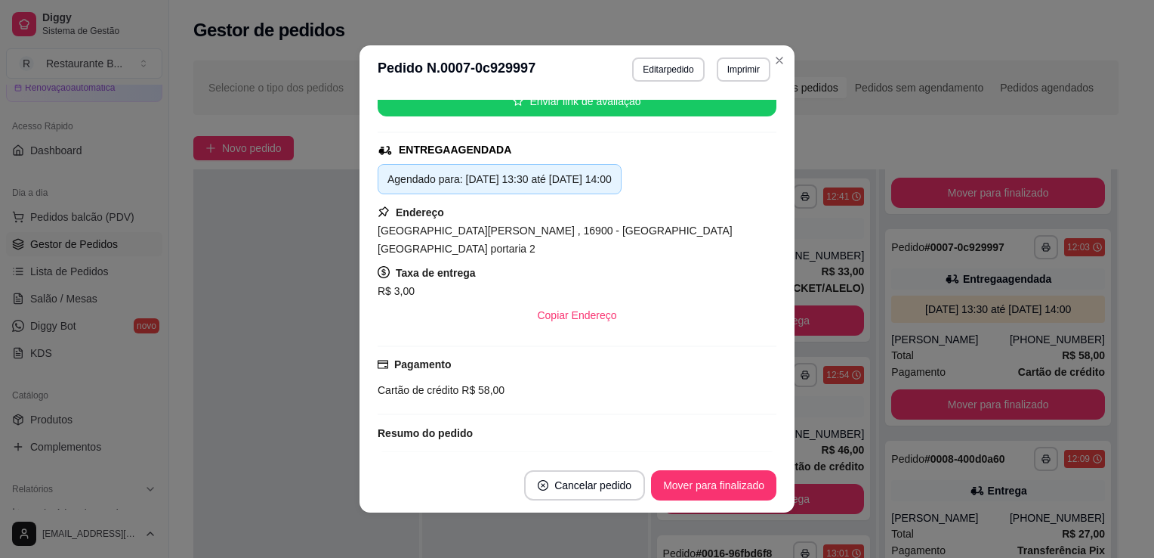
click at [360, 55] on header "**********" at bounding box center [577, 69] width 435 height 48
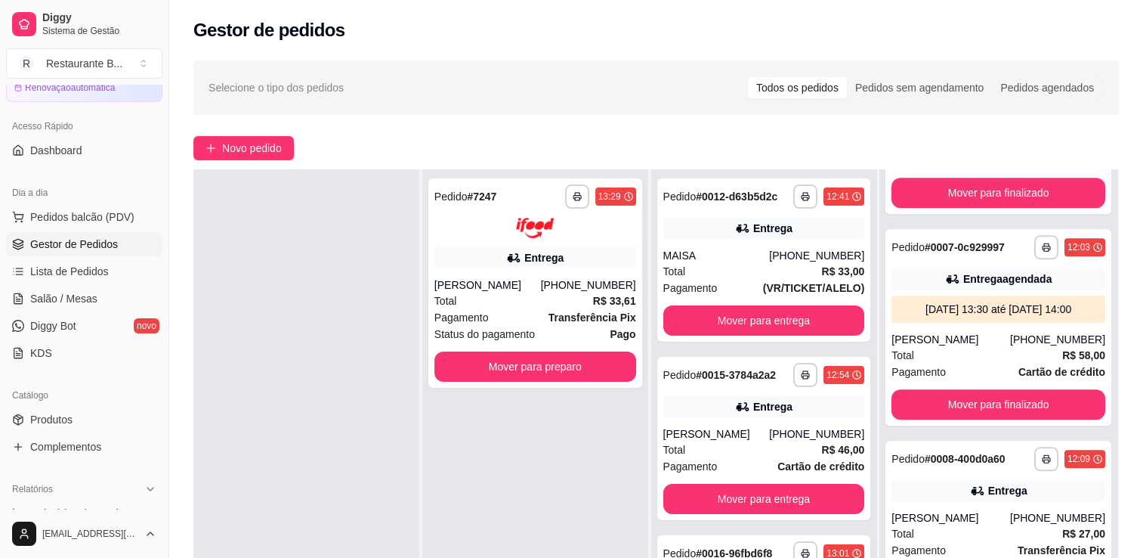
click at [198, 159] on button "Novo pedido" at bounding box center [243, 148] width 100 height 24
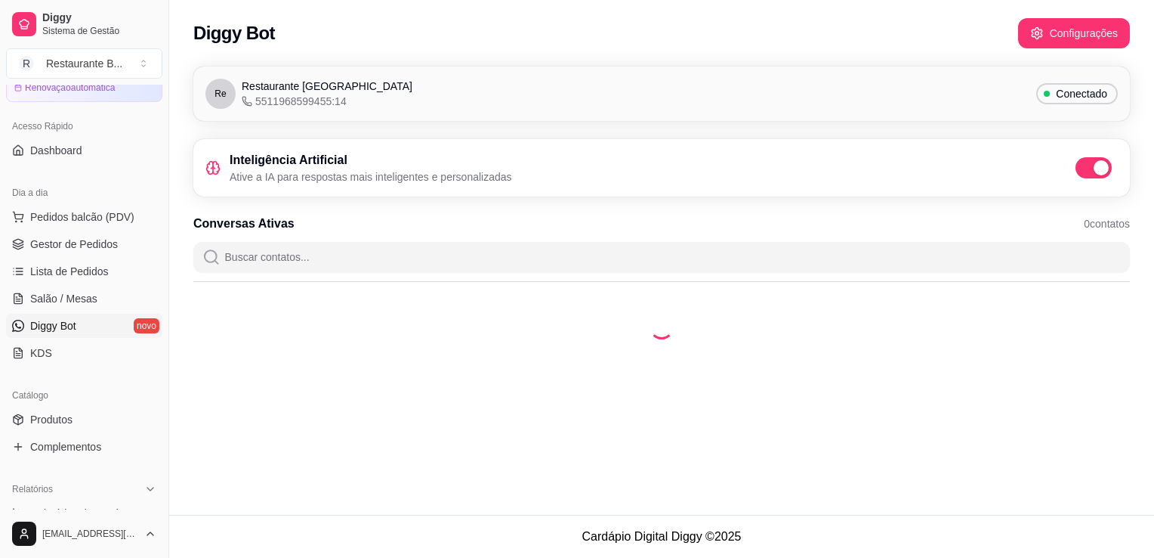
click at [106, 332] on link "Diggy Bot novo" at bounding box center [84, 326] width 156 height 24
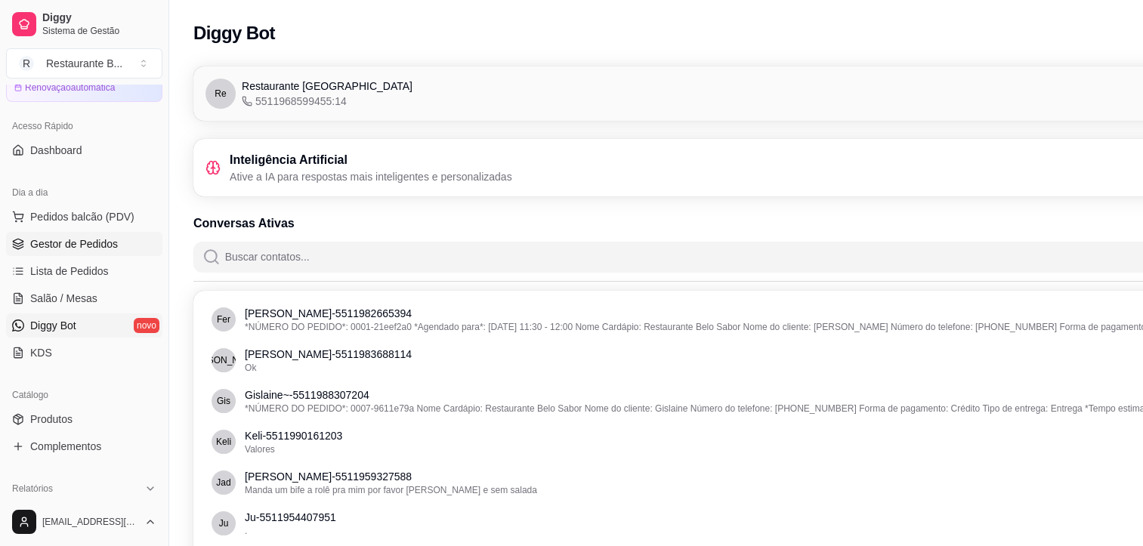
click at [71, 252] on link "Gestor de Pedidos" at bounding box center [84, 244] width 156 height 24
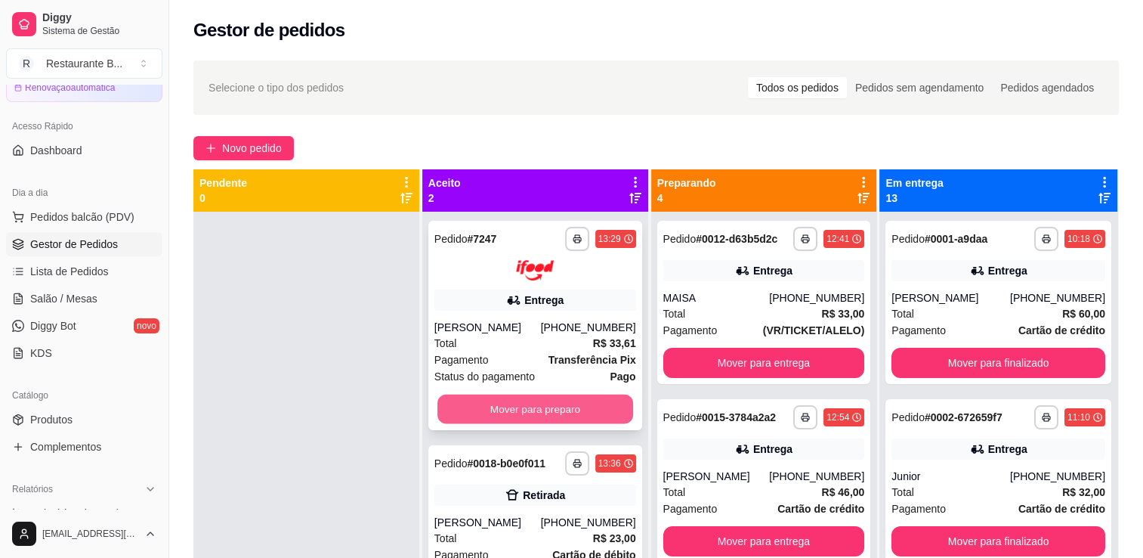
click at [497, 401] on button "Mover para preparo" at bounding box center [535, 408] width 196 height 29
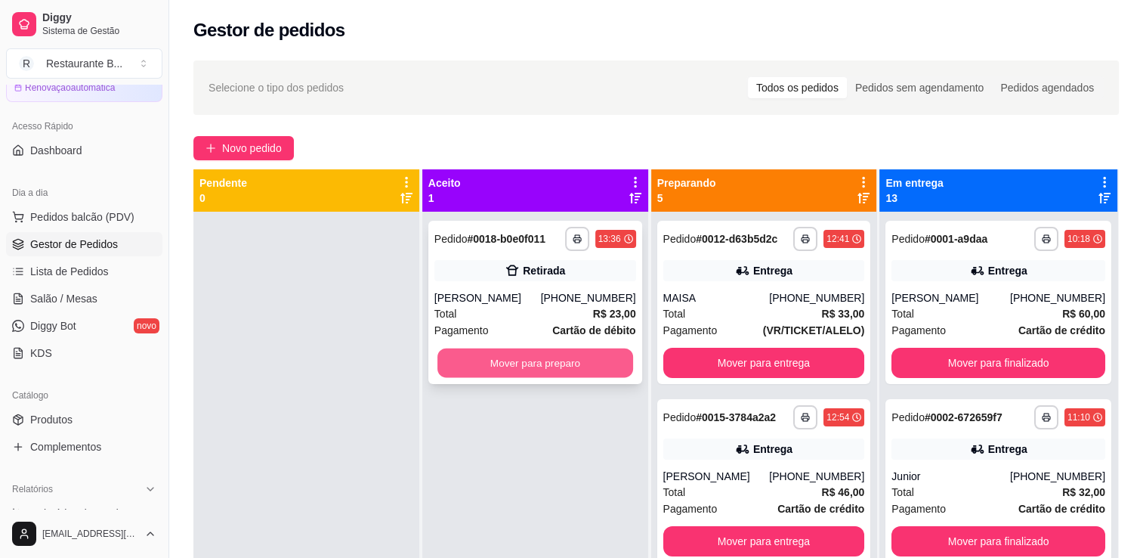
click at [549, 375] on button "Mover para preparo" at bounding box center [535, 362] width 196 height 29
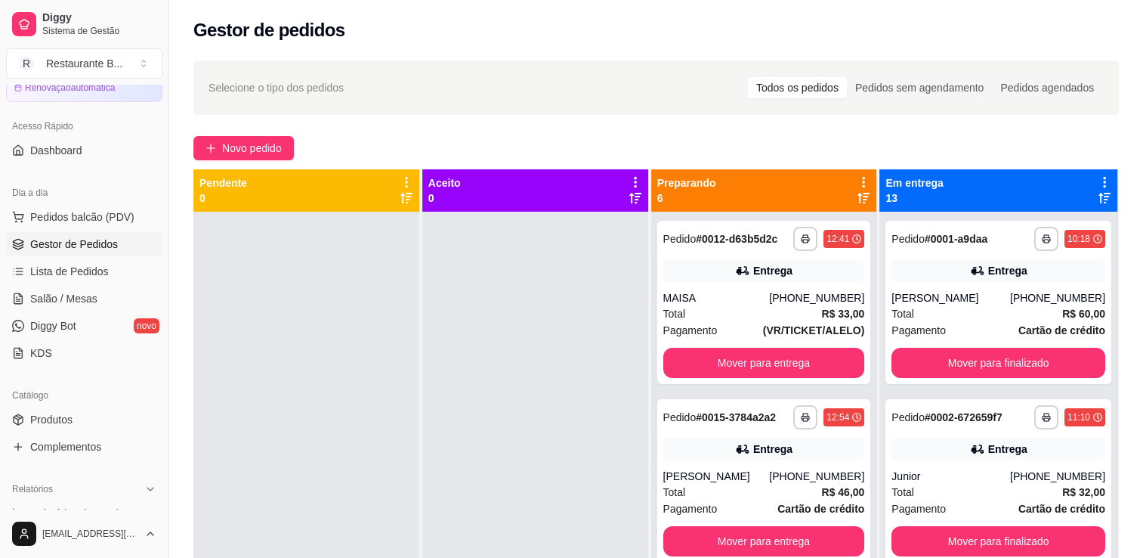
click at [257, 134] on div "**********" at bounding box center [656, 398] width 974 height 694
click at [256, 144] on span "Novo pedido" at bounding box center [252, 148] width 60 height 17
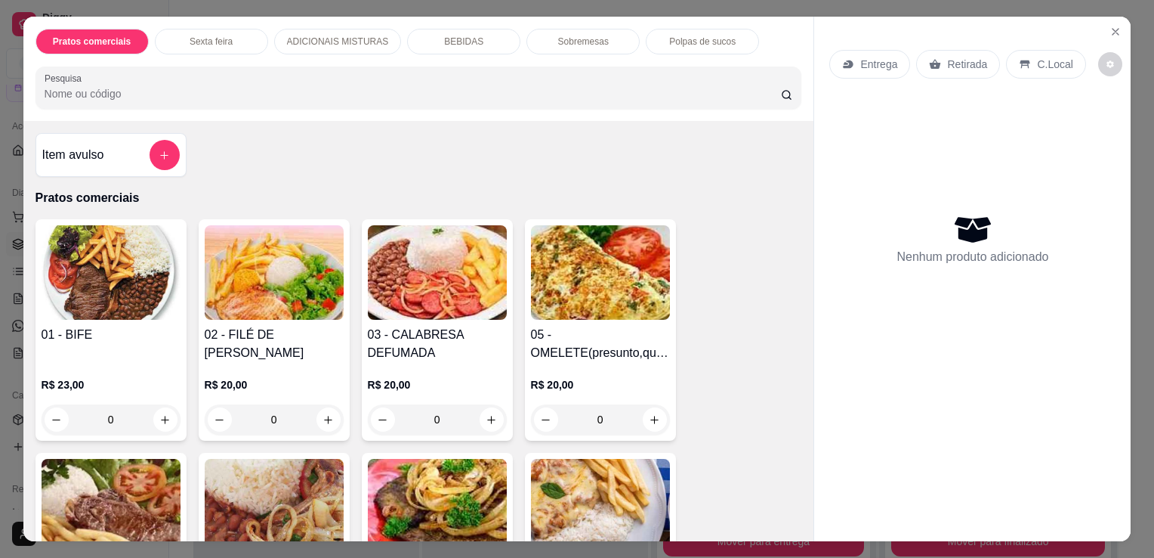
click at [647, 416] on div "0" at bounding box center [600, 419] width 139 height 30
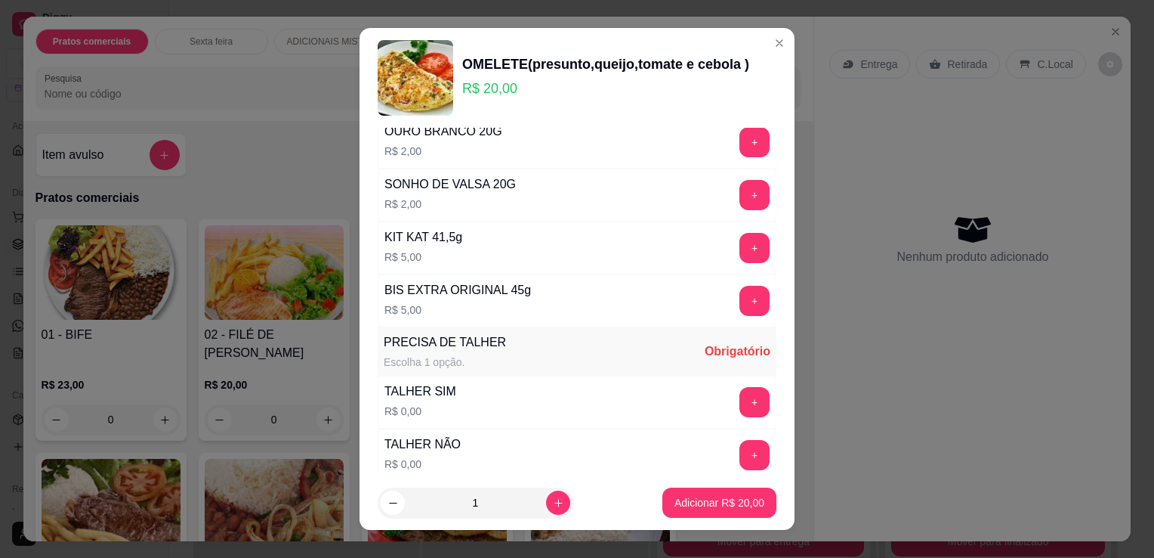
scroll to position [811, 0]
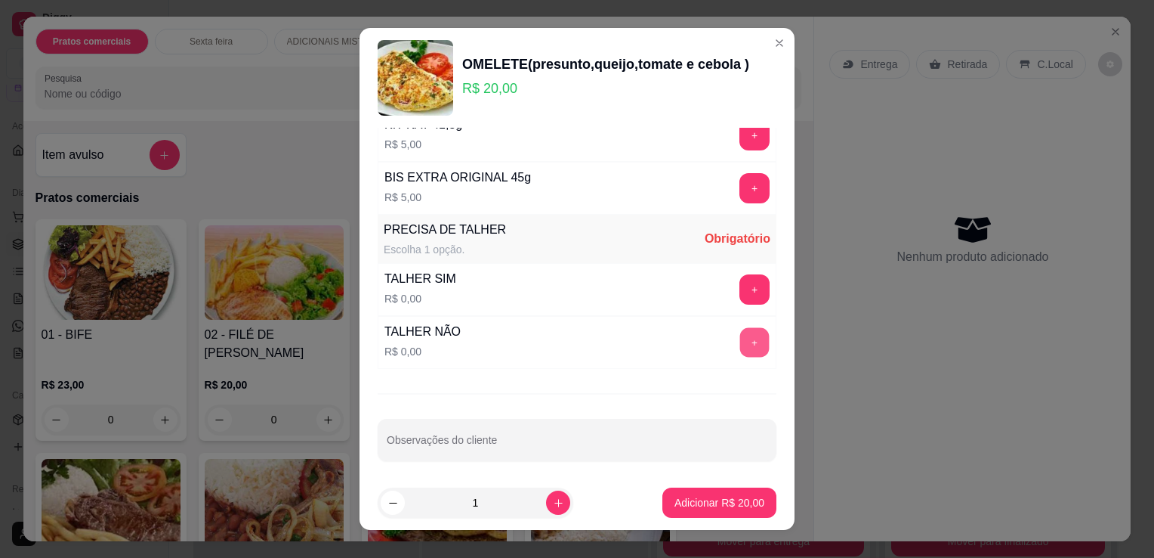
click at [740, 348] on button "+" at bounding box center [754, 342] width 29 height 29
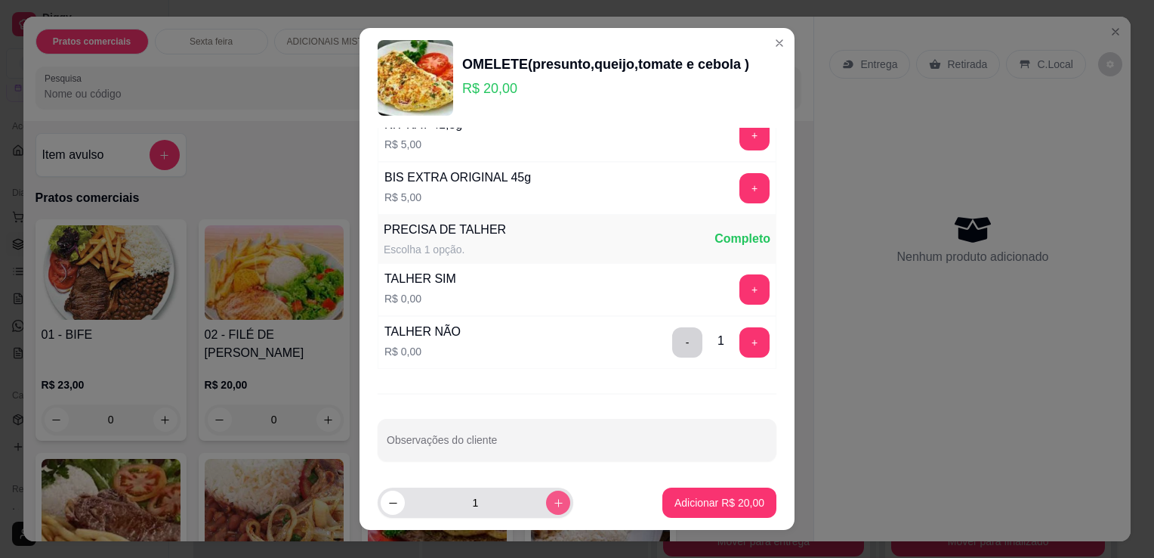
click at [546, 508] on button "increase-product-quantity" at bounding box center [558, 502] width 24 height 24
type input "2"
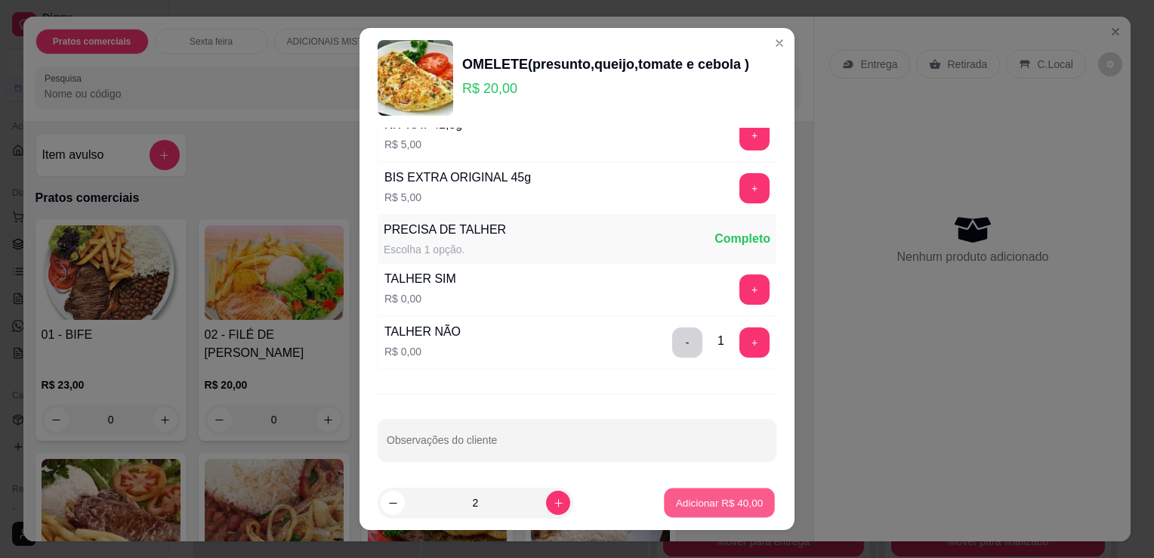
click at [734, 501] on p "Adicionar R$ 40,00" at bounding box center [720, 502] width 88 height 14
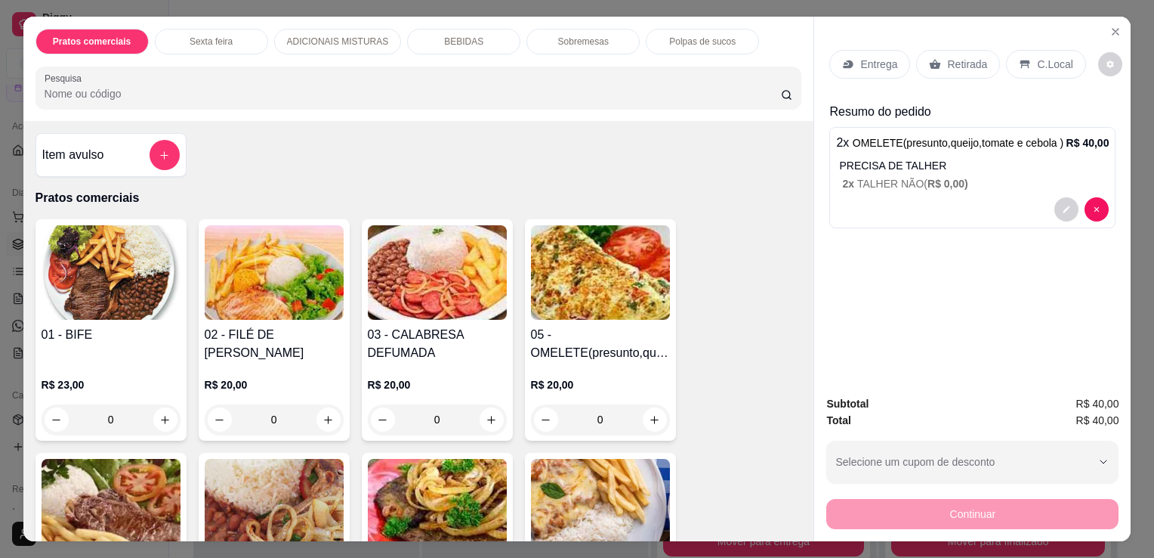
click at [864, 60] on p "Entrega" at bounding box center [879, 64] width 37 height 15
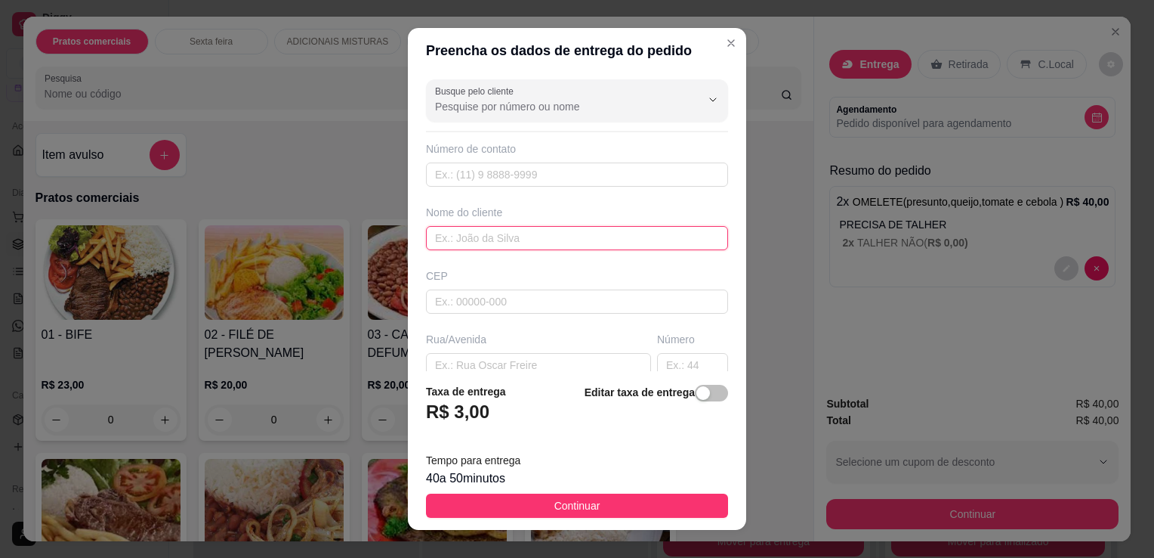
click at [488, 249] on input "text" at bounding box center [577, 238] width 302 height 24
type input "[PERSON_NAME]"
click at [461, 366] on input "text" at bounding box center [538, 365] width 225 height 24
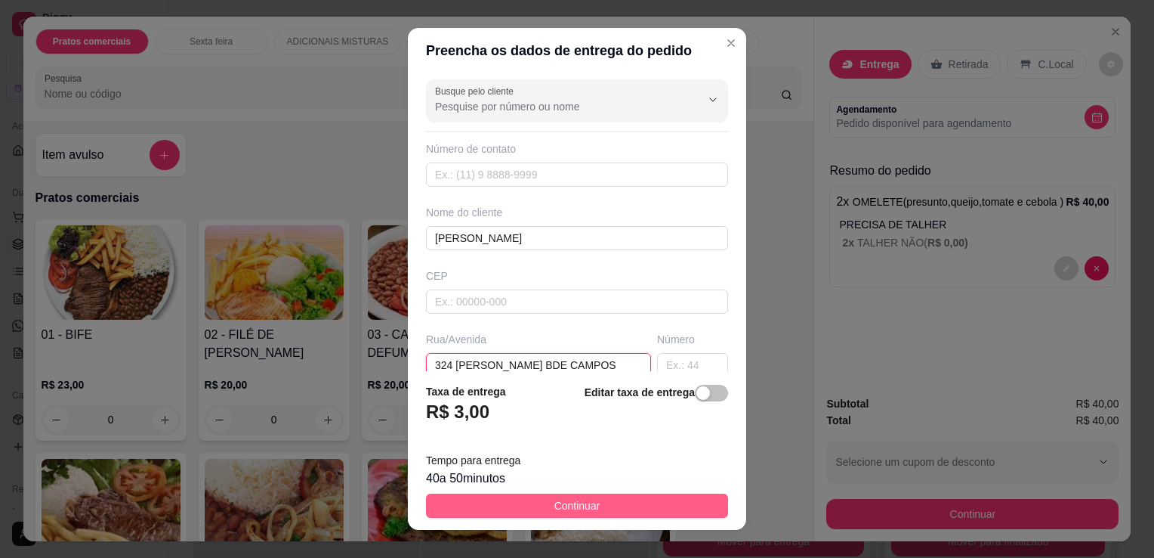
type input "324 [PERSON_NAME] BDE CAMPOS"
click at [638, 503] on button "Continuar" at bounding box center [577, 505] width 302 height 24
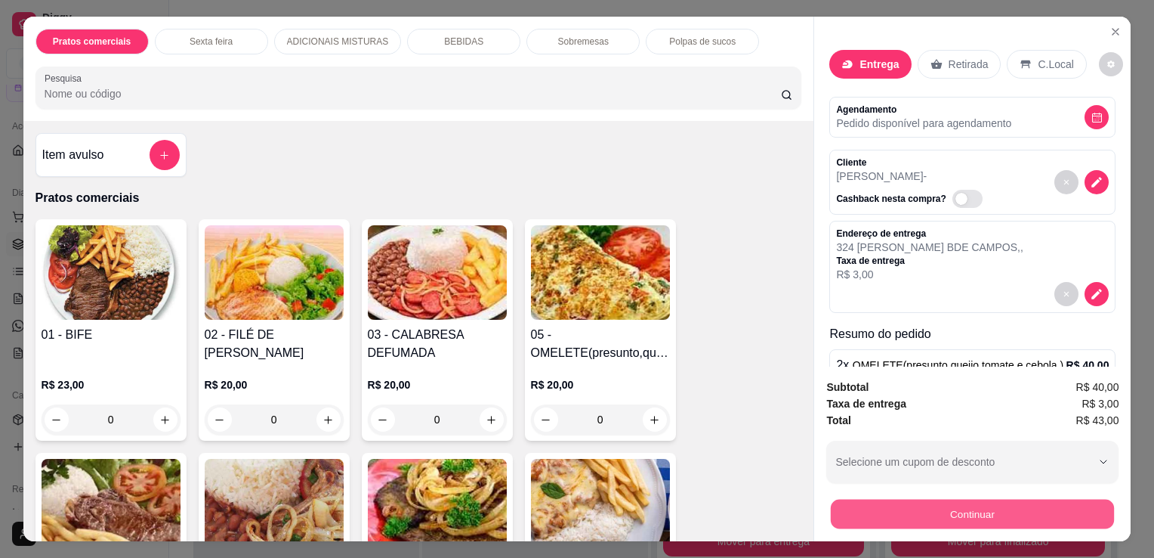
click at [946, 499] on button "Continuar" at bounding box center [972, 513] width 283 height 29
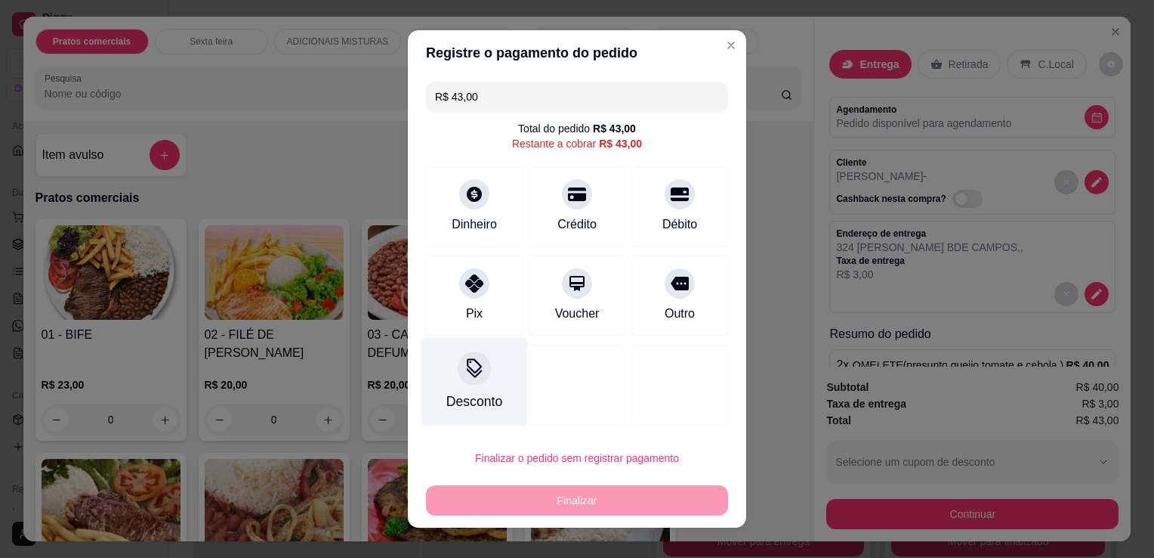
click at [484, 381] on div "Desconto" at bounding box center [475, 382] width 107 height 88
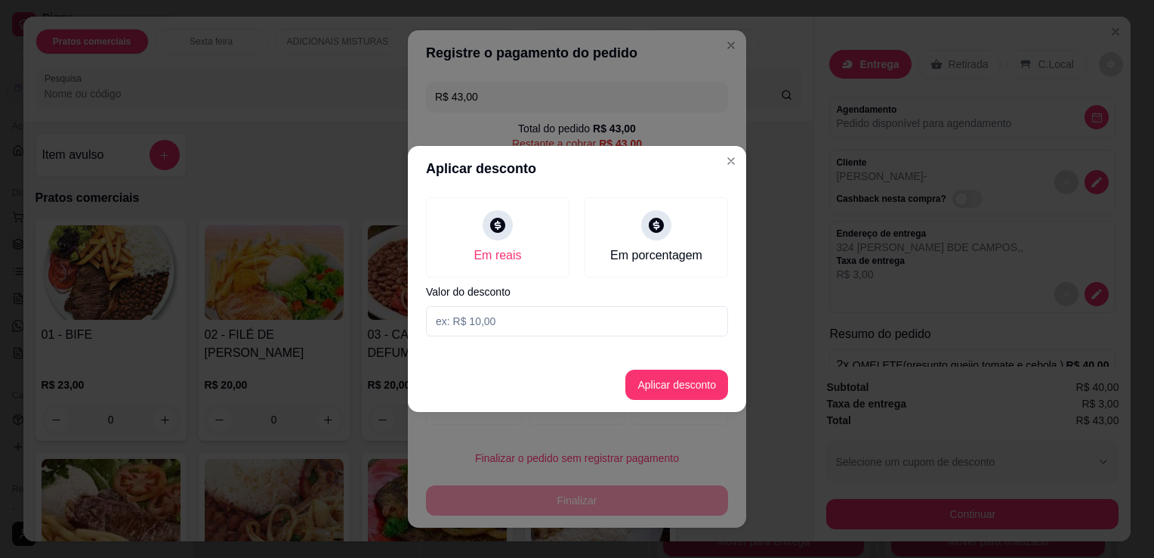
click at [546, 327] on input at bounding box center [577, 321] width 302 height 30
type input "20,00"
click at [683, 385] on button "Aplicar desconto" at bounding box center [677, 384] width 99 height 29
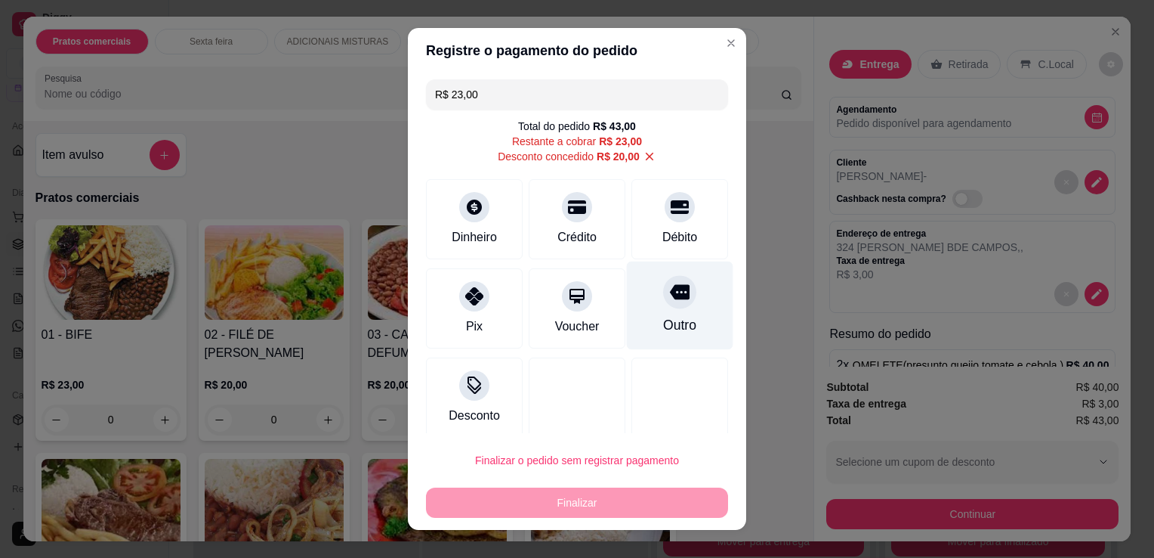
click at [681, 313] on div "Outro" at bounding box center [680, 305] width 107 height 88
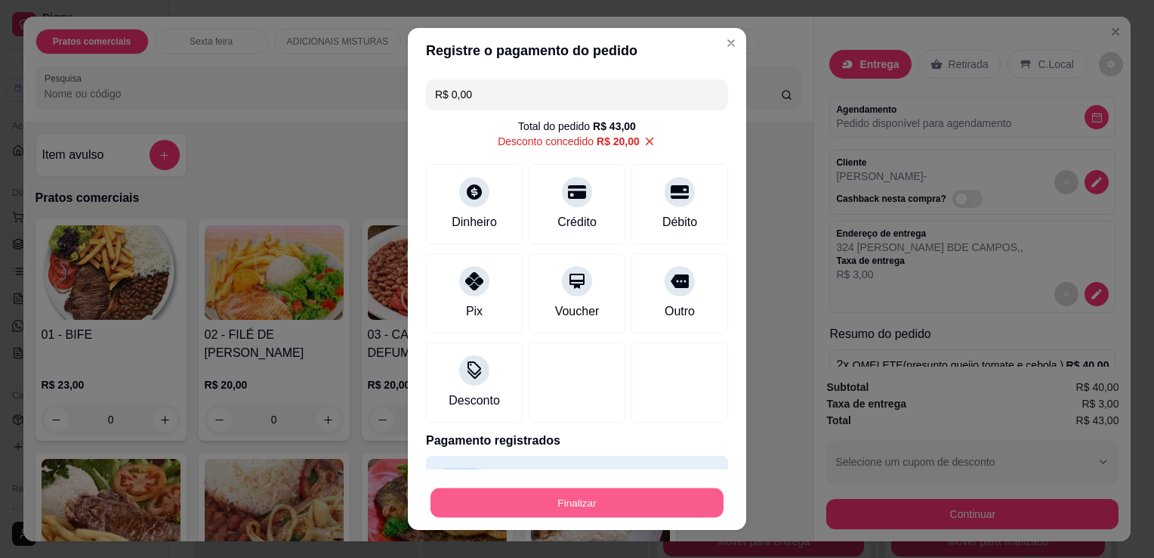
click at [622, 513] on button "Finalizar" at bounding box center [577, 502] width 293 height 29
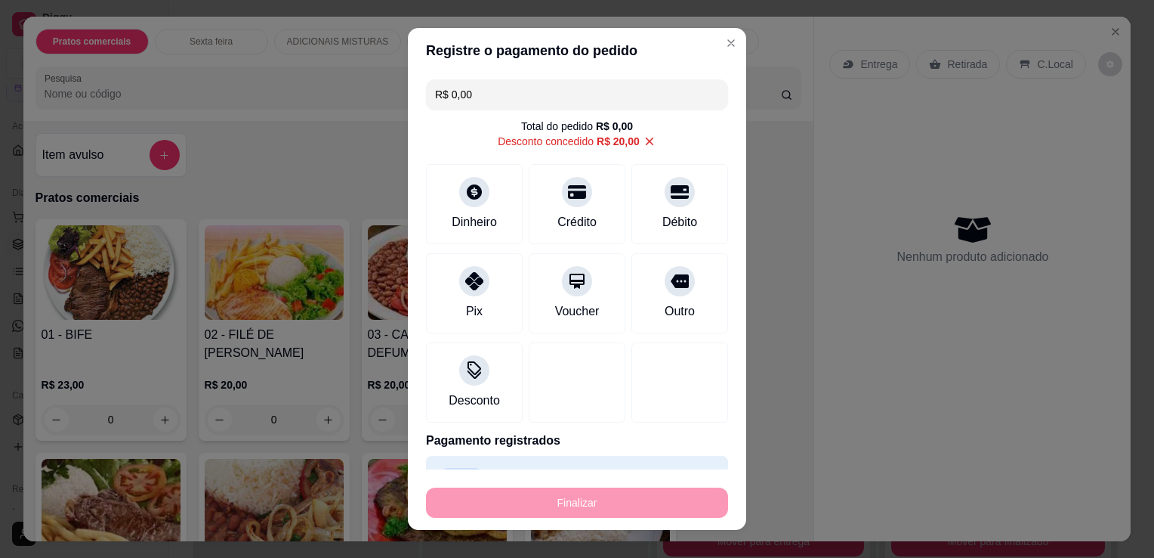
type input "-R$ 43,00"
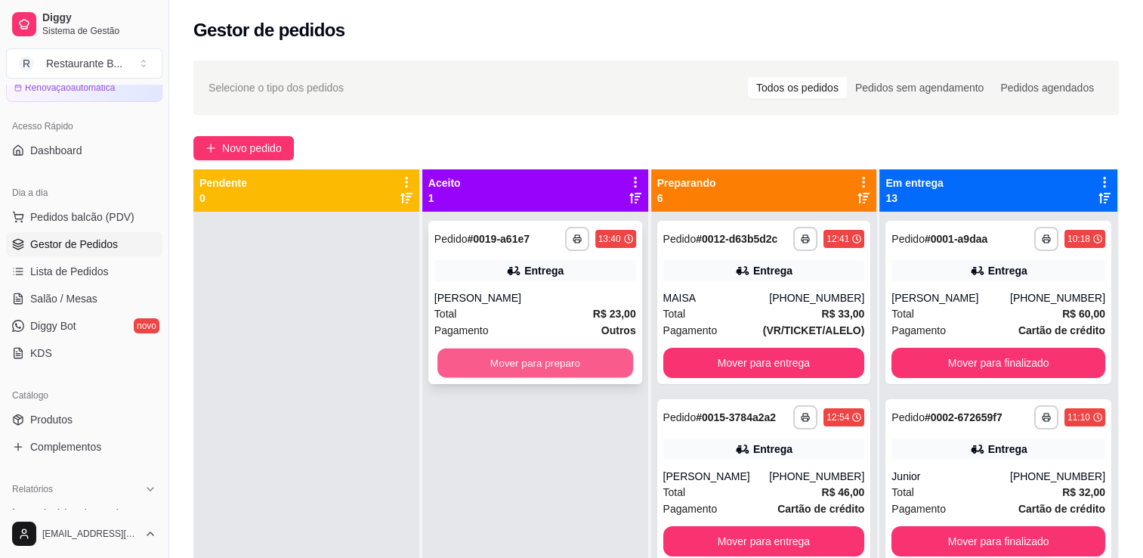
click at [567, 366] on button "Mover para preparo" at bounding box center [535, 362] width 196 height 29
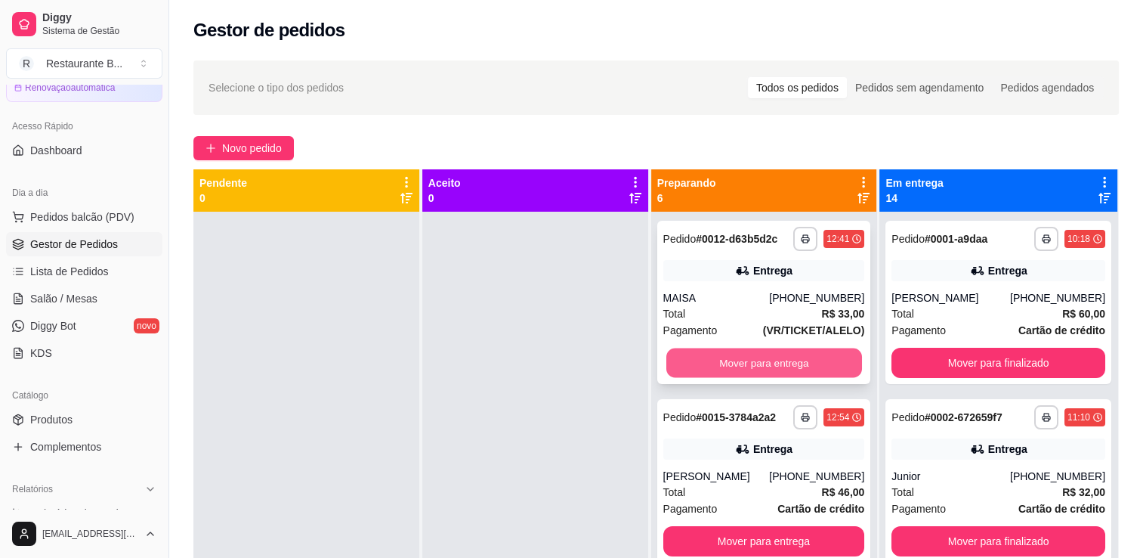
click at [795, 372] on button "Mover para entrega" at bounding box center [764, 362] width 196 height 29
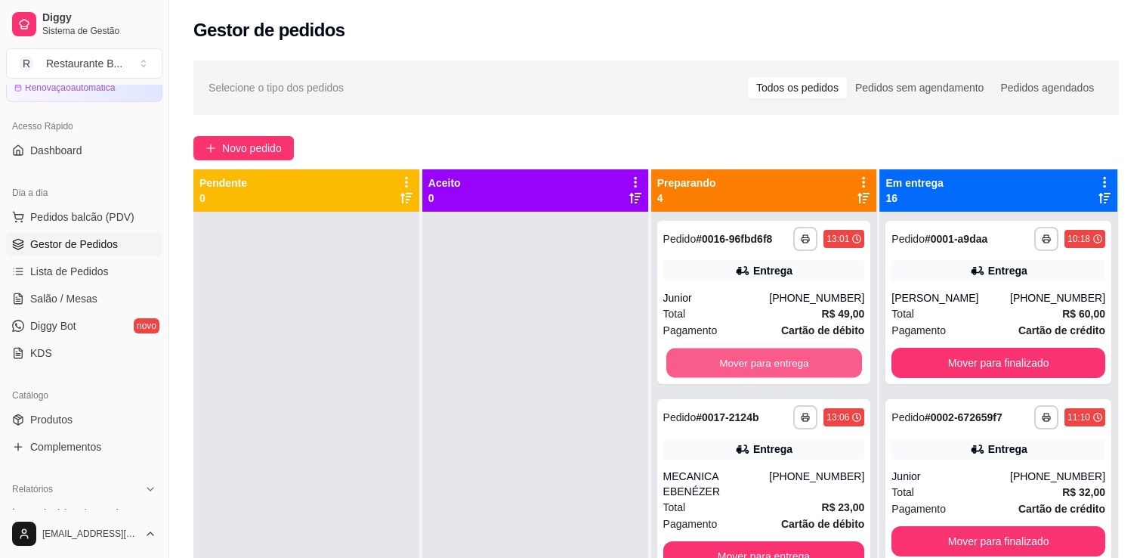
click at [795, 372] on button "Mover para entrega" at bounding box center [764, 362] width 196 height 29
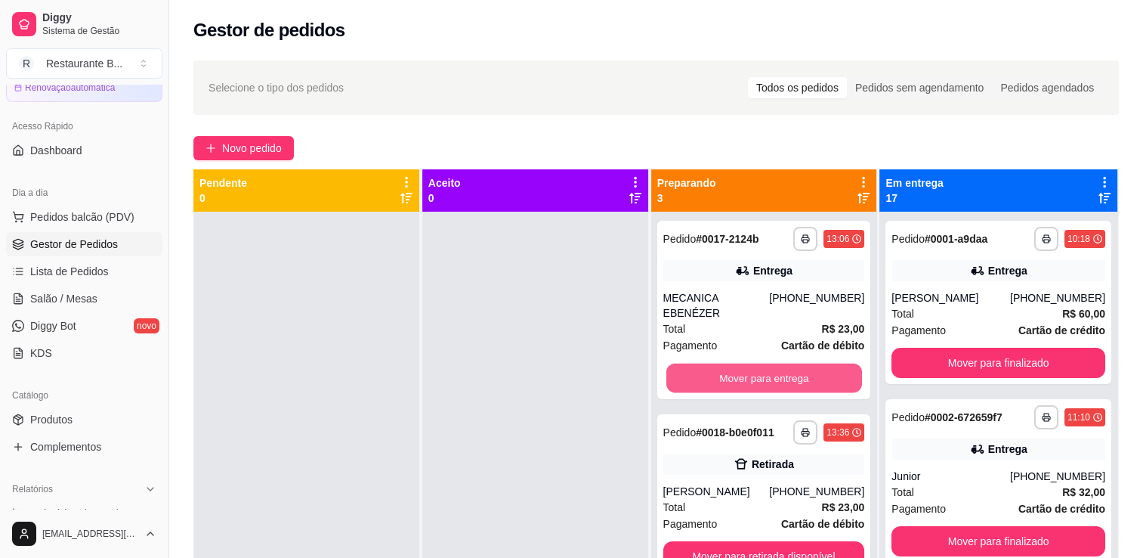
click at [795, 372] on button "Mover para entrega" at bounding box center [764, 377] width 196 height 29
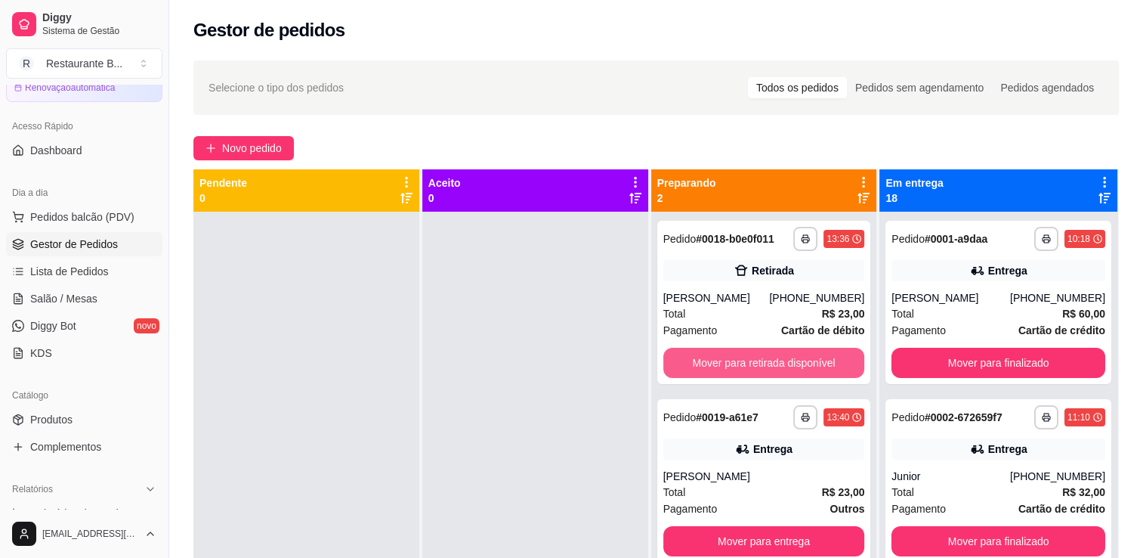
click at [795, 372] on button "Mover para retirada disponível" at bounding box center [764, 363] width 202 height 30
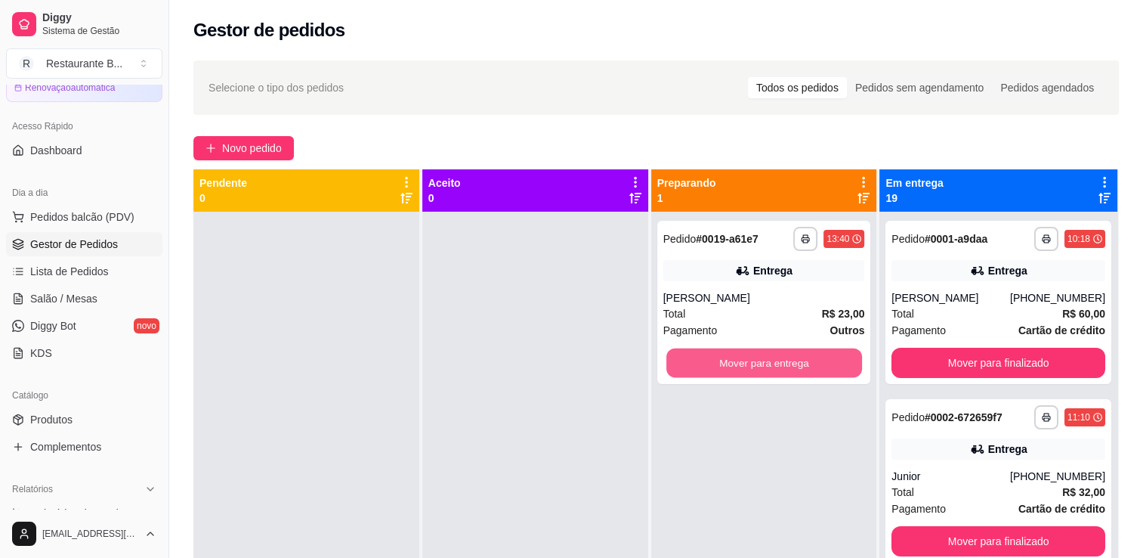
click at [795, 372] on button "Mover para entrega" at bounding box center [764, 362] width 196 height 29
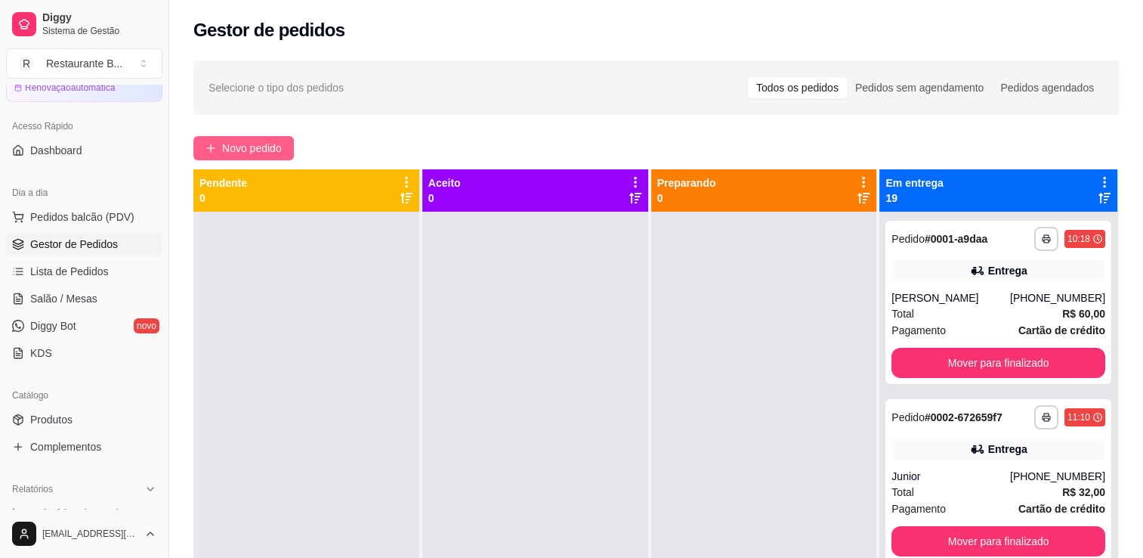
click at [243, 151] on span "Novo pedido" at bounding box center [252, 148] width 60 height 17
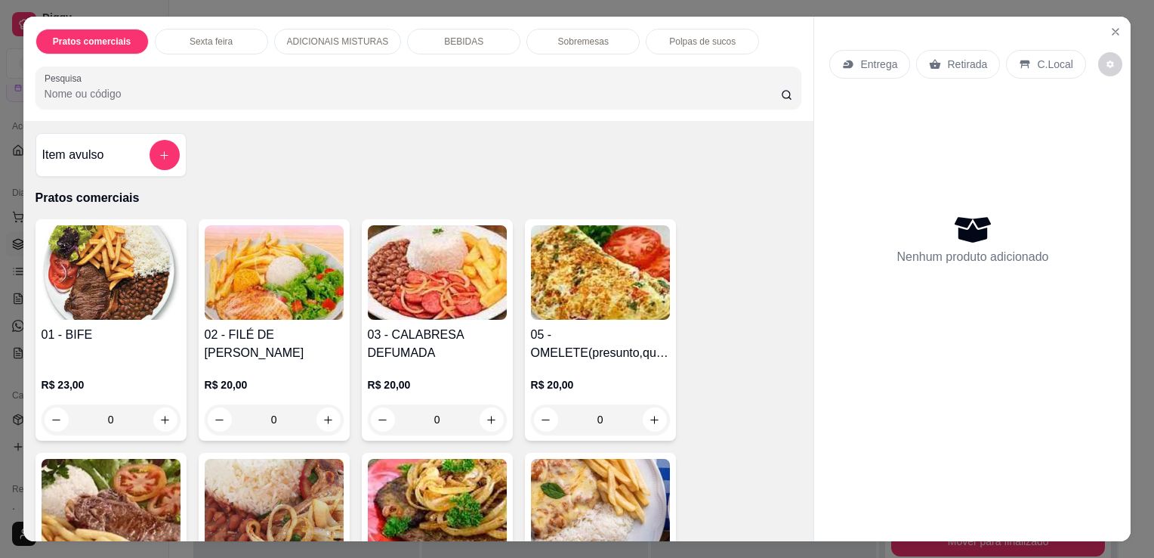
scroll to position [63, 0]
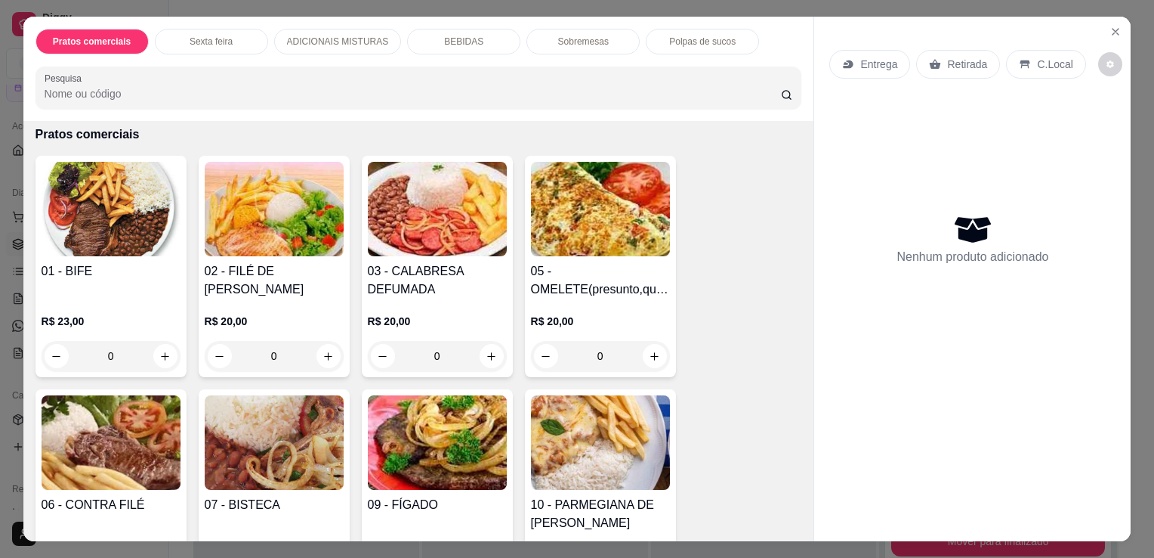
click at [323, 357] on div "0" at bounding box center [274, 356] width 139 height 30
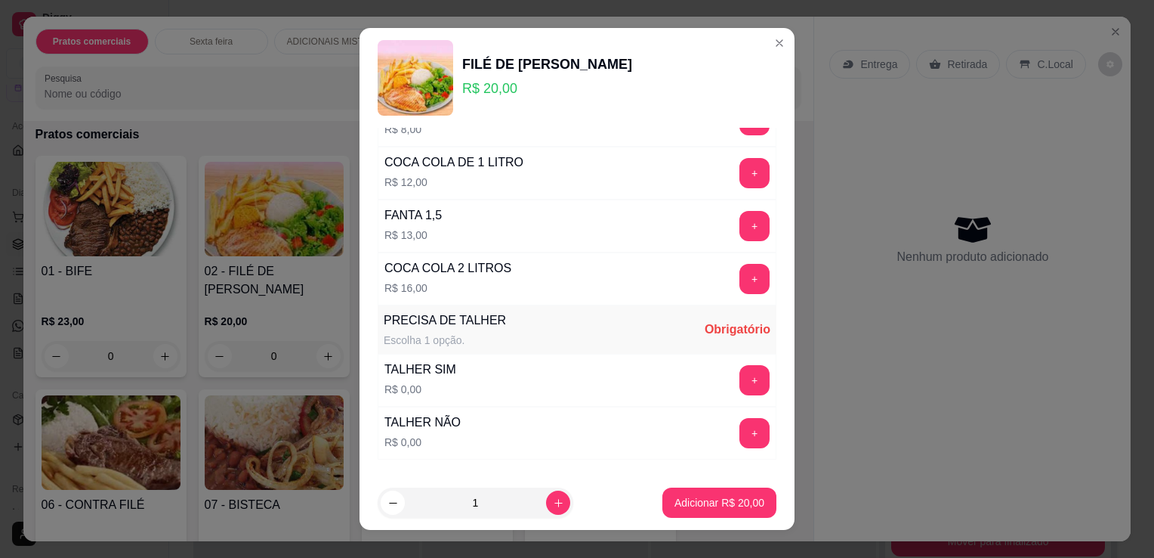
scroll to position [928, 0]
click at [740, 428] on button "+" at bounding box center [754, 432] width 29 height 29
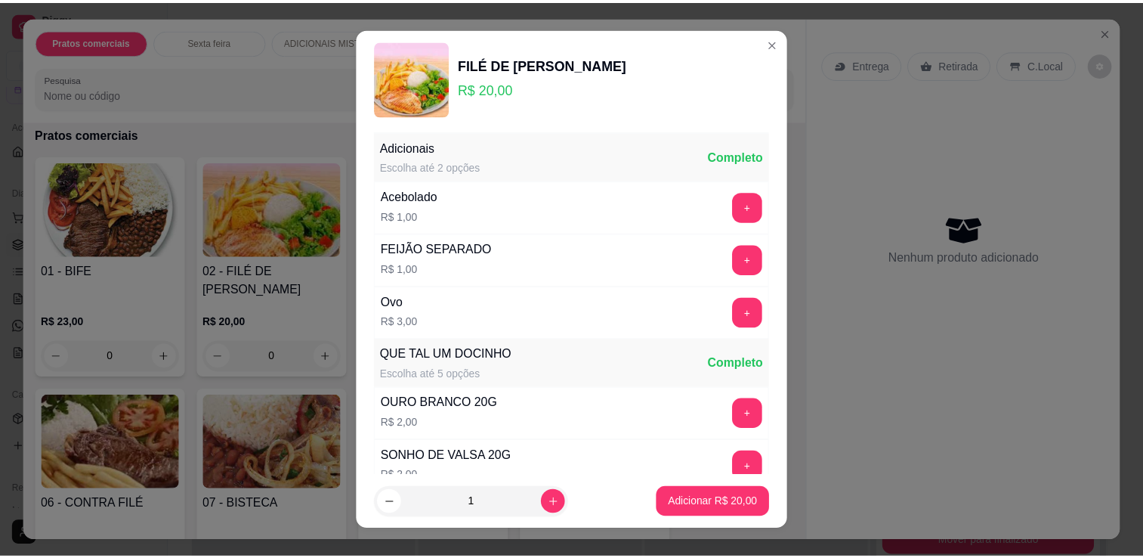
scroll to position [0, 0]
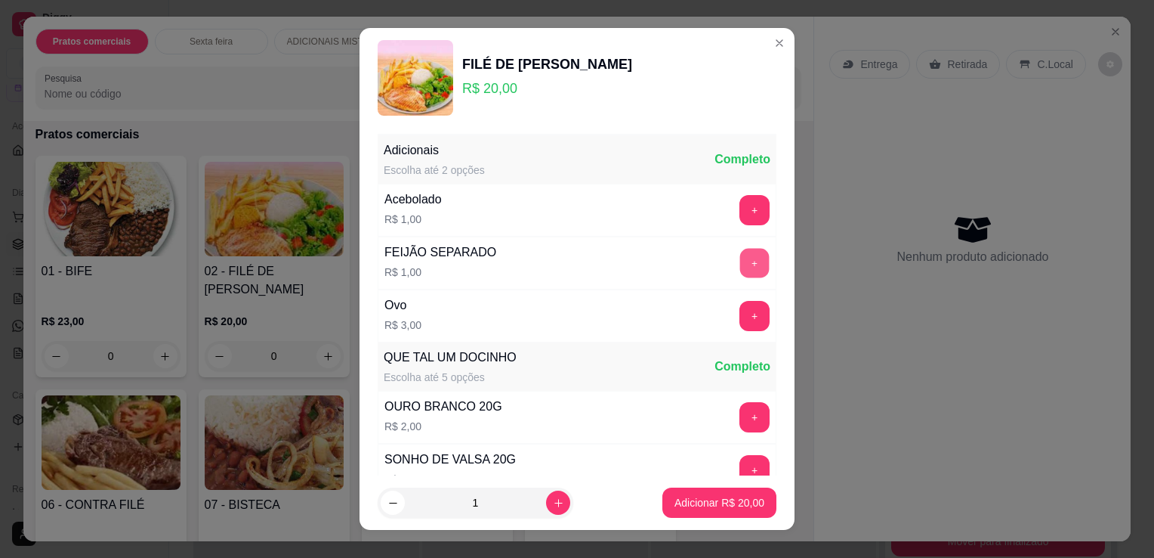
click at [740, 252] on button "+" at bounding box center [754, 263] width 29 height 29
click at [719, 505] on p "Adicionar R$ 21,00" at bounding box center [720, 502] width 88 height 14
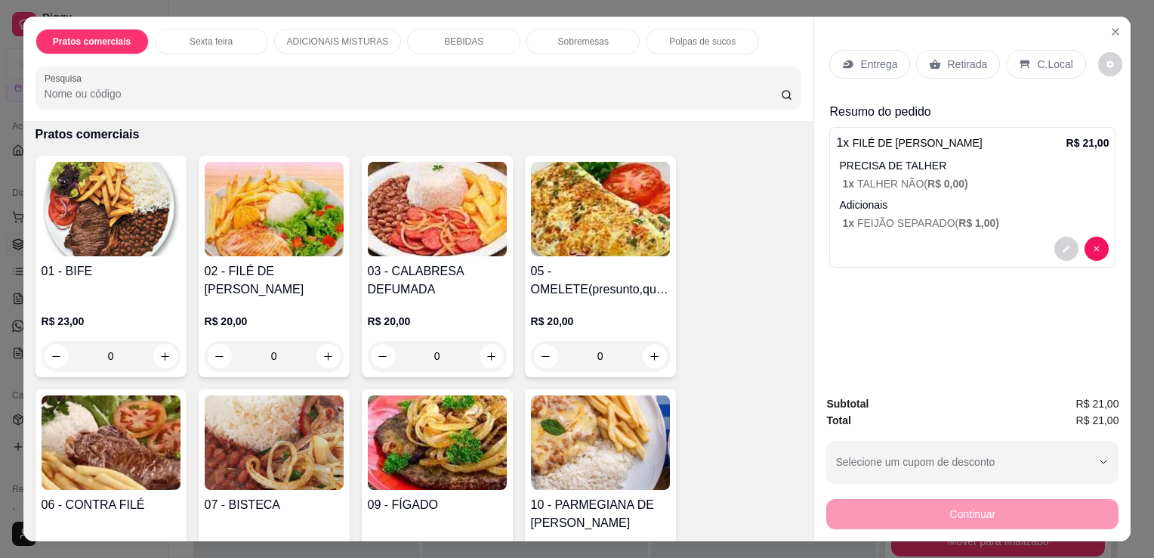
click at [885, 57] on p "Entrega" at bounding box center [879, 64] width 37 height 15
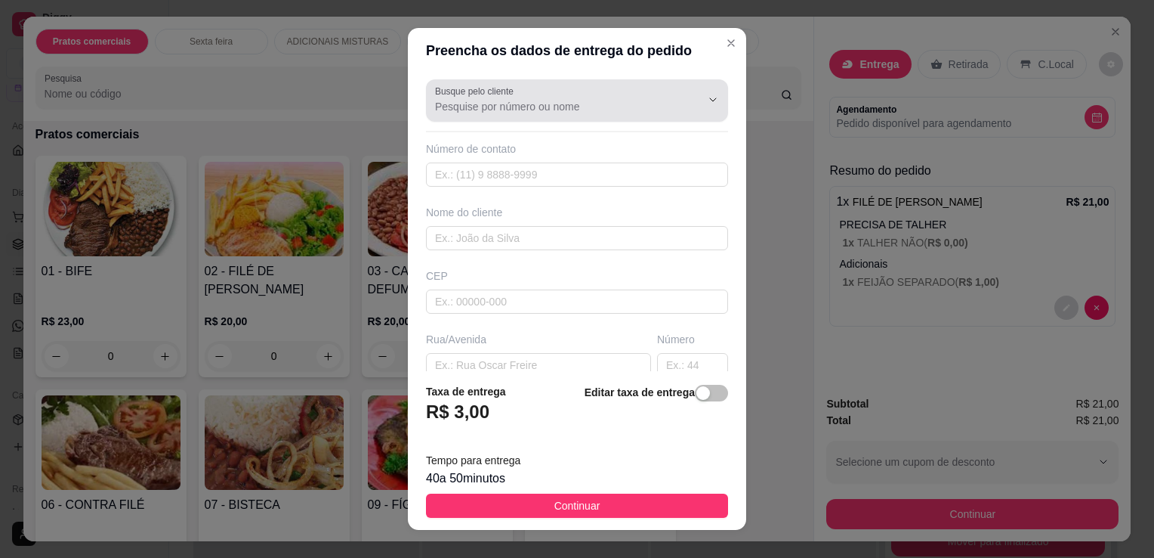
click at [531, 97] on div at bounding box center [577, 100] width 284 height 30
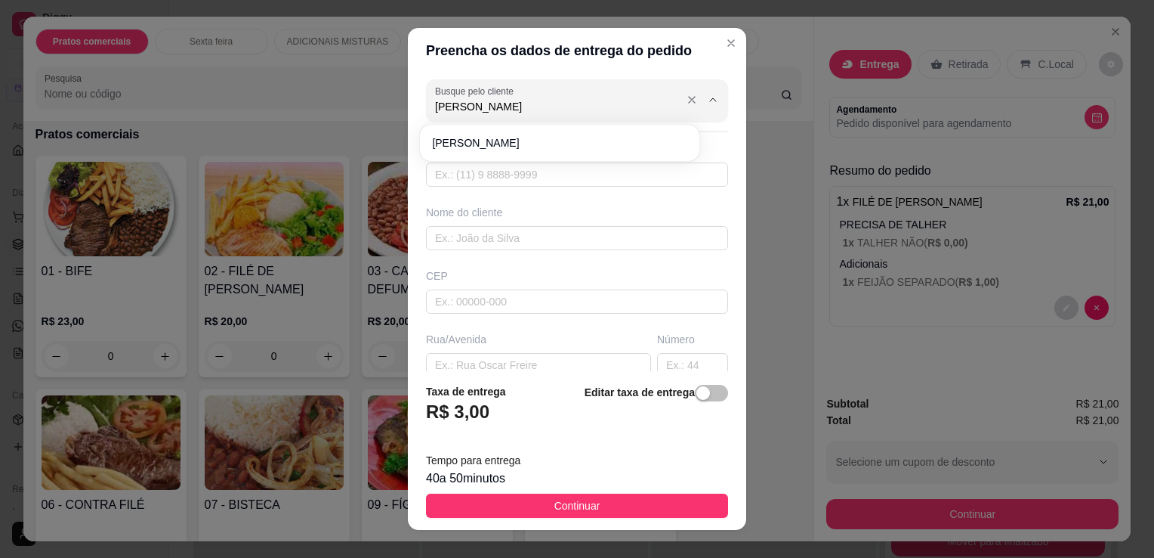
type input "[PERSON_NAME]"
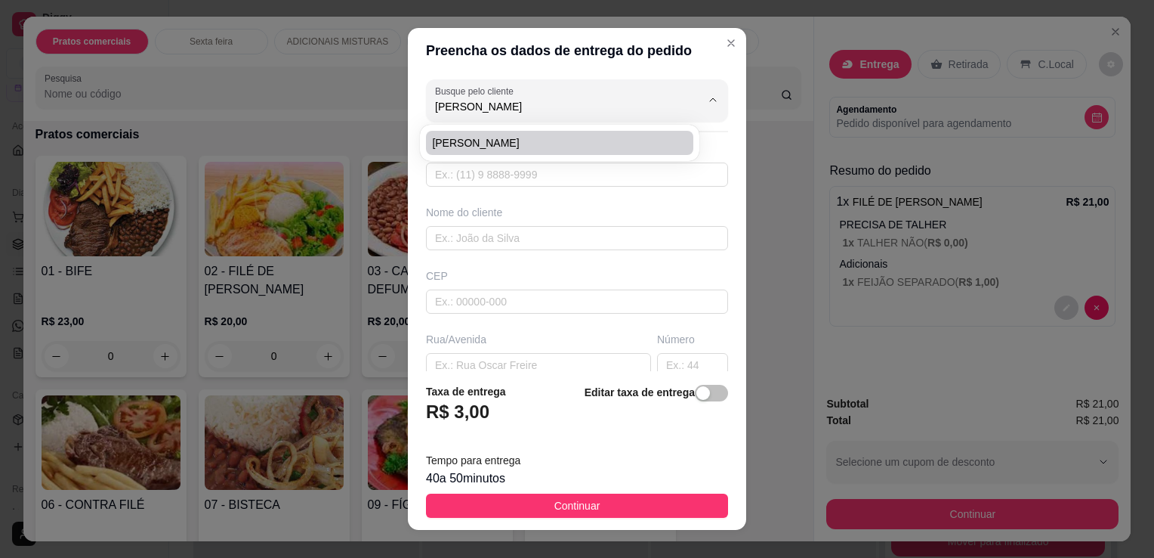
click at [520, 146] on span "[PERSON_NAME]" at bounding box center [552, 142] width 240 height 15
type input "11979857874"
type input "[PERSON_NAME]"
type input "[PERSON_NAME] 414 PORTÃO BRANCO [GEOGRAPHIC_DATA]"
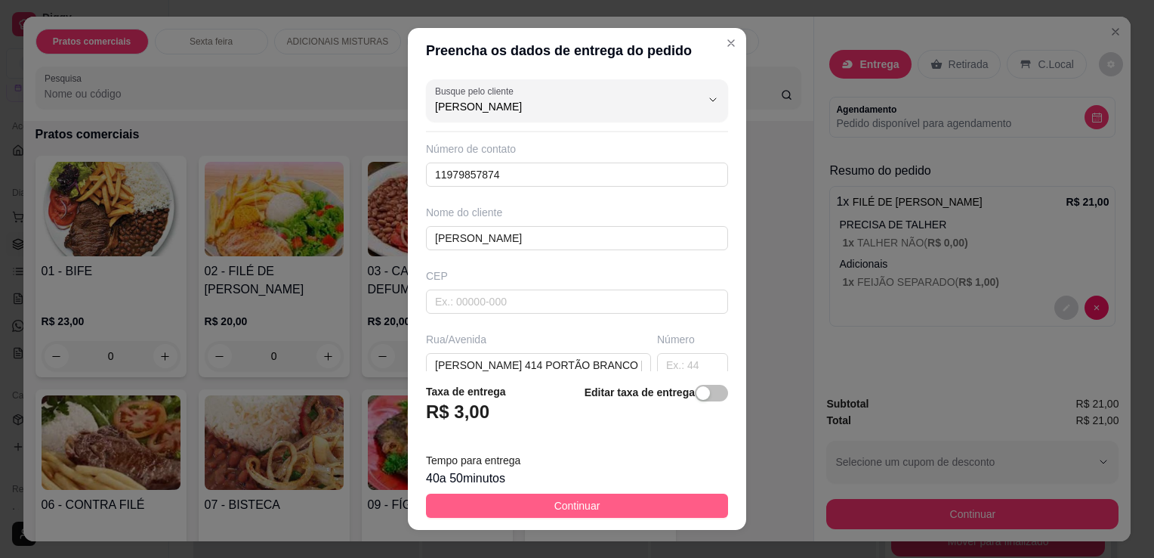
type input "[PERSON_NAME]"
click at [681, 496] on button "Continuar" at bounding box center [577, 505] width 302 height 24
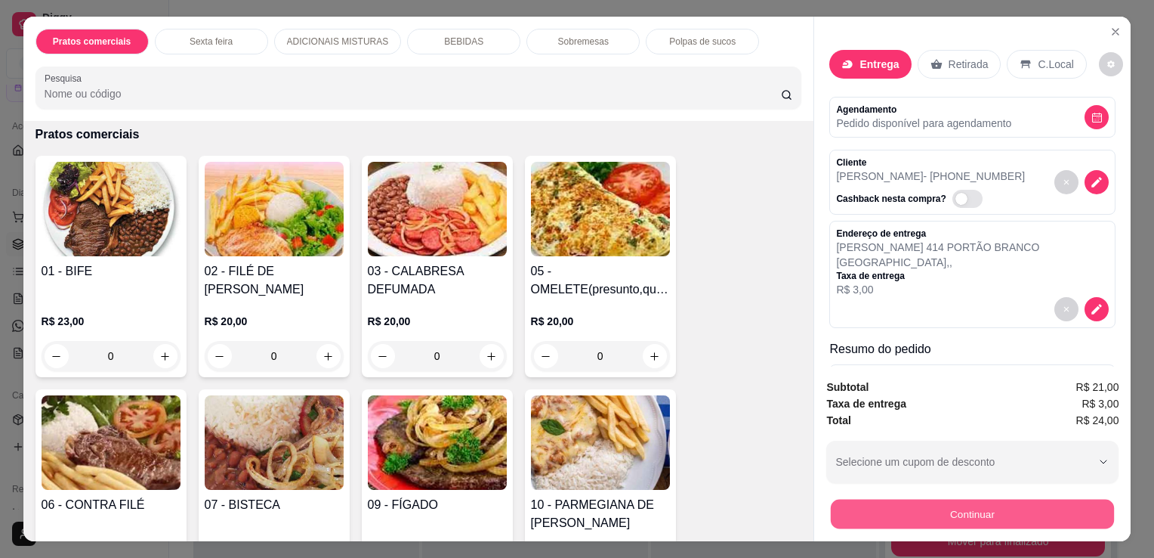
click at [989, 505] on button "Continuar" at bounding box center [972, 513] width 283 height 29
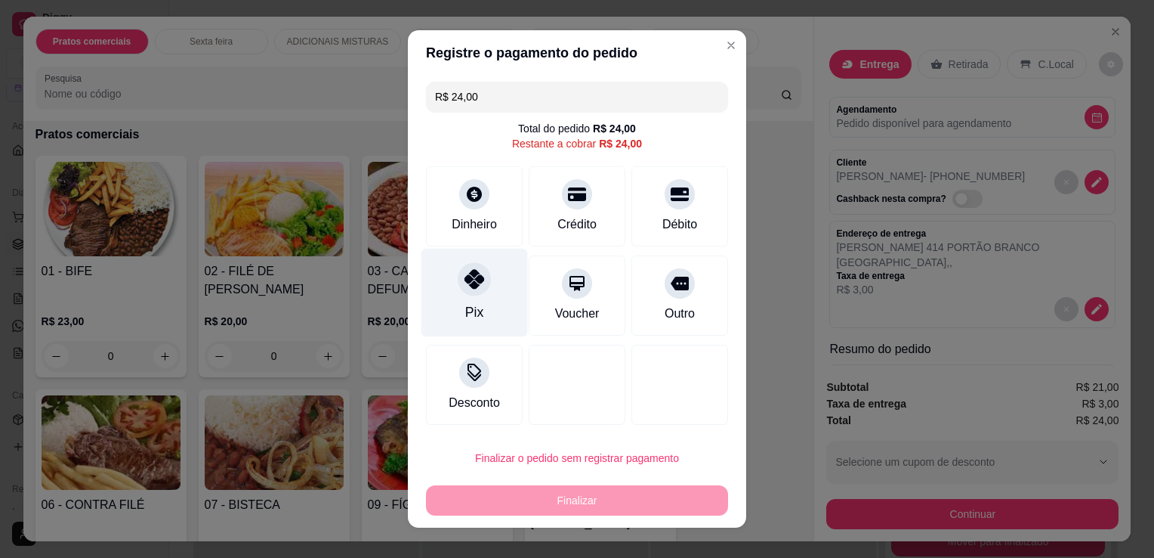
click at [490, 286] on div "Pix" at bounding box center [475, 293] width 107 height 88
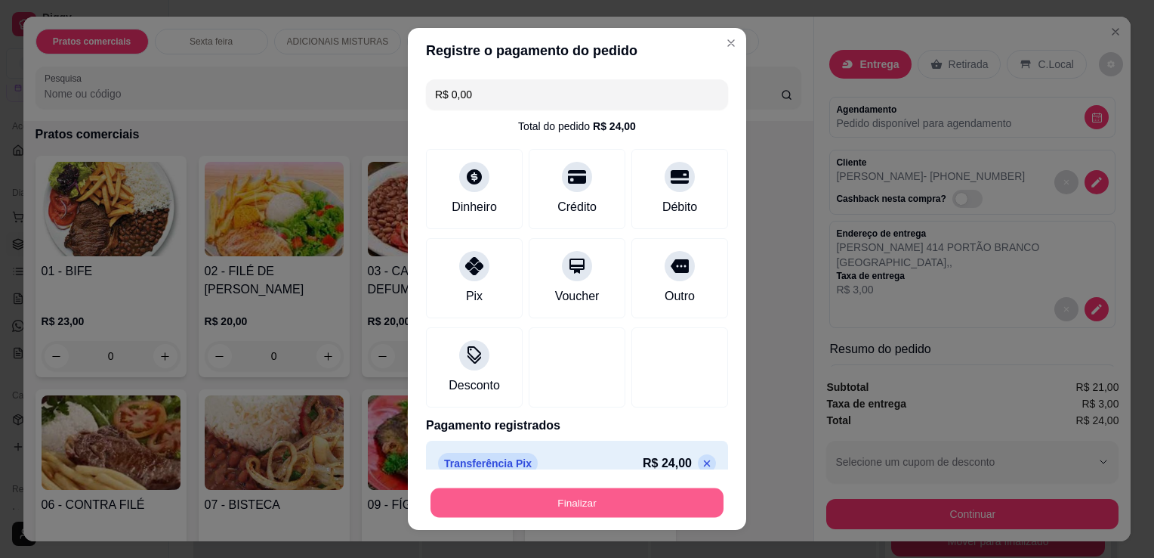
click at [630, 506] on button "Finalizar" at bounding box center [577, 502] width 293 height 29
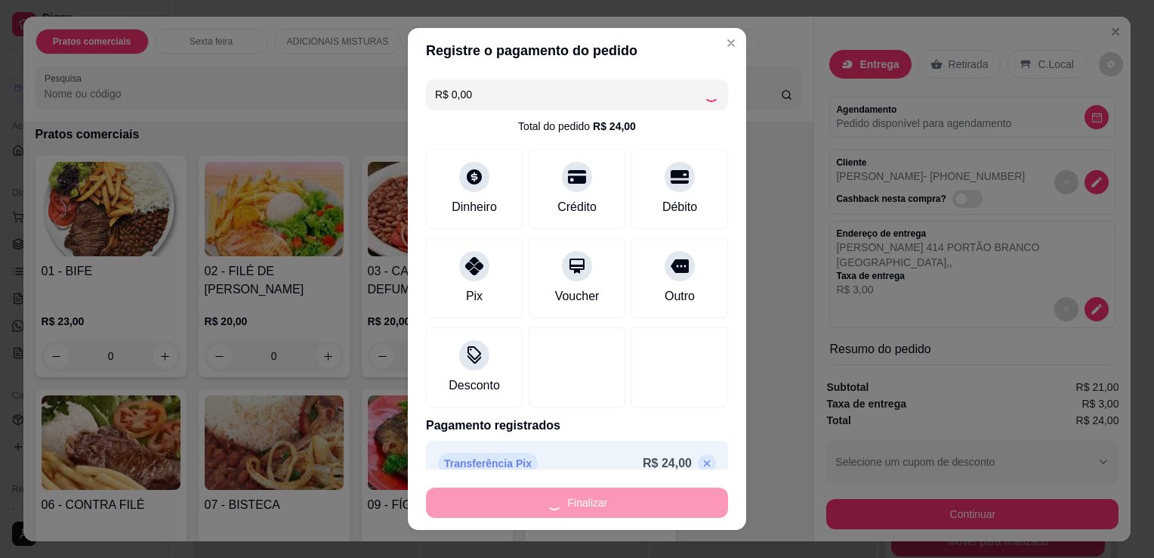
type input "-R$ 24,00"
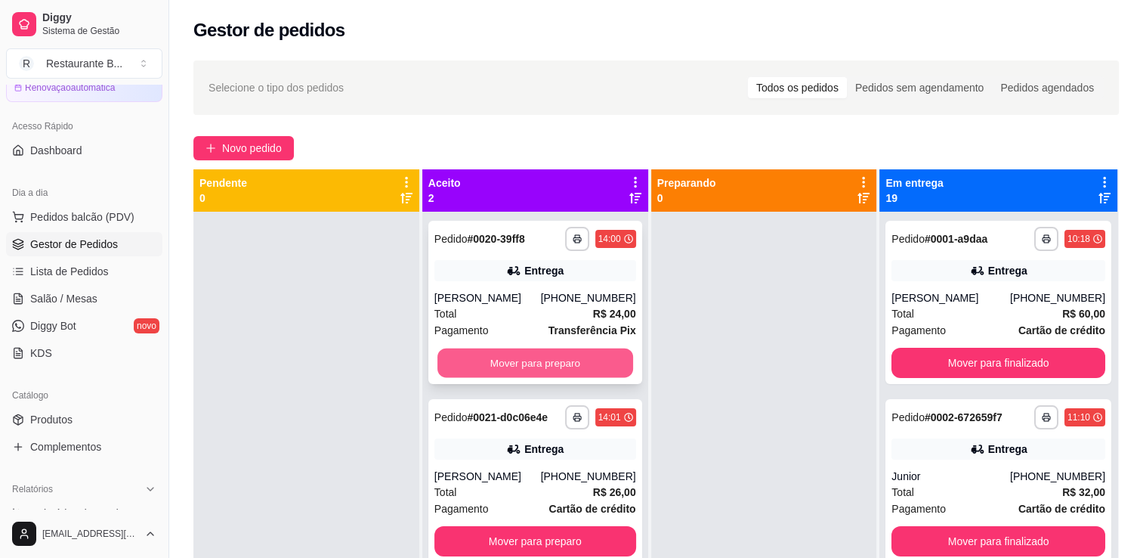
click at [568, 356] on button "Mover para preparo" at bounding box center [535, 362] width 196 height 29
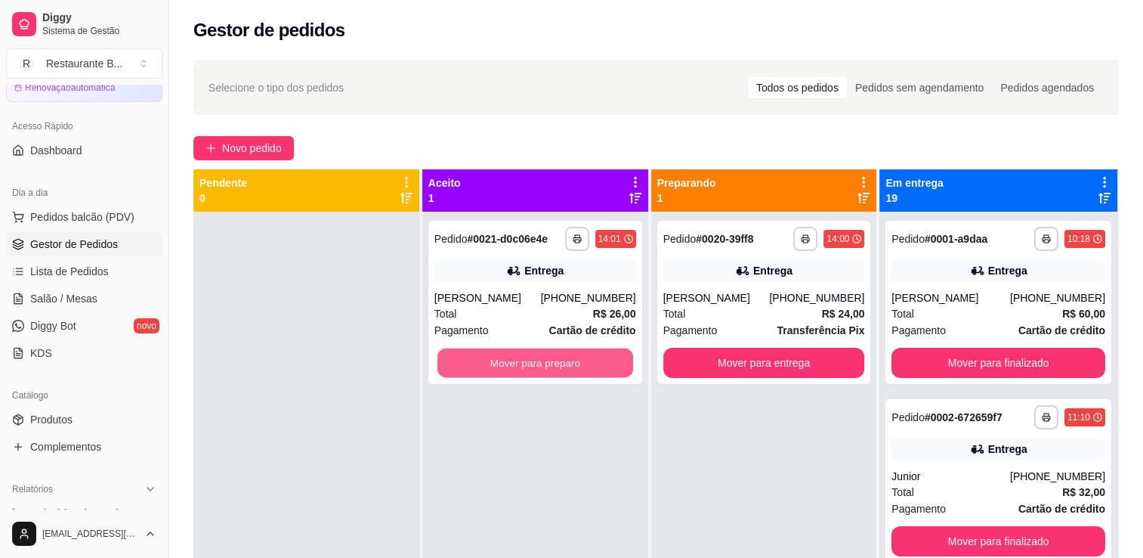
click at [568, 356] on button "Mover para preparo" at bounding box center [535, 362] width 196 height 29
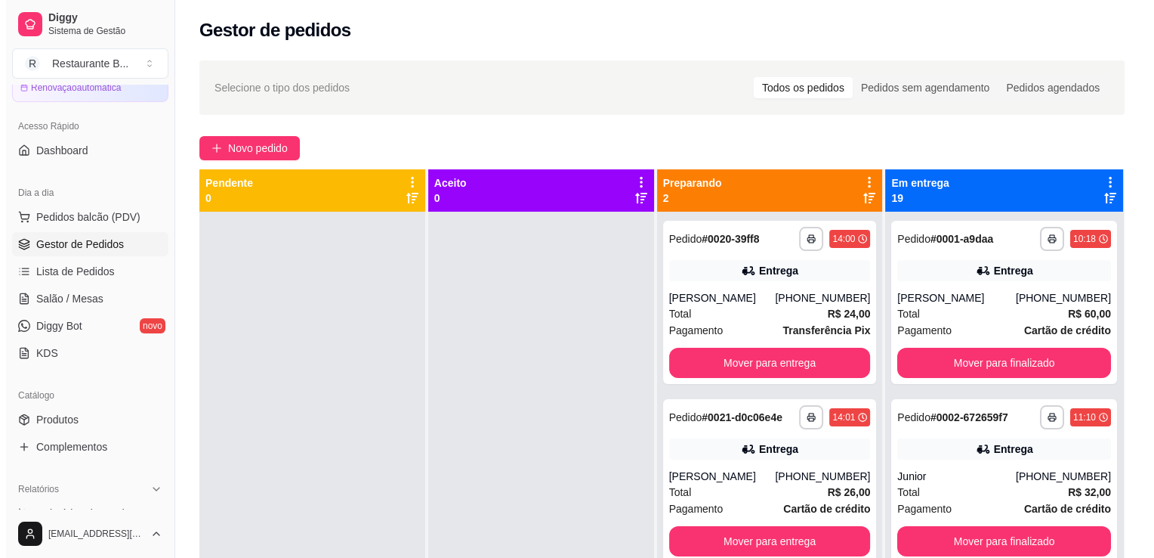
scroll to position [42, 0]
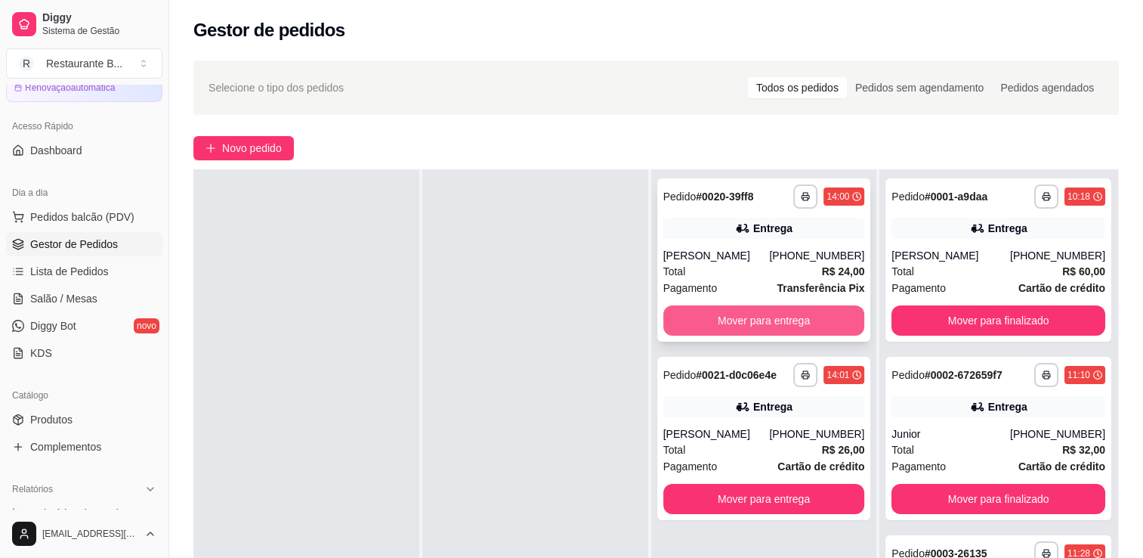
click at [850, 310] on button "Mover para entrega" at bounding box center [764, 320] width 202 height 30
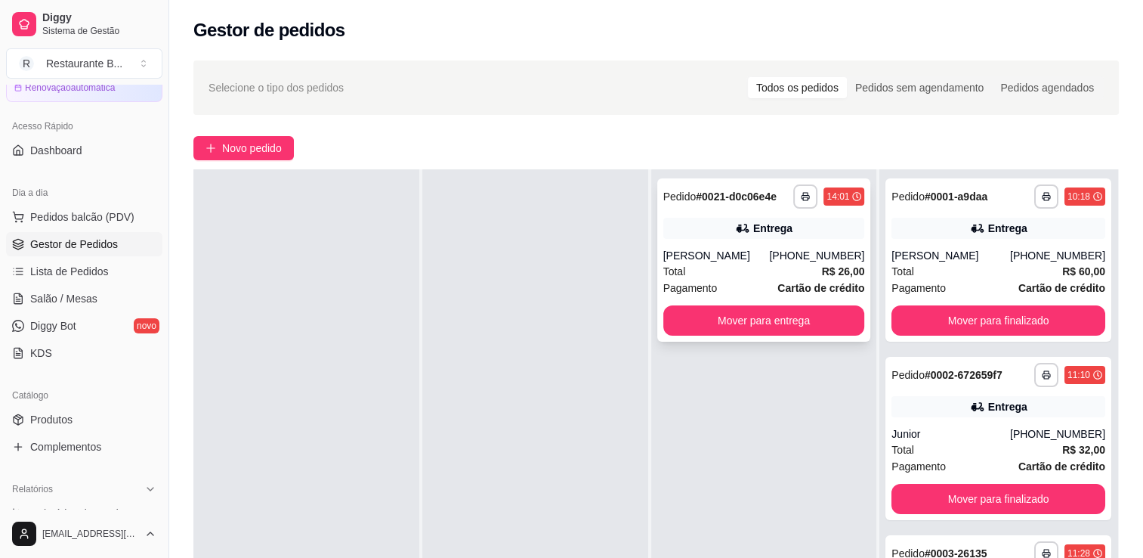
click at [784, 500] on div "**********" at bounding box center [764, 448] width 226 height 558
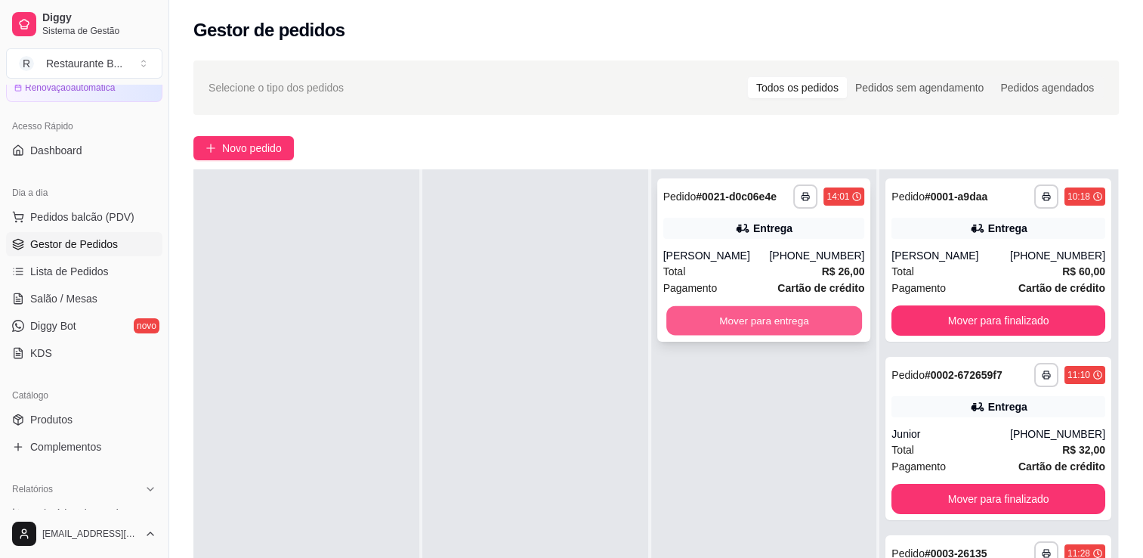
click at [756, 314] on button "Mover para entrega" at bounding box center [764, 320] width 196 height 29
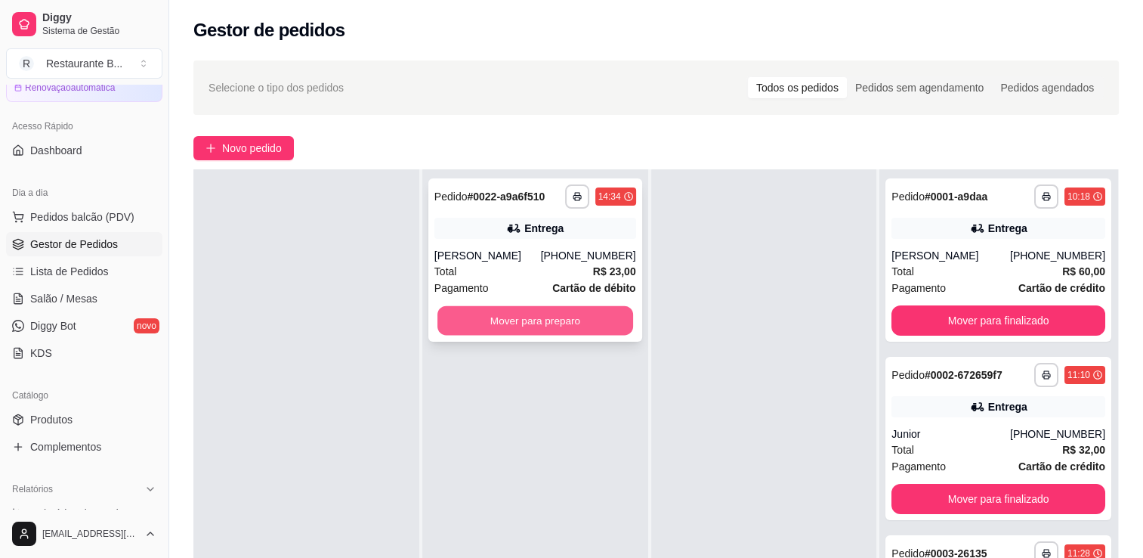
click at [554, 316] on button "Mover para preparo" at bounding box center [535, 320] width 196 height 29
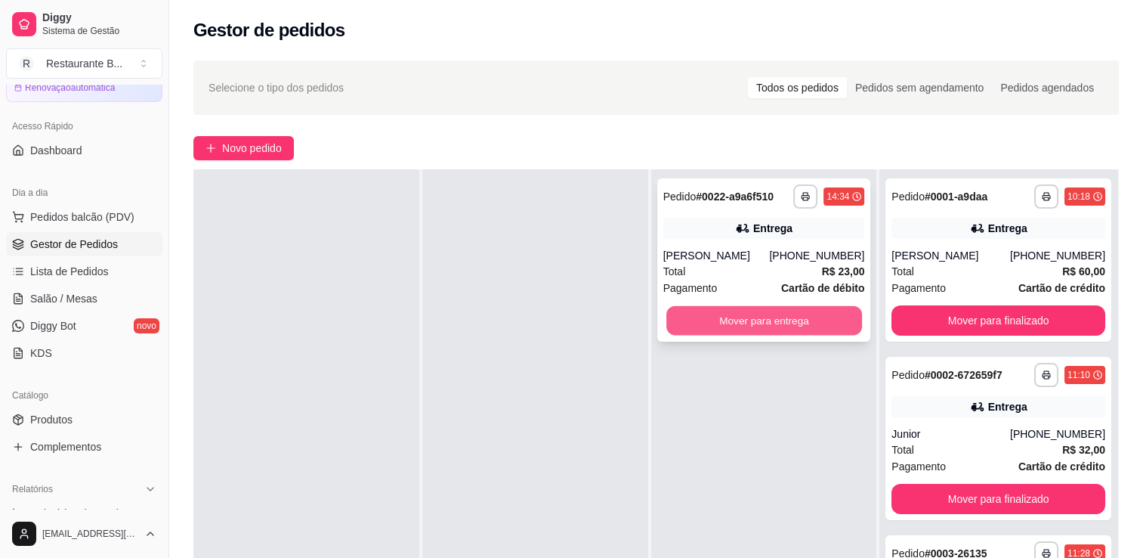
click at [731, 327] on button "Mover para entrega" at bounding box center [764, 320] width 196 height 29
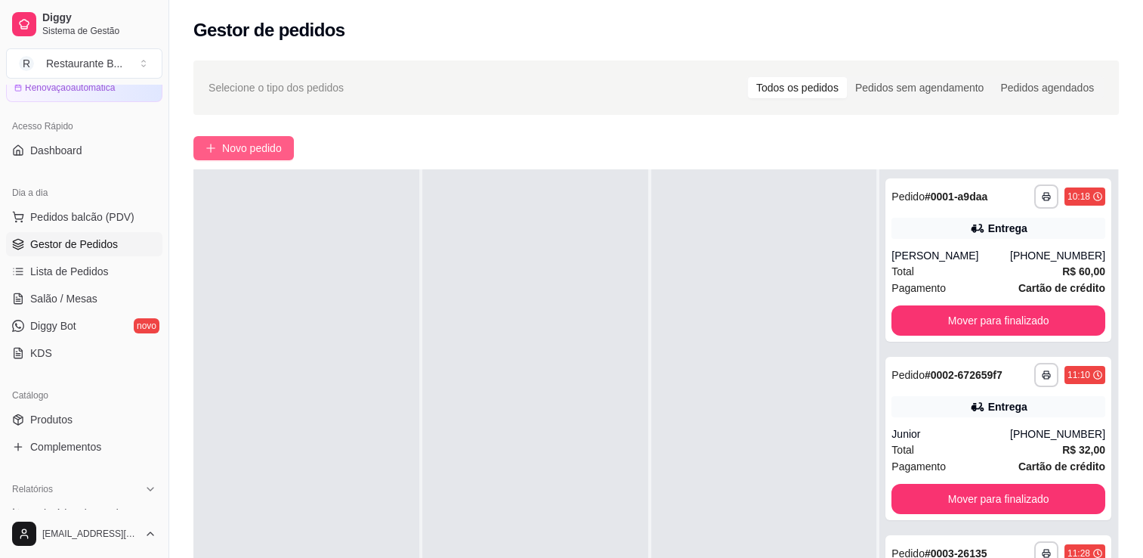
click at [236, 142] on span "Novo pedido" at bounding box center [252, 148] width 60 height 17
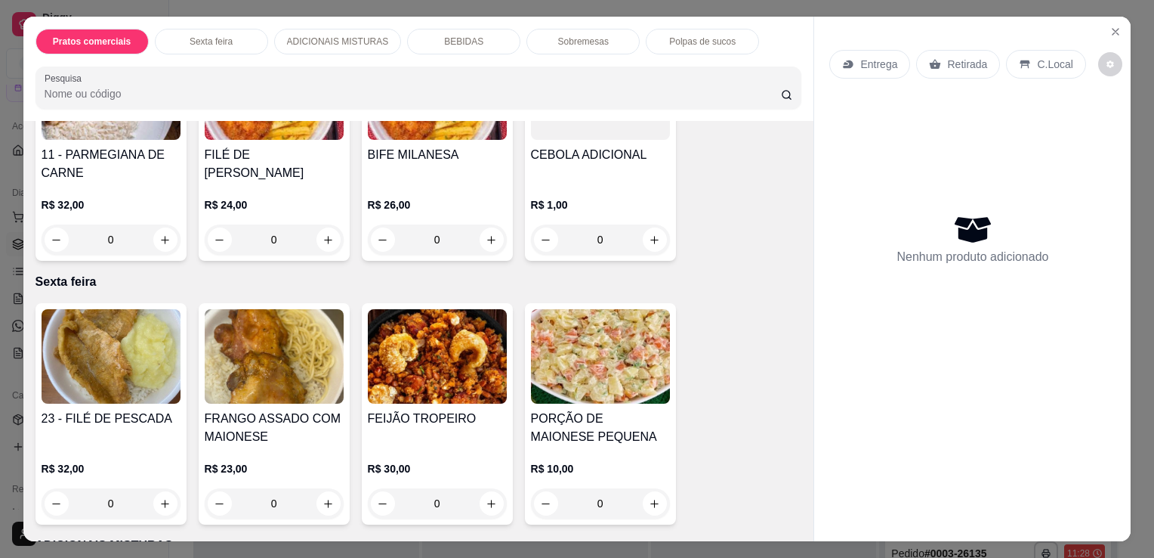
scroll to position [659, 0]
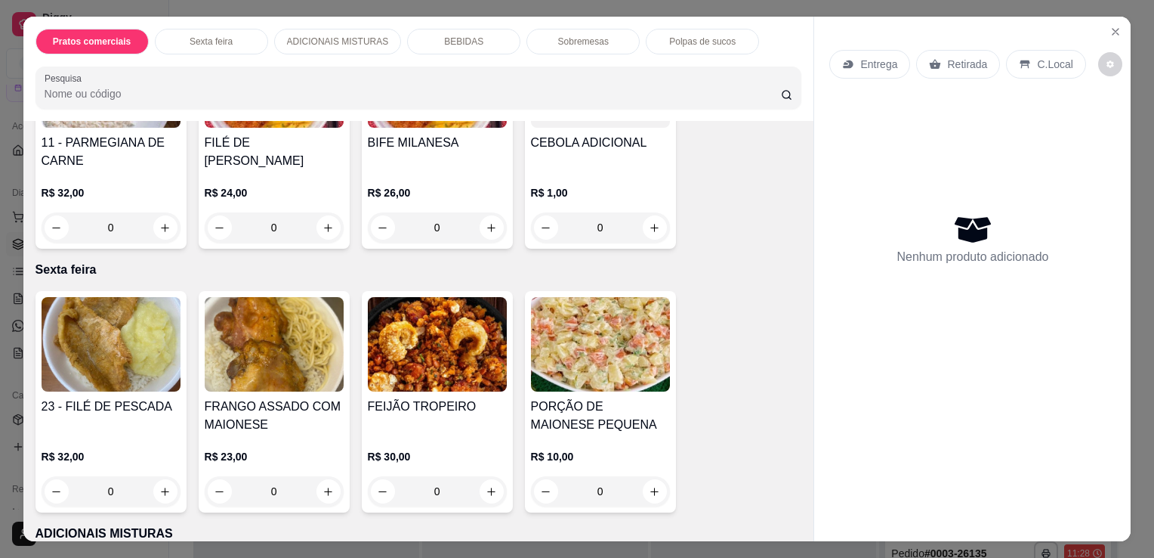
click at [171, 490] on div "0" at bounding box center [111, 491] width 139 height 30
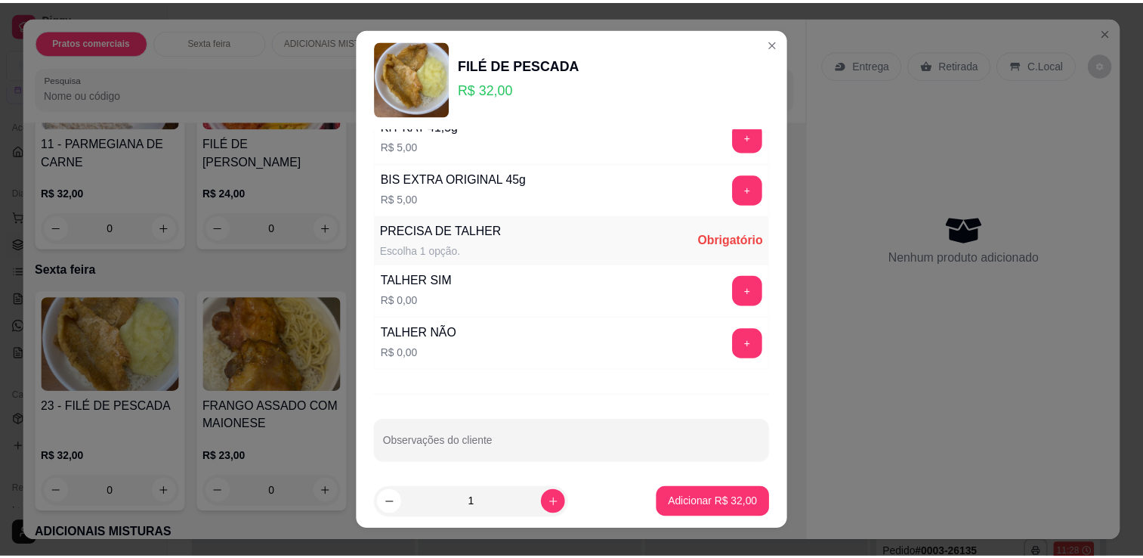
scroll to position [20, 0]
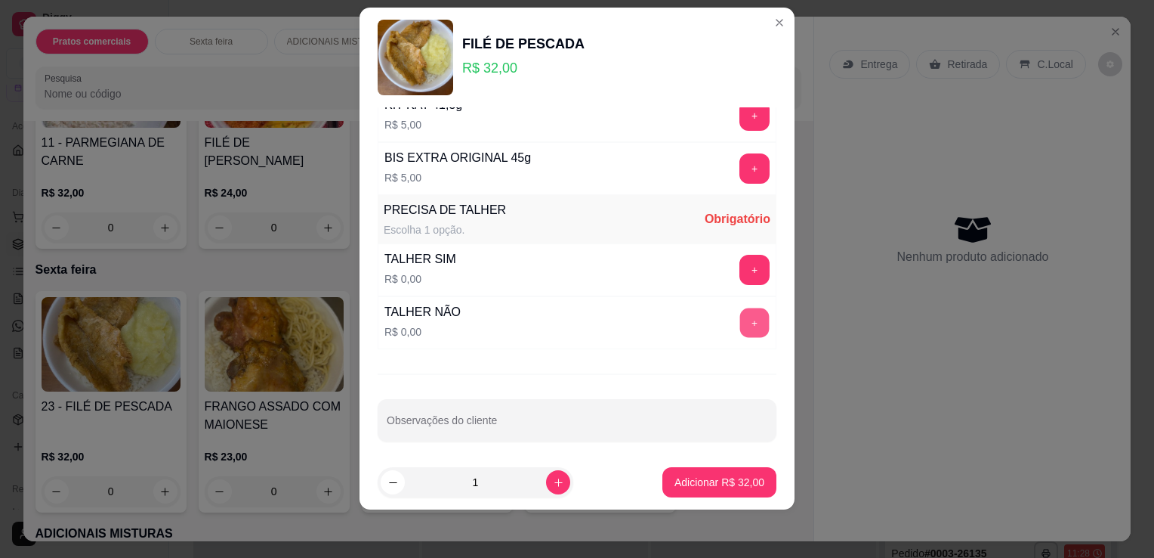
click at [740, 322] on button "+" at bounding box center [754, 322] width 29 height 29
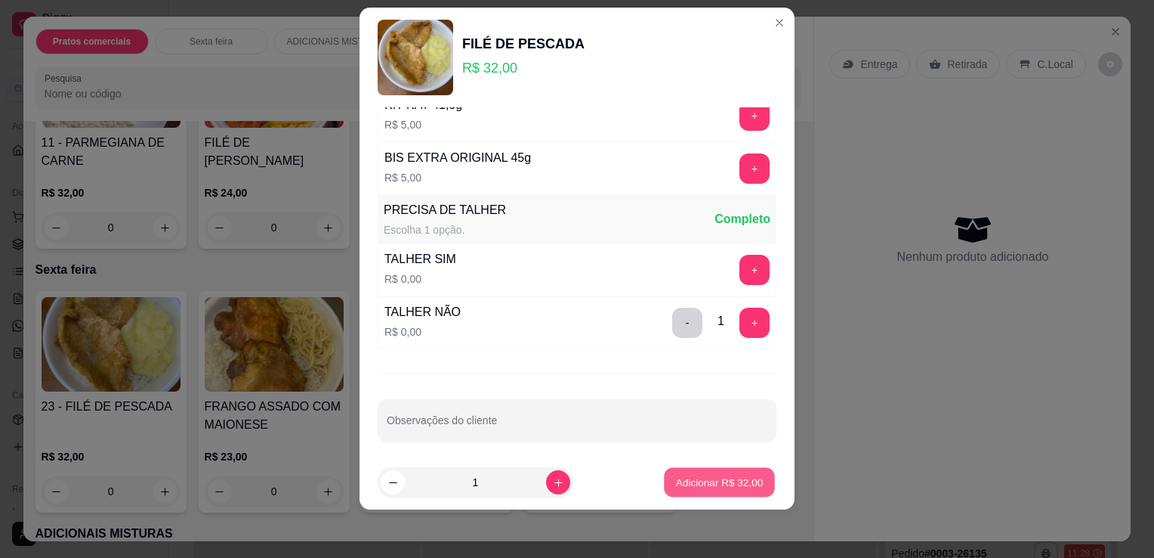
click at [722, 476] on p "Adicionar R$ 32,00" at bounding box center [720, 481] width 88 height 14
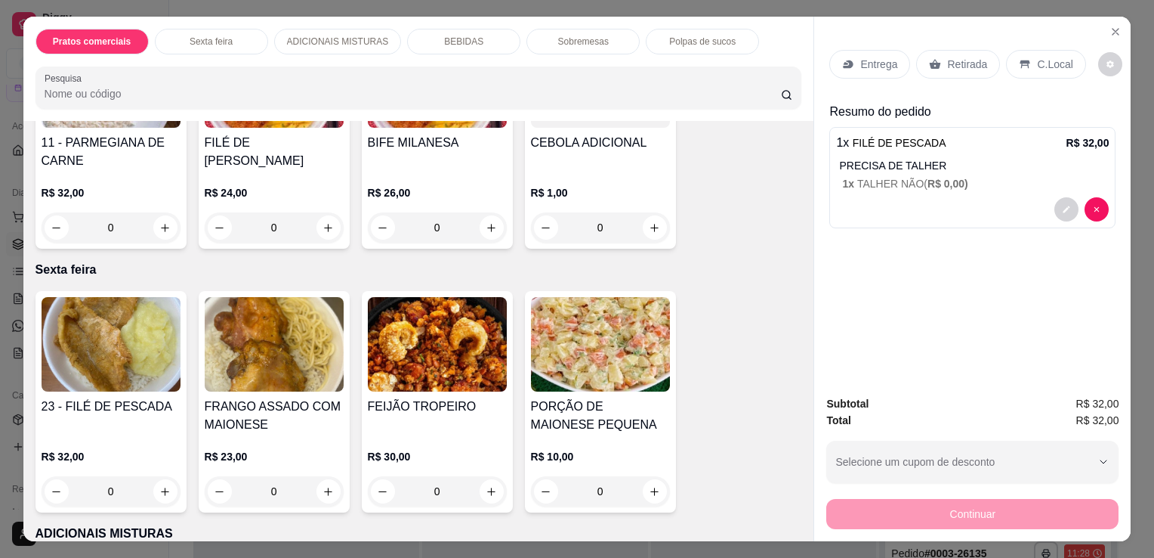
click at [864, 57] on p "Entrega" at bounding box center [879, 64] width 37 height 15
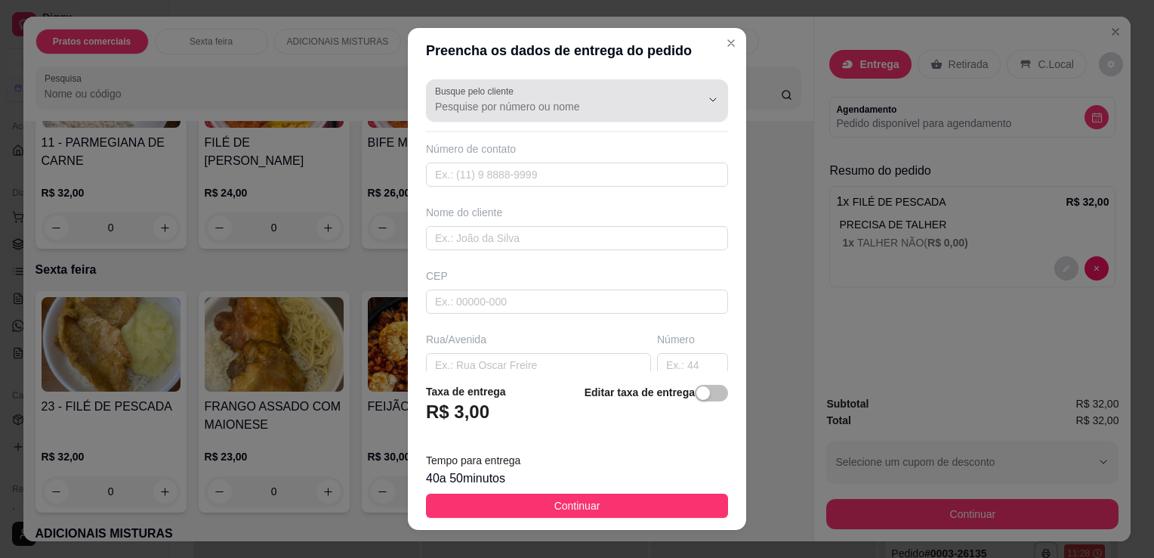
click at [554, 90] on div at bounding box center [577, 100] width 284 height 30
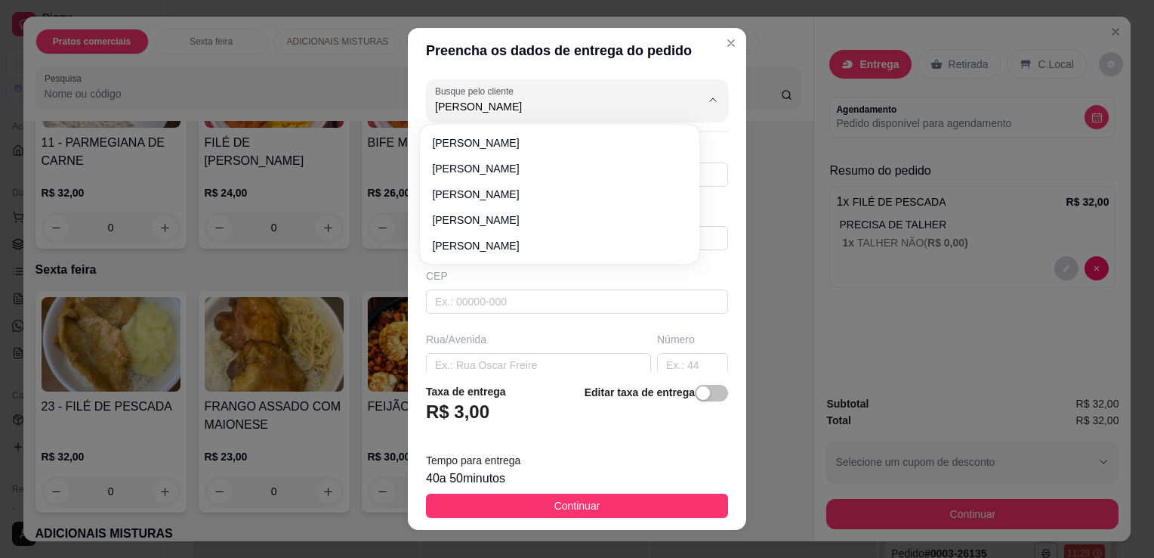
type input "[PERSON_NAME]"
click at [538, 128] on div "[PERSON_NAME] [PERSON_NAME]" at bounding box center [559, 194] width 273 height 133
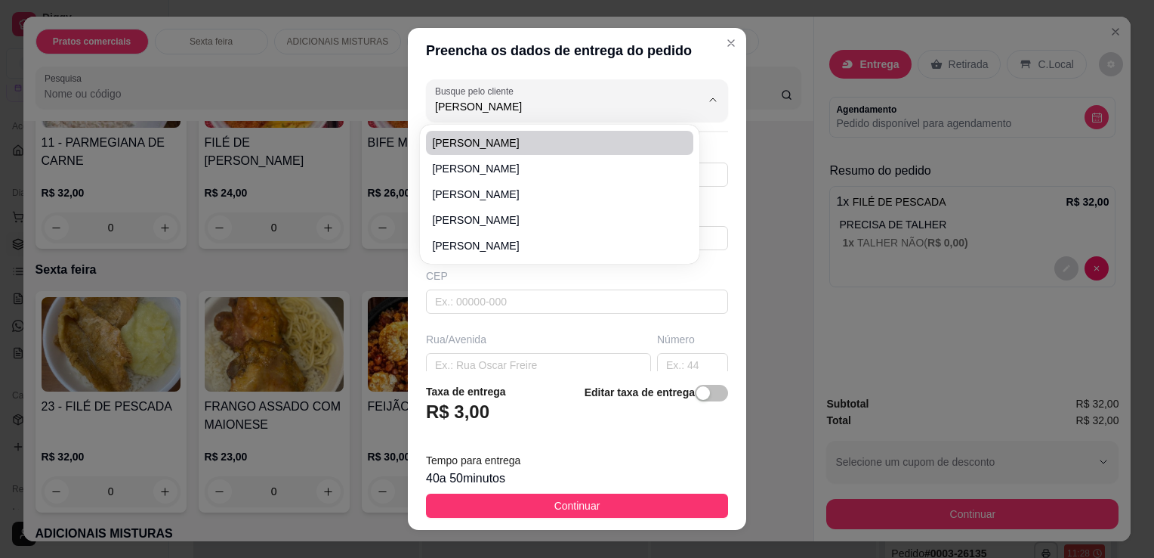
click at [532, 138] on span "[PERSON_NAME]" at bounding box center [552, 142] width 240 height 15
type input "11937785844"
type input "[PERSON_NAME]"
type input "OTAVIO SPIGARROLLO 302"
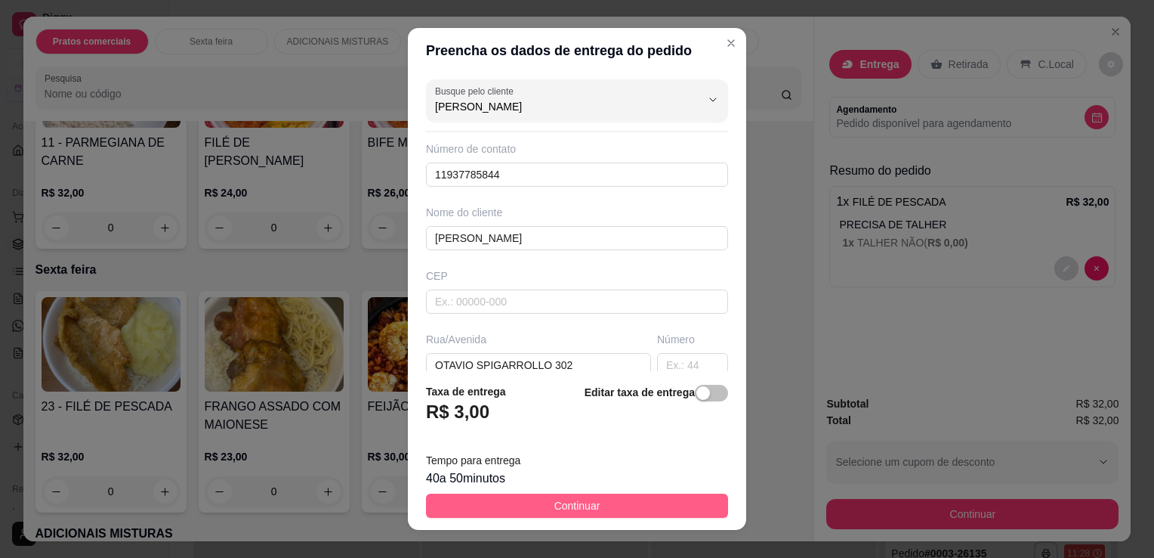
click at [656, 516] on button "Continuar" at bounding box center [577, 505] width 302 height 24
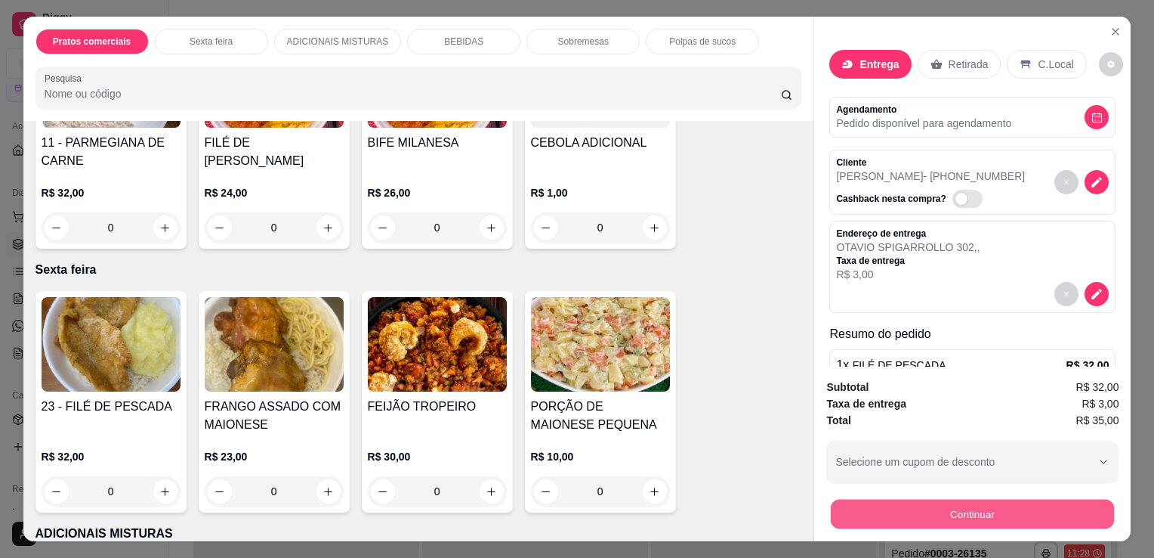
click at [888, 521] on button "Continuar" at bounding box center [972, 513] width 283 height 29
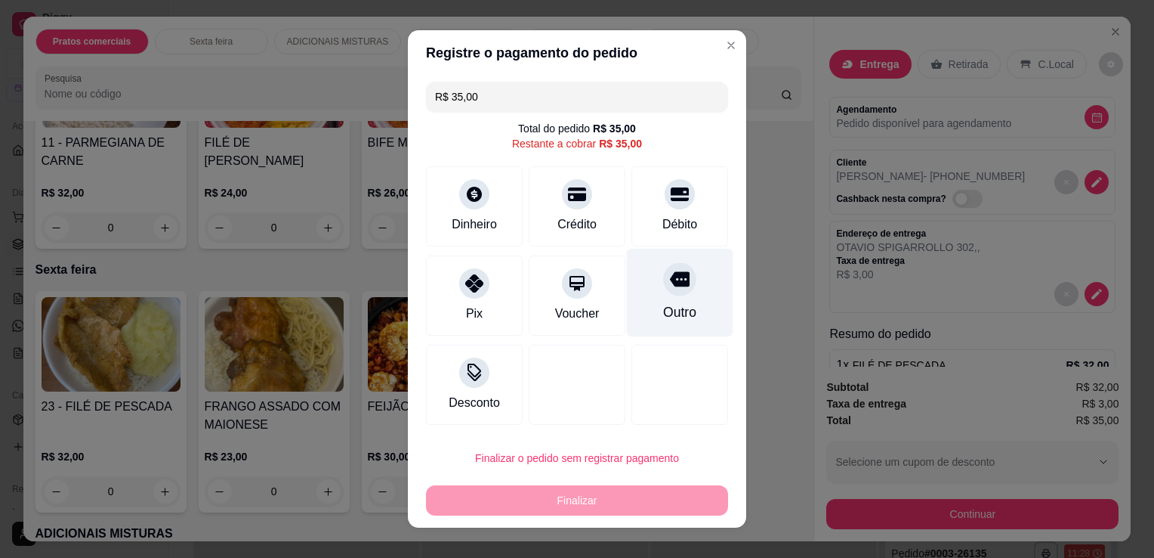
click at [672, 265] on div at bounding box center [679, 278] width 33 height 33
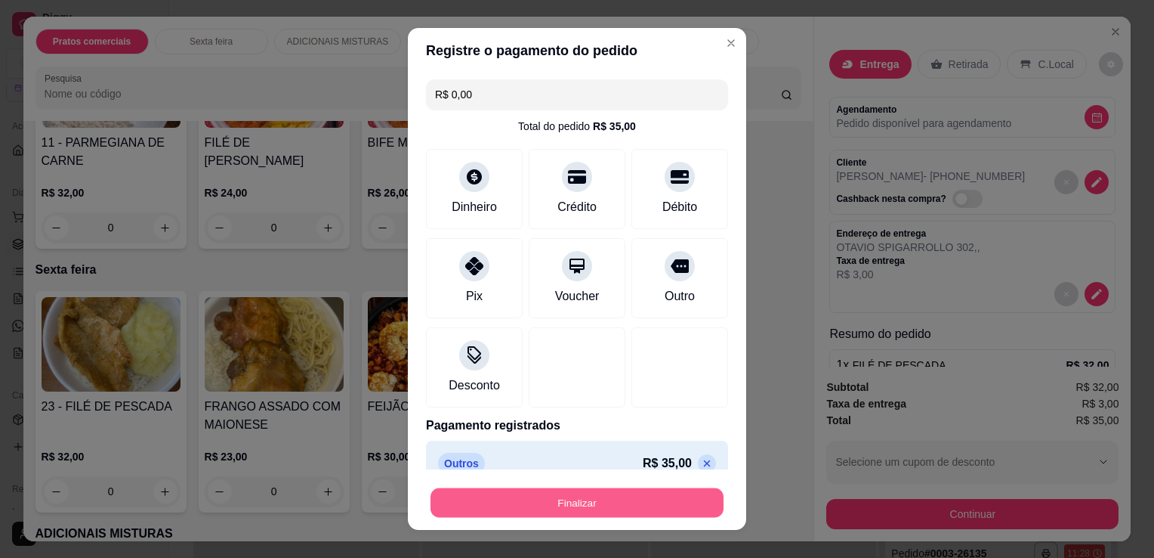
click at [606, 509] on button "Finalizar" at bounding box center [577, 502] width 293 height 29
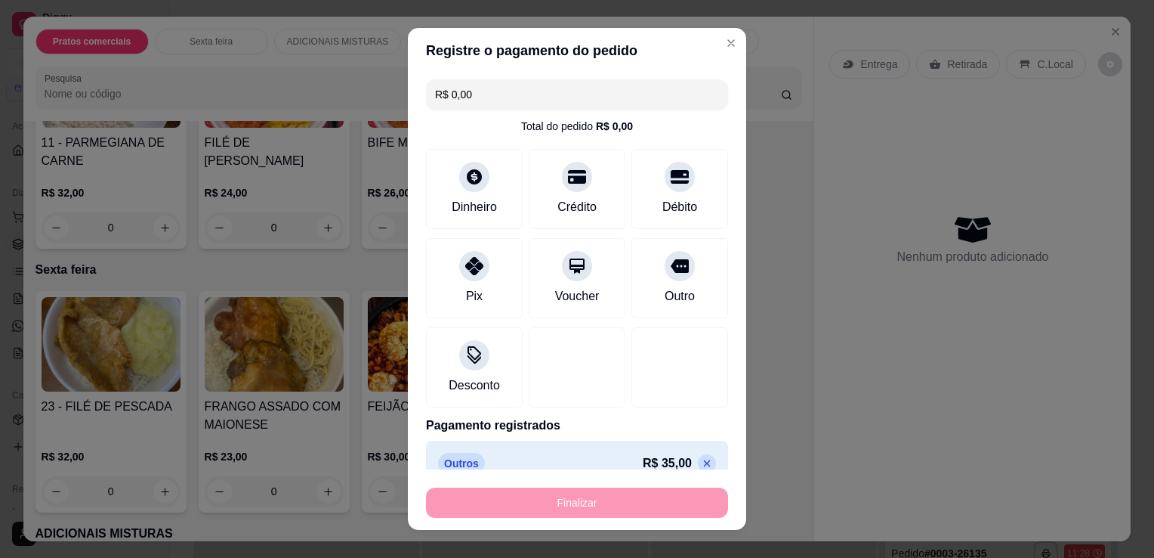
type input "-R$ 35,00"
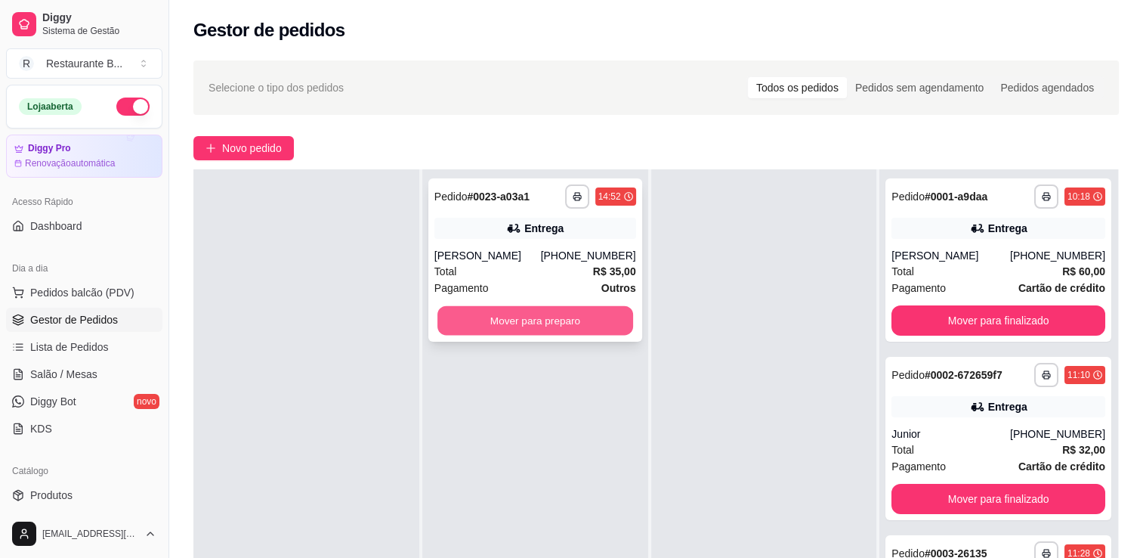
click at [527, 325] on button "Mover para preparo" at bounding box center [535, 320] width 196 height 29
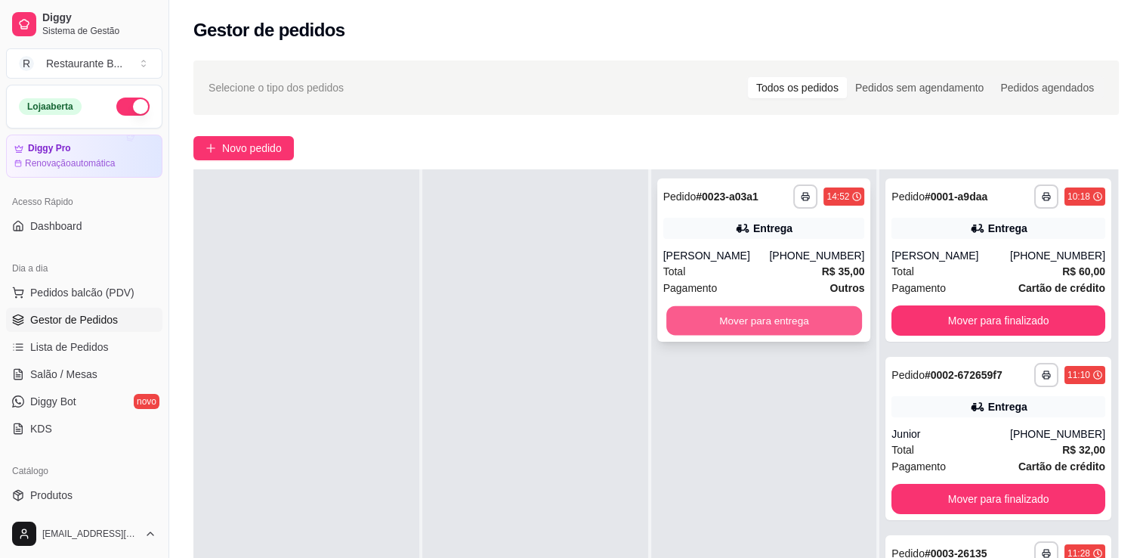
click at [775, 320] on button "Mover para entrega" at bounding box center [764, 320] width 196 height 29
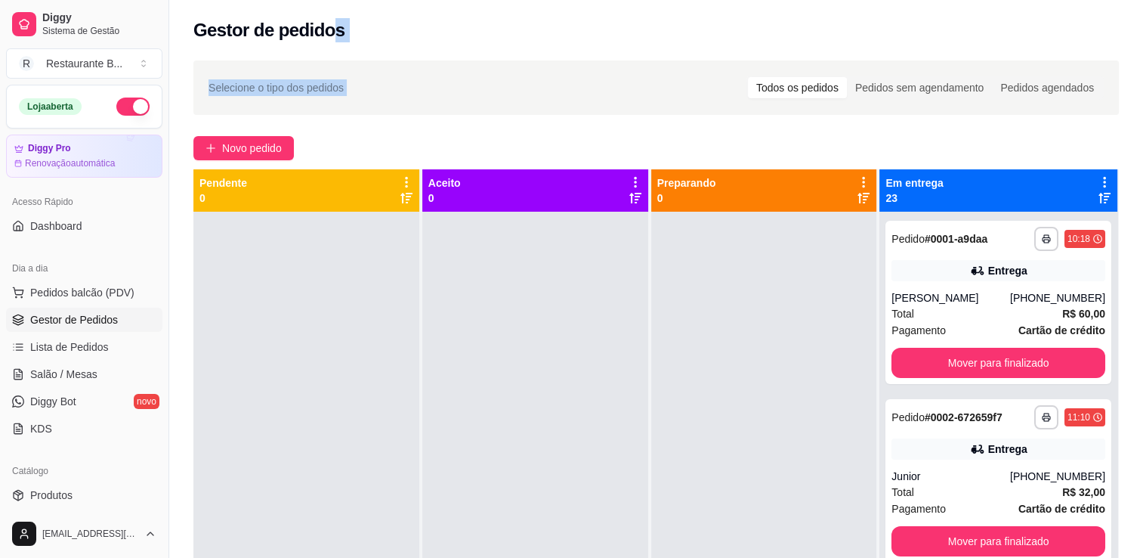
drag, startPoint x: 583, startPoint y: 98, endPoint x: 305, endPoint y: 29, distance: 286.6
click at [305, 29] on div "**********" at bounding box center [656, 372] width 974 height 745
click at [462, 123] on div "**********" at bounding box center [656, 398] width 974 height 694
click at [946, 83] on div "Pedidos sem agendamento" at bounding box center [919, 87] width 145 height 21
click at [847, 77] on input "Pedidos sem agendamento" at bounding box center [847, 77] width 0 height 0
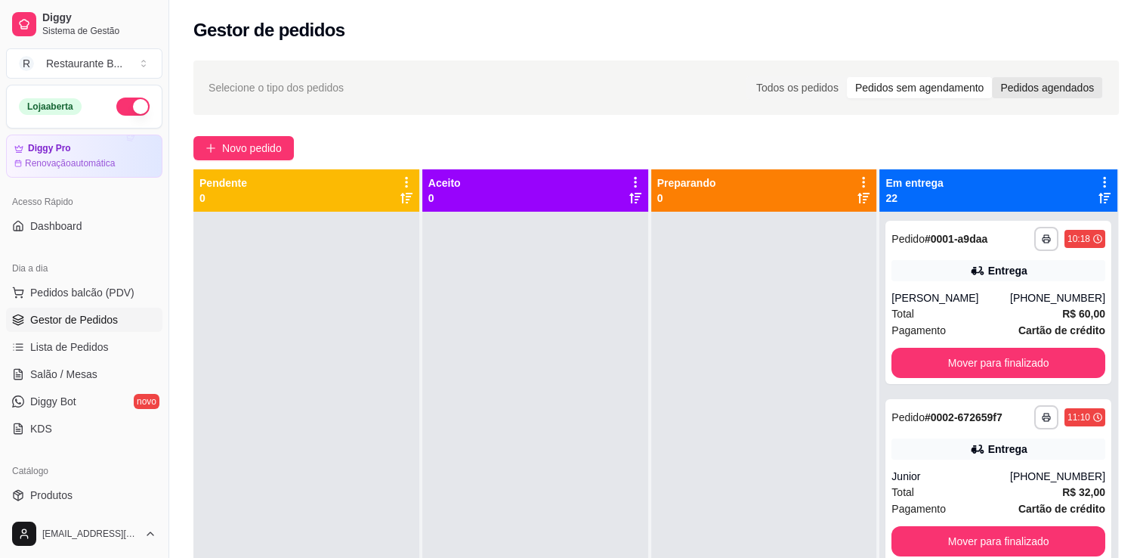
click at [1054, 89] on div "Pedidos agendados" at bounding box center [1047, 87] width 110 height 21
click at [992, 77] on input "Pedidos agendados" at bounding box center [992, 77] width 0 height 0
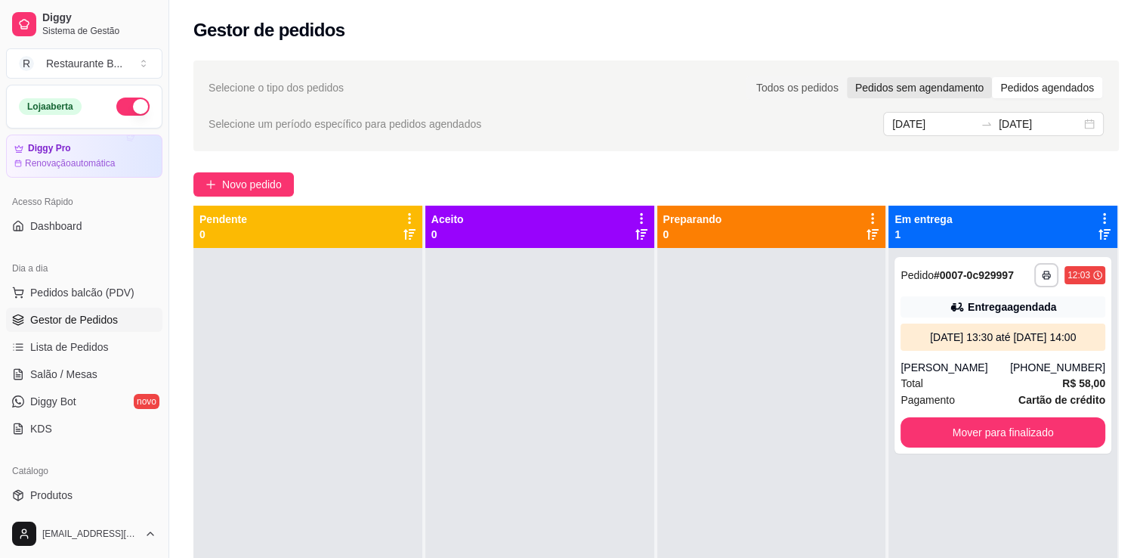
click at [934, 97] on div "Pedidos sem agendamento" at bounding box center [919, 87] width 145 height 21
click at [847, 77] on input "Pedidos sem agendamento" at bounding box center [847, 77] width 0 height 0
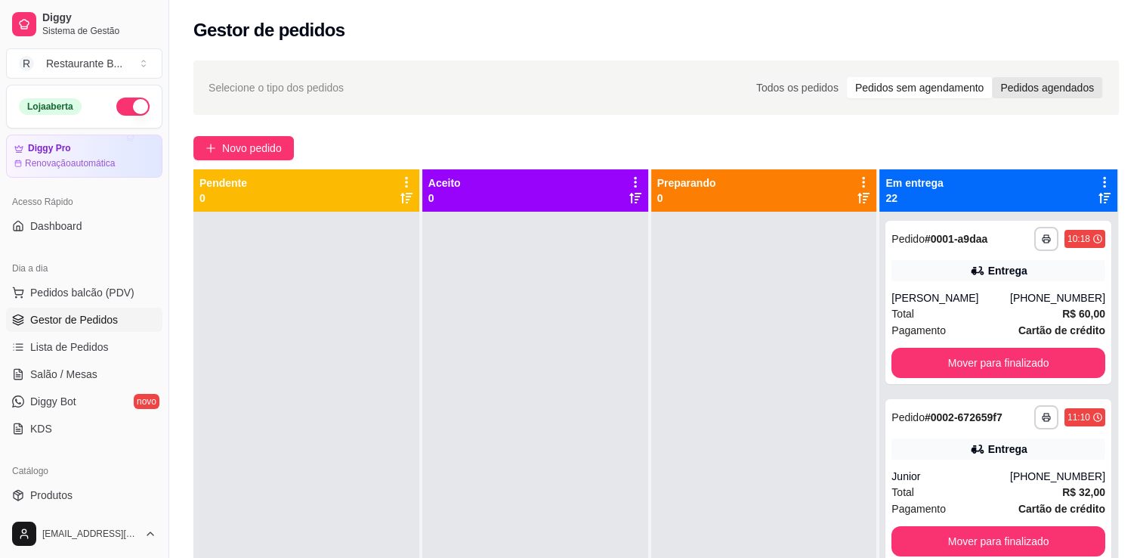
click at [1043, 80] on div "Pedidos agendados" at bounding box center [1047, 87] width 110 height 21
click at [992, 77] on input "Pedidos agendados" at bounding box center [992, 77] width 0 height 0
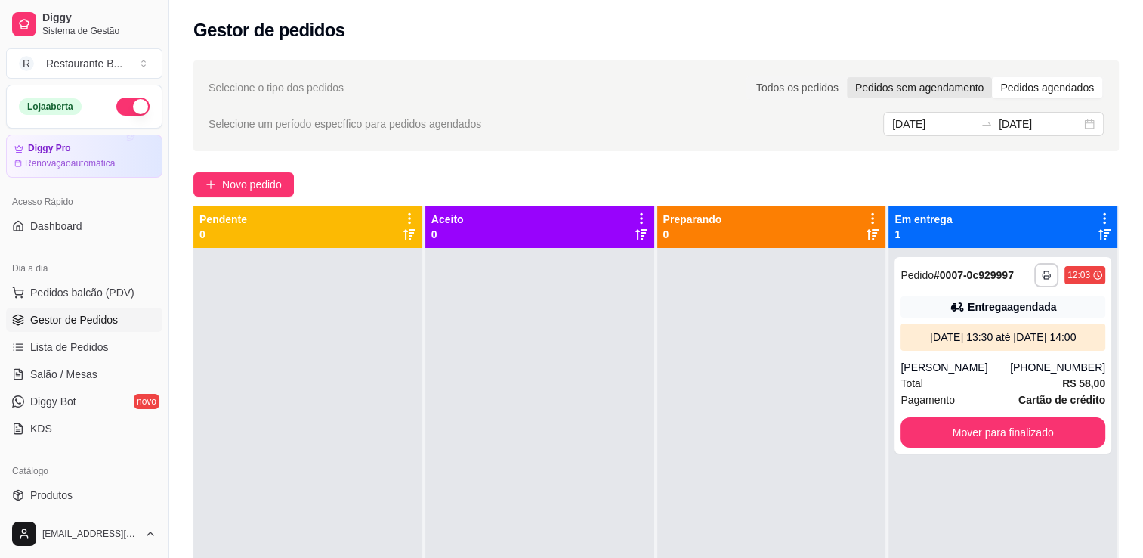
click at [920, 80] on div "Pedidos sem agendamento" at bounding box center [919, 87] width 145 height 21
click at [847, 77] on input "Pedidos sem agendamento" at bounding box center [847, 77] width 0 height 0
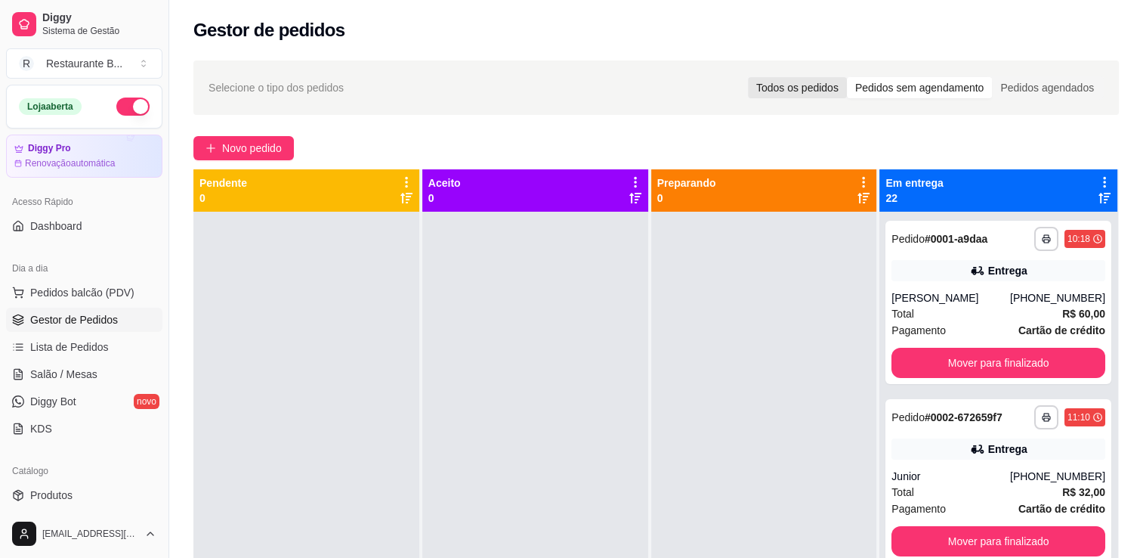
click at [807, 86] on div "Todos os pedidos" at bounding box center [797, 87] width 99 height 21
click at [748, 77] on input "Todos os pedidos" at bounding box center [748, 77] width 0 height 0
